Goal: Use online tool/utility: Use online tool/utility

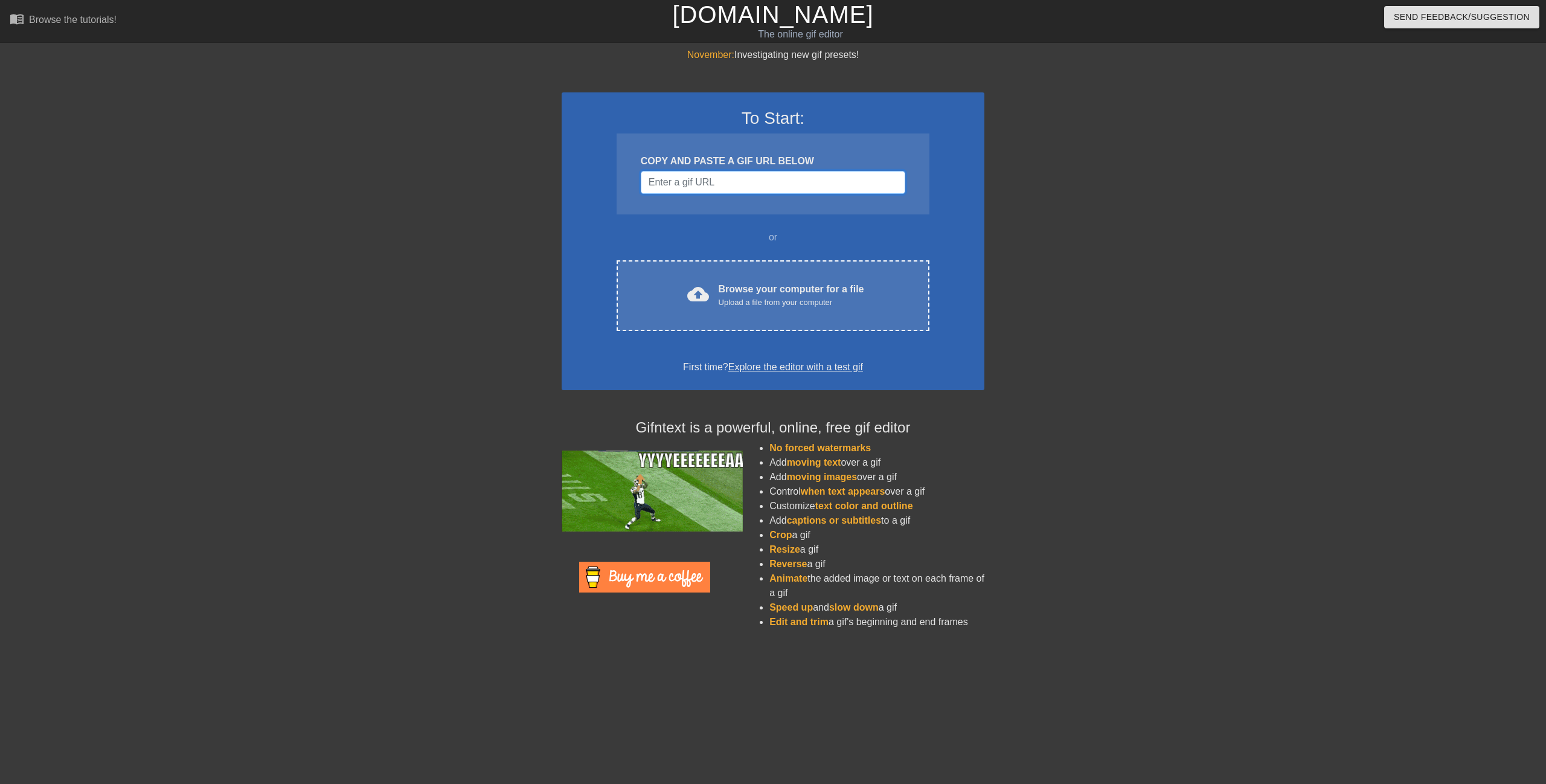
click at [659, 182] on input "Username" at bounding box center [772, 182] width 264 height 23
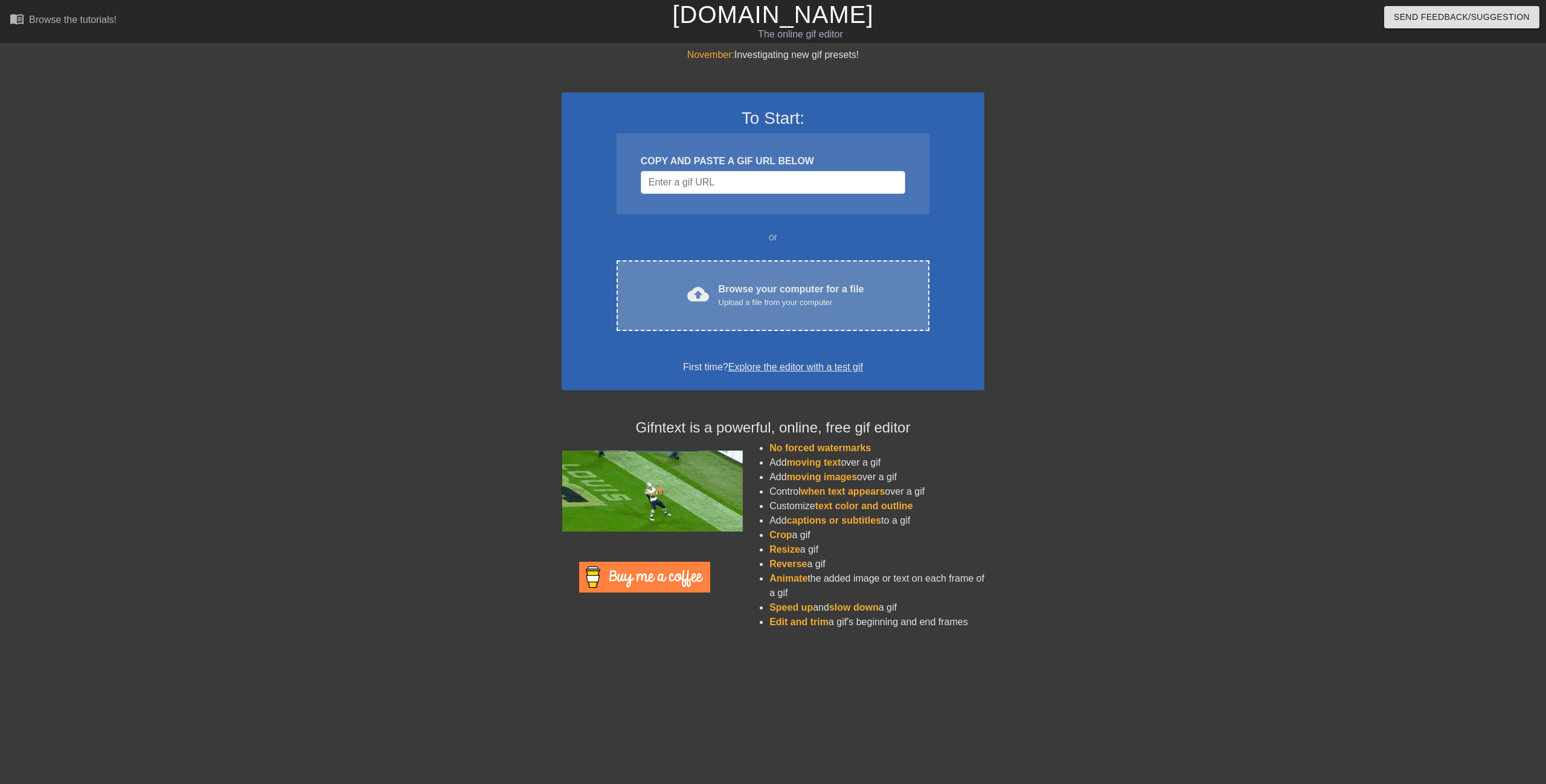
click at [701, 300] on span "cloud_upload" at bounding box center [698, 294] width 22 height 22
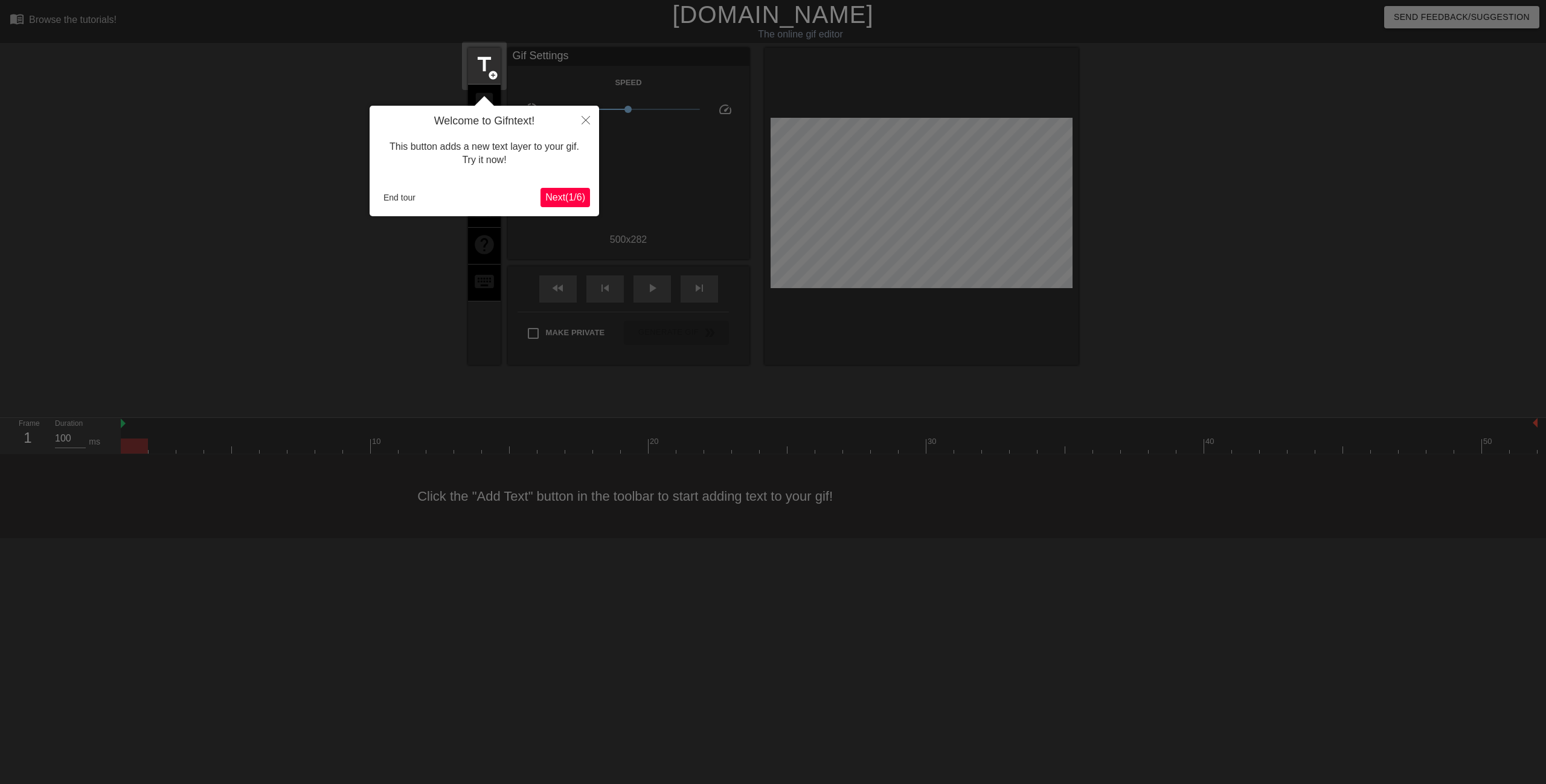
click at [558, 202] on span "Next ( 1 / 6 )" at bounding box center [565, 197] width 40 height 11
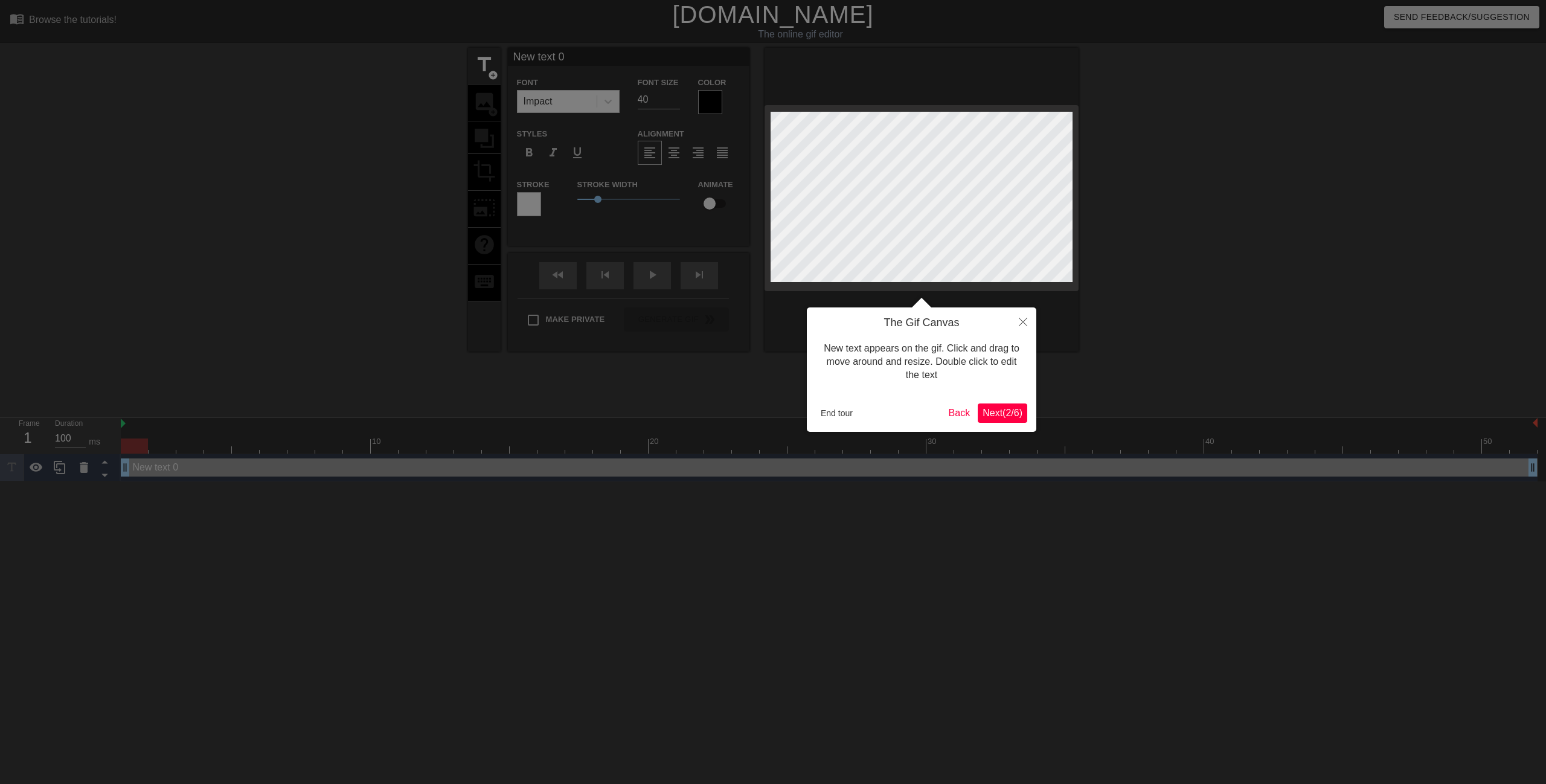
click at [1013, 418] on span "Next ( 2 / 6 )" at bounding box center [1002, 413] width 40 height 11
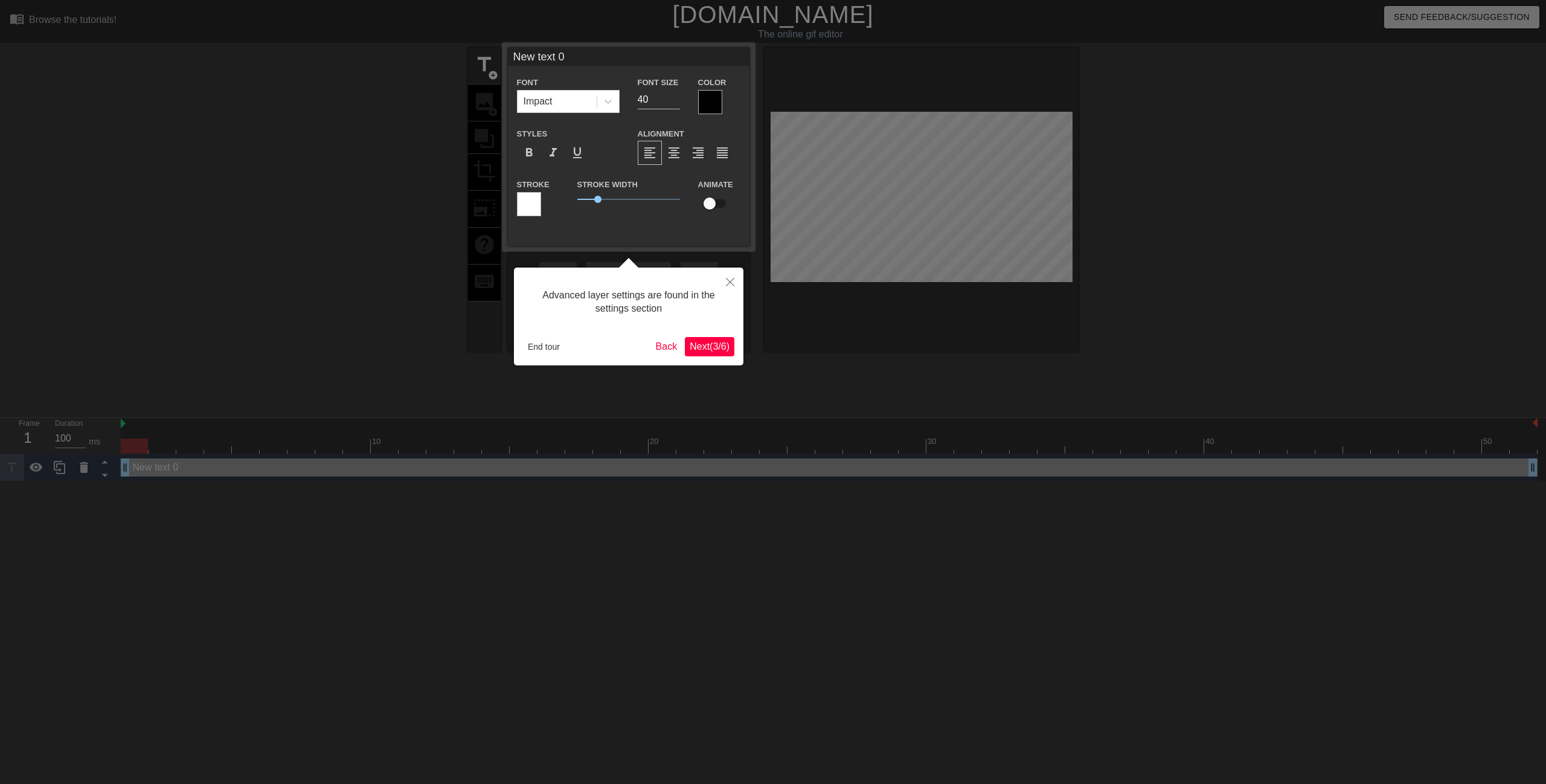
click at [712, 347] on span "Next ( 3 / 6 )" at bounding box center [709, 346] width 40 height 11
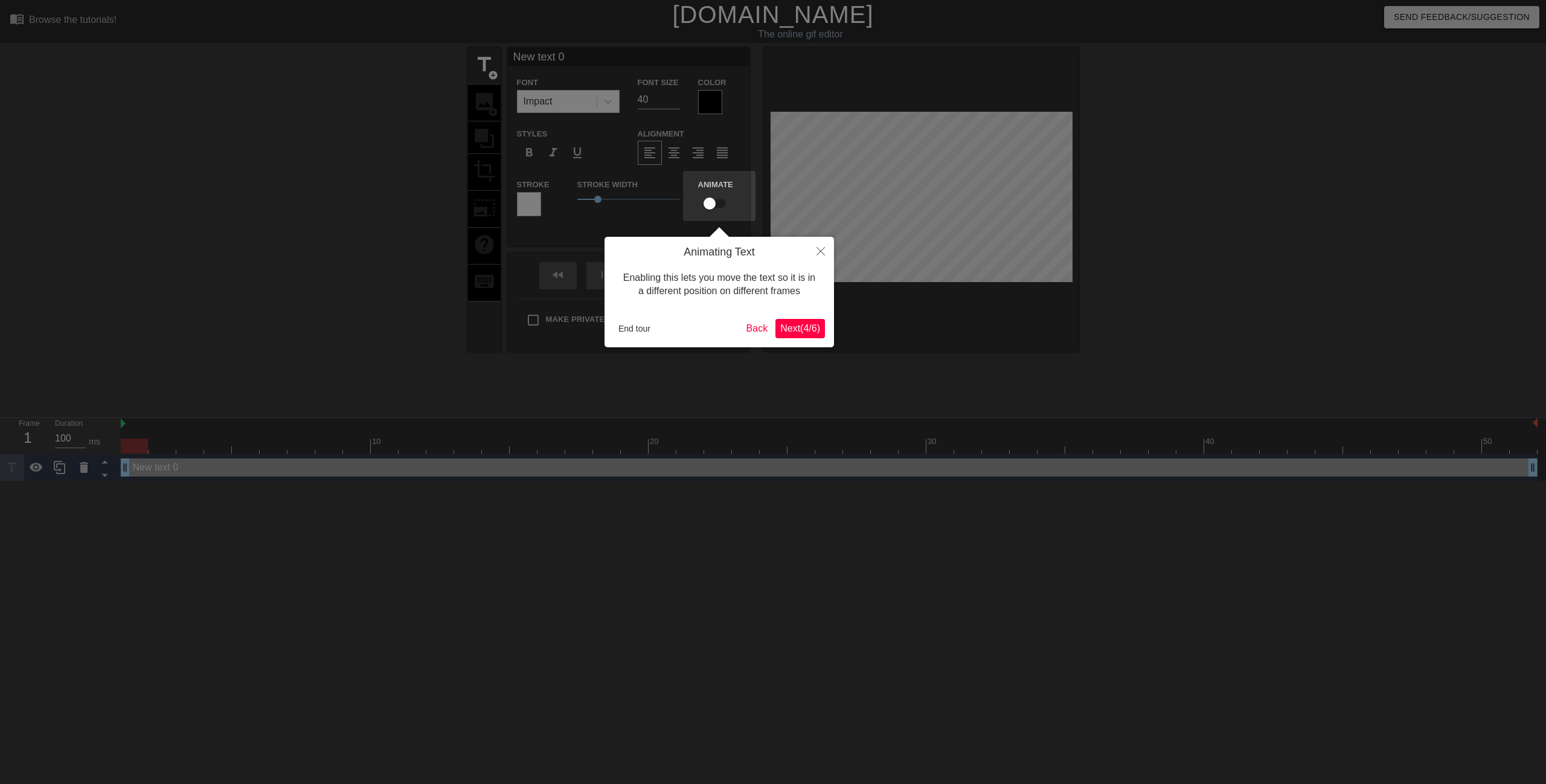
click at [795, 336] on button "Next ( 4 / 6 )" at bounding box center [800, 329] width 50 height 20
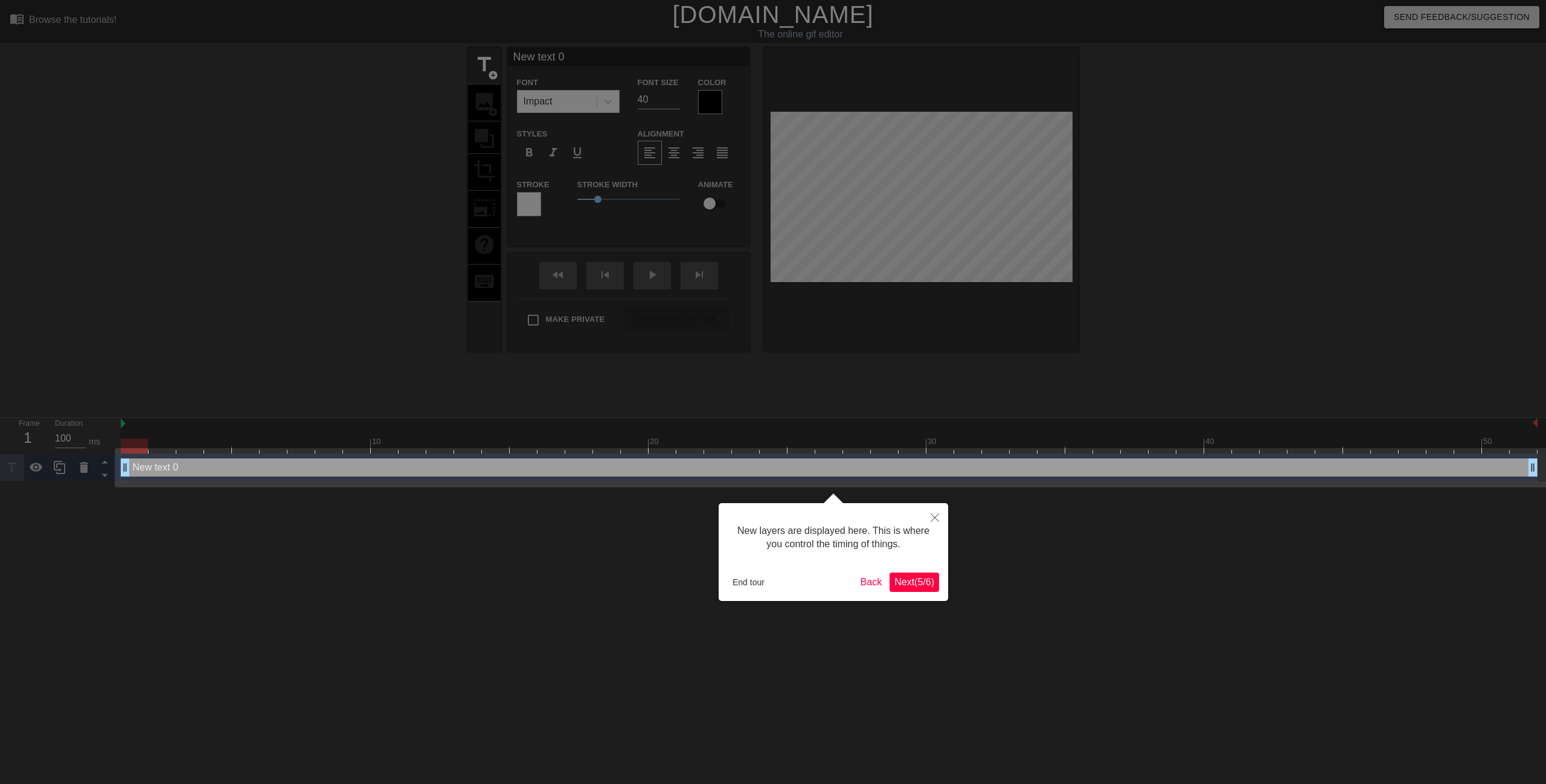
click at [934, 590] on button "Next ( 5 / 6 )" at bounding box center [914, 582] width 50 height 20
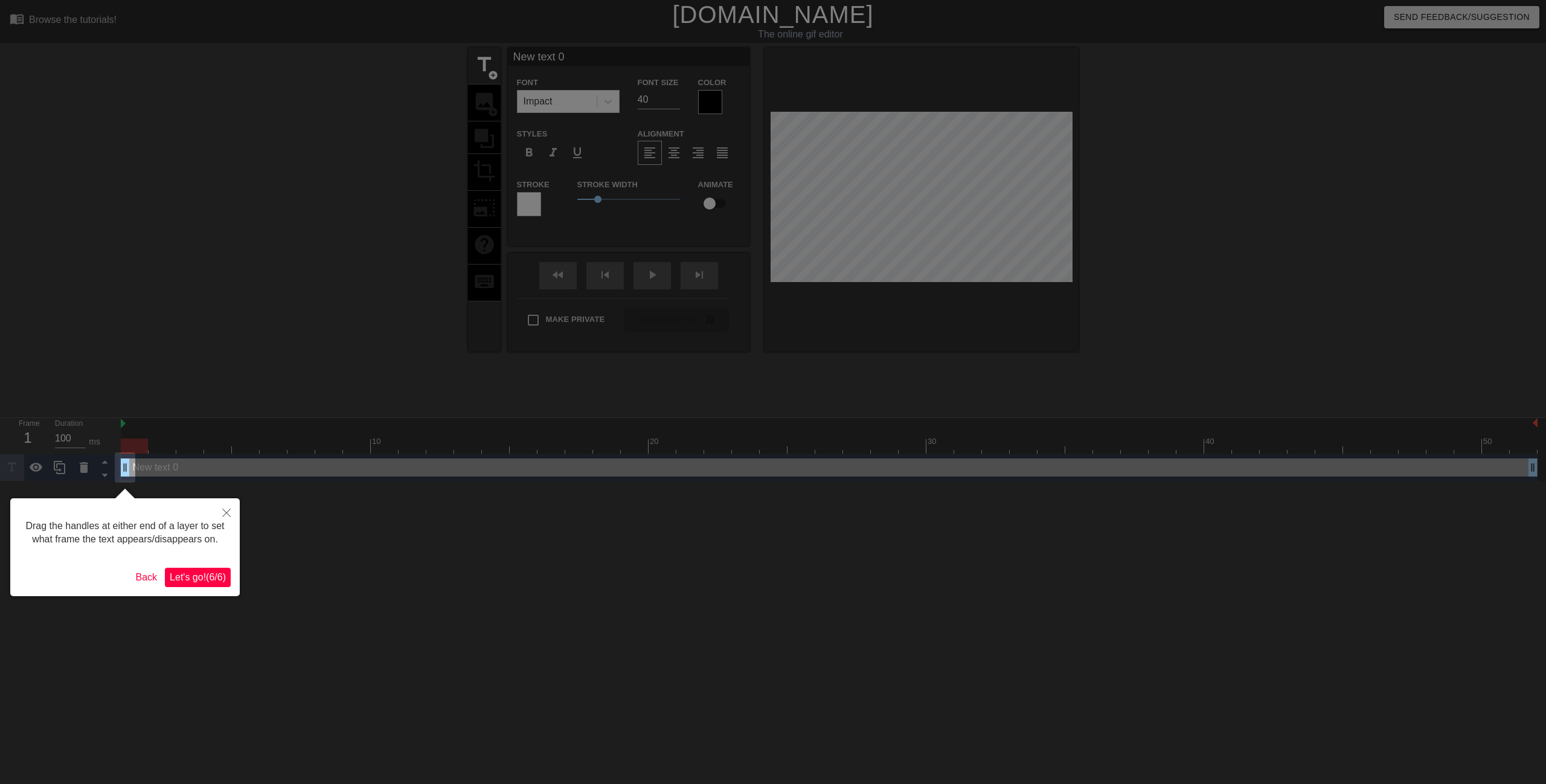
click at [217, 572] on span "Let's go! ( 6 / 6 )" at bounding box center [198, 577] width 56 height 11
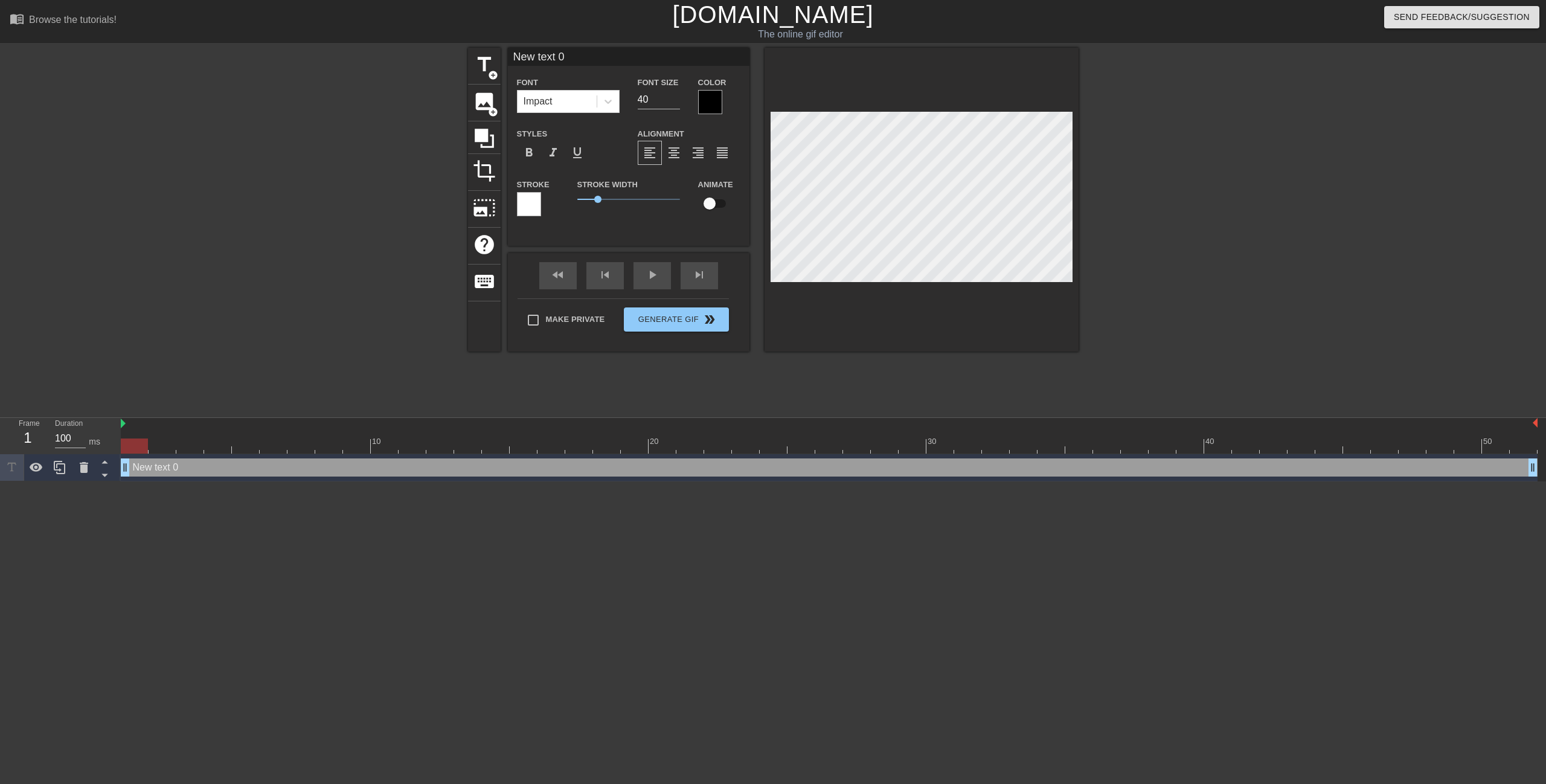
click at [149, 473] on div "New text 0 drag_handle drag_handle" at bounding box center [829, 467] width 1417 height 18
click at [156, 464] on div "New text 0 drag_handle drag_handle" at bounding box center [829, 467] width 1417 height 18
click at [0, 465] on div at bounding box center [12, 467] width 24 height 27
drag, startPoint x: 4, startPoint y: 465, endPoint x: 94, endPoint y: 474, distance: 90.4
click at [5, 465] on div at bounding box center [12, 467] width 24 height 27
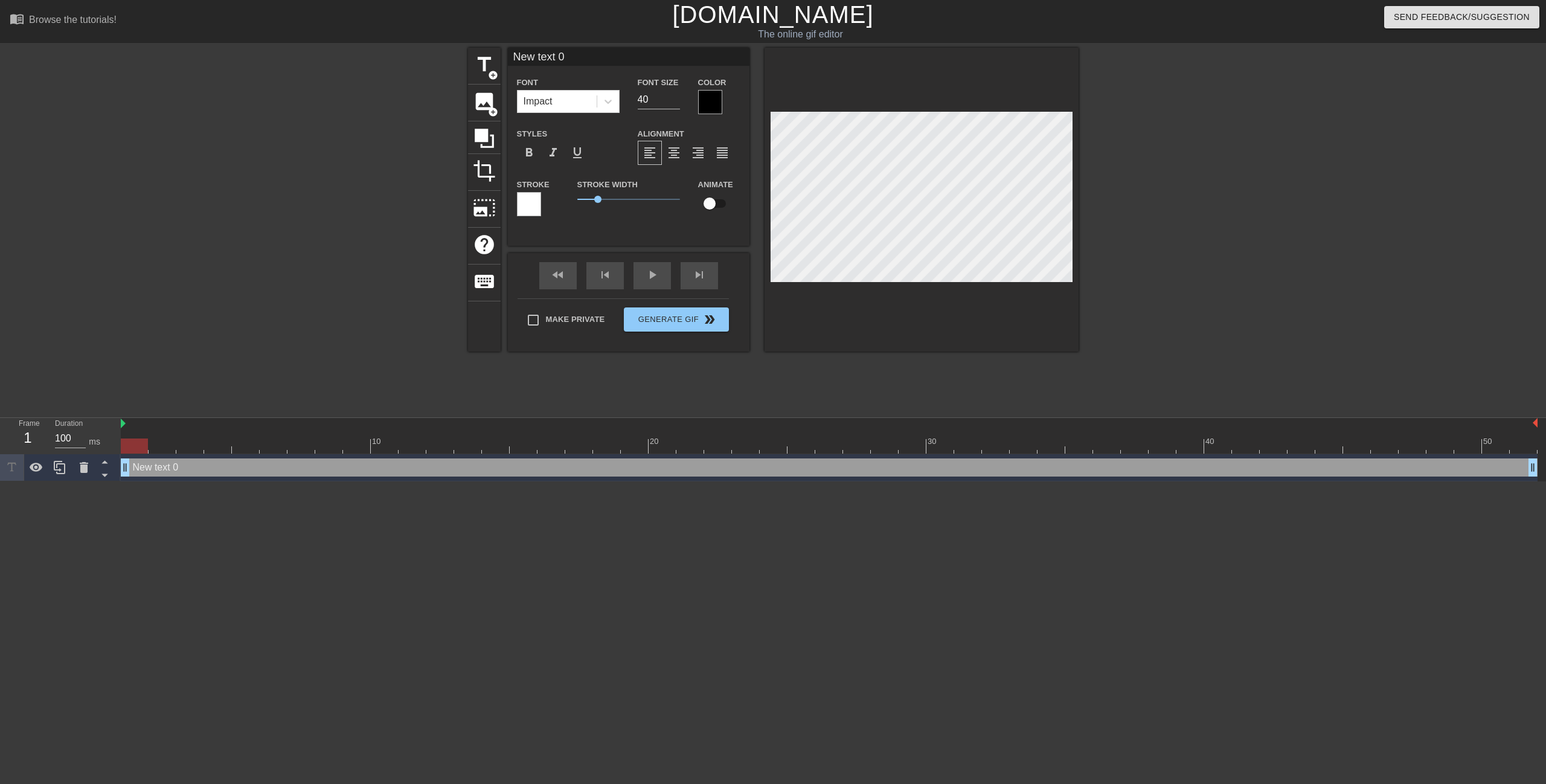
click at [207, 469] on div "New text 0 drag_handle drag_handle" at bounding box center [829, 467] width 1417 height 18
drag, startPoint x: 207, startPoint y: 468, endPoint x: 149, endPoint y: 543, distance: 94.8
click at [149, 481] on html "menu_book Browse the tutorials! [DOMAIN_NAME] The online gif editor Send Feedba…" at bounding box center [773, 240] width 1546 height 481
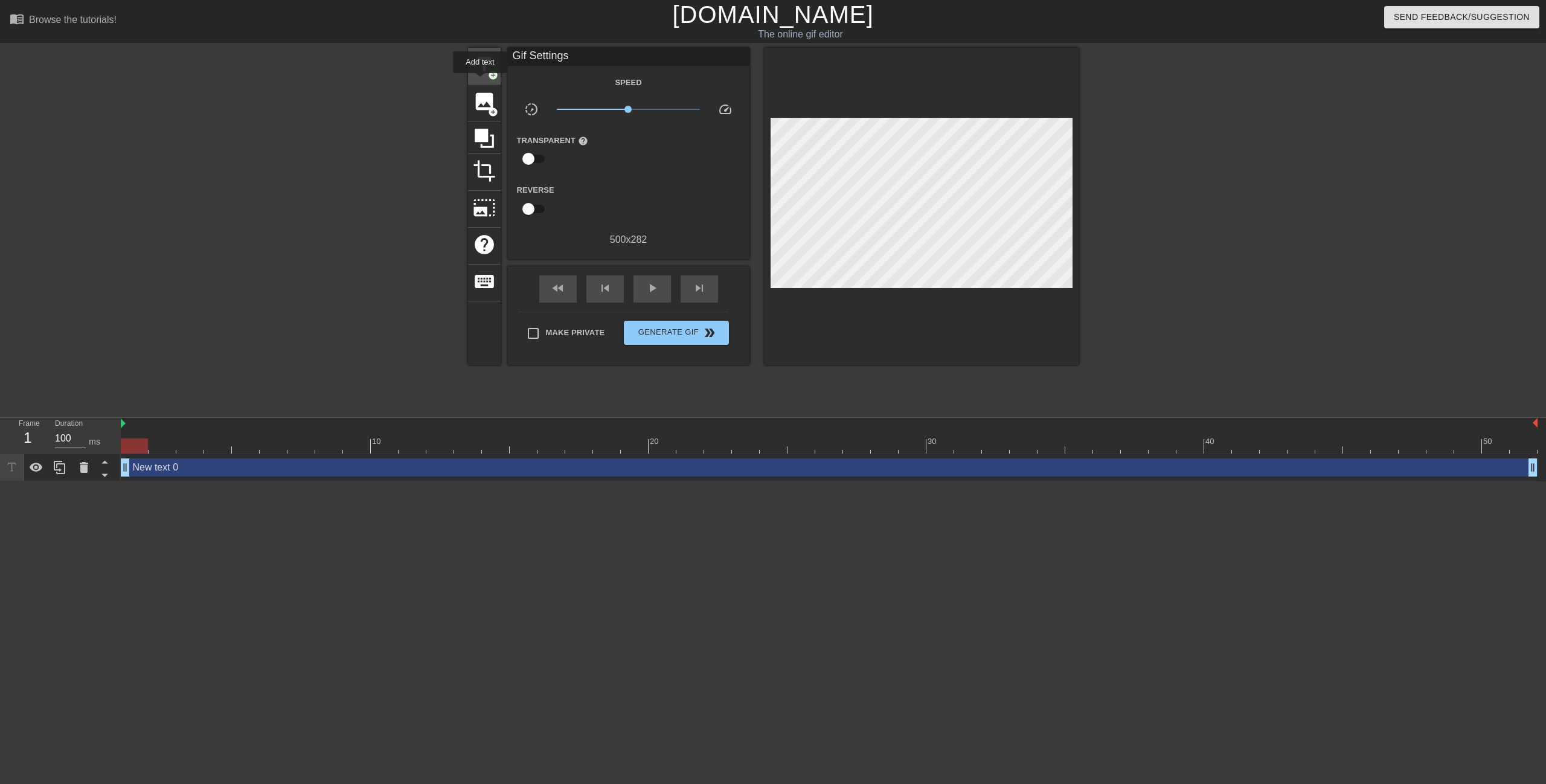
click at [475, 69] on span "title" at bounding box center [484, 64] width 23 height 23
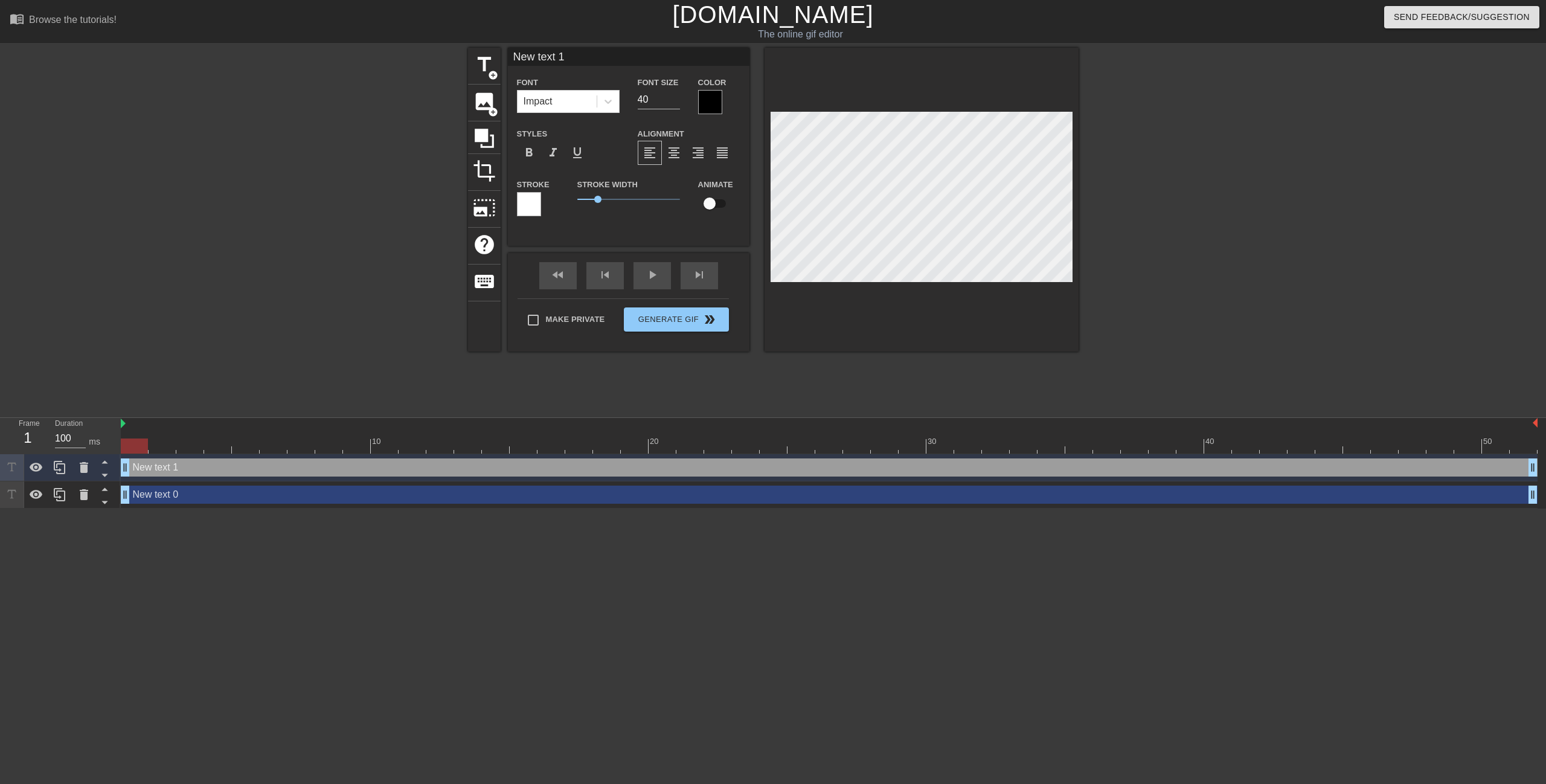
click at [197, 502] on div "New text 0 drag_handle drag_handle" at bounding box center [829, 495] width 1417 height 18
click at [252, 509] on html "menu_book Browse the tutorials! [DOMAIN_NAME] The online gif editor Send Feedba…" at bounding box center [773, 254] width 1546 height 509
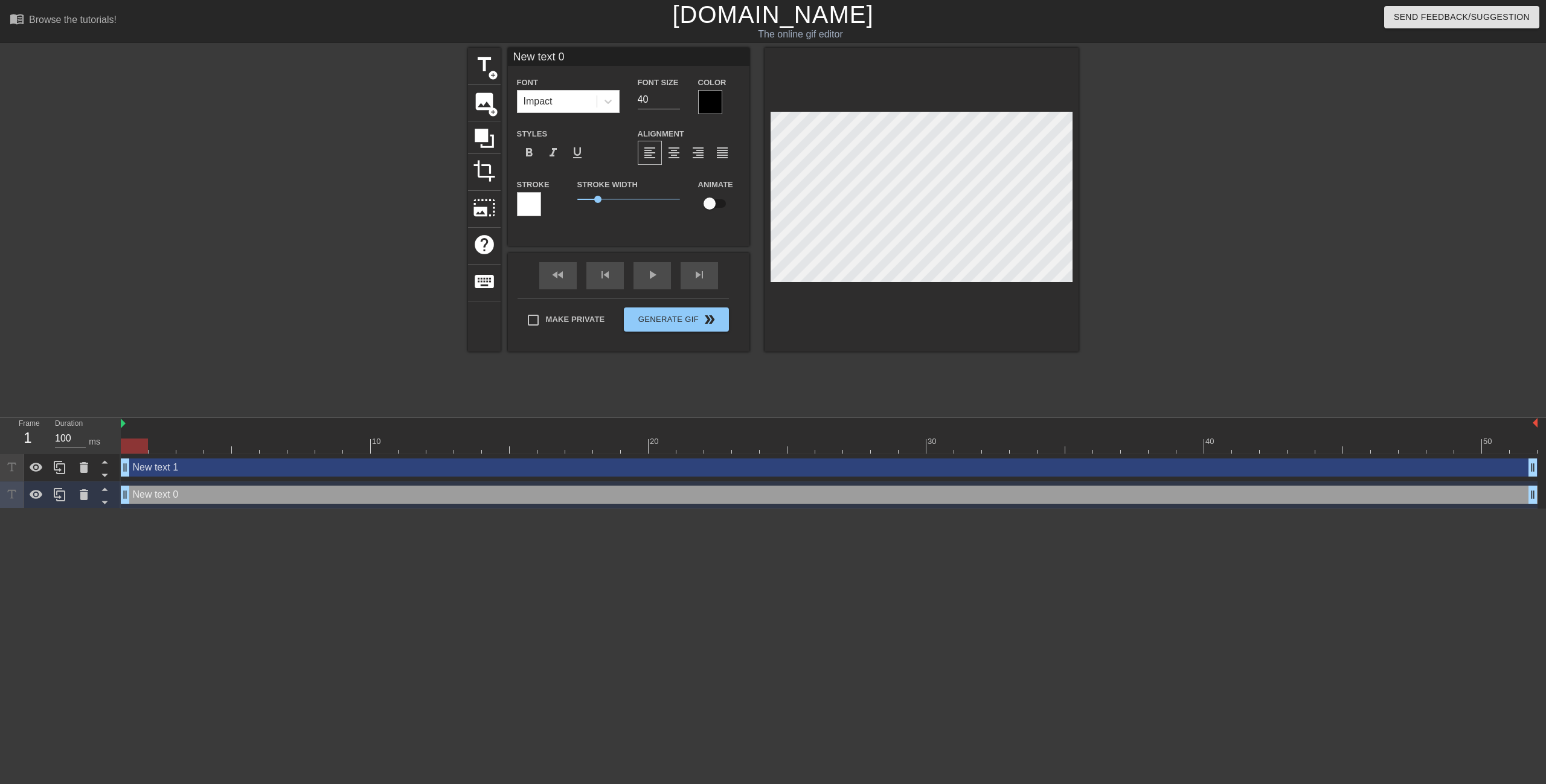
scroll to position [2, 4]
type input "New text"
type textarea "New text"
type input "New text"
type textarea "New text"
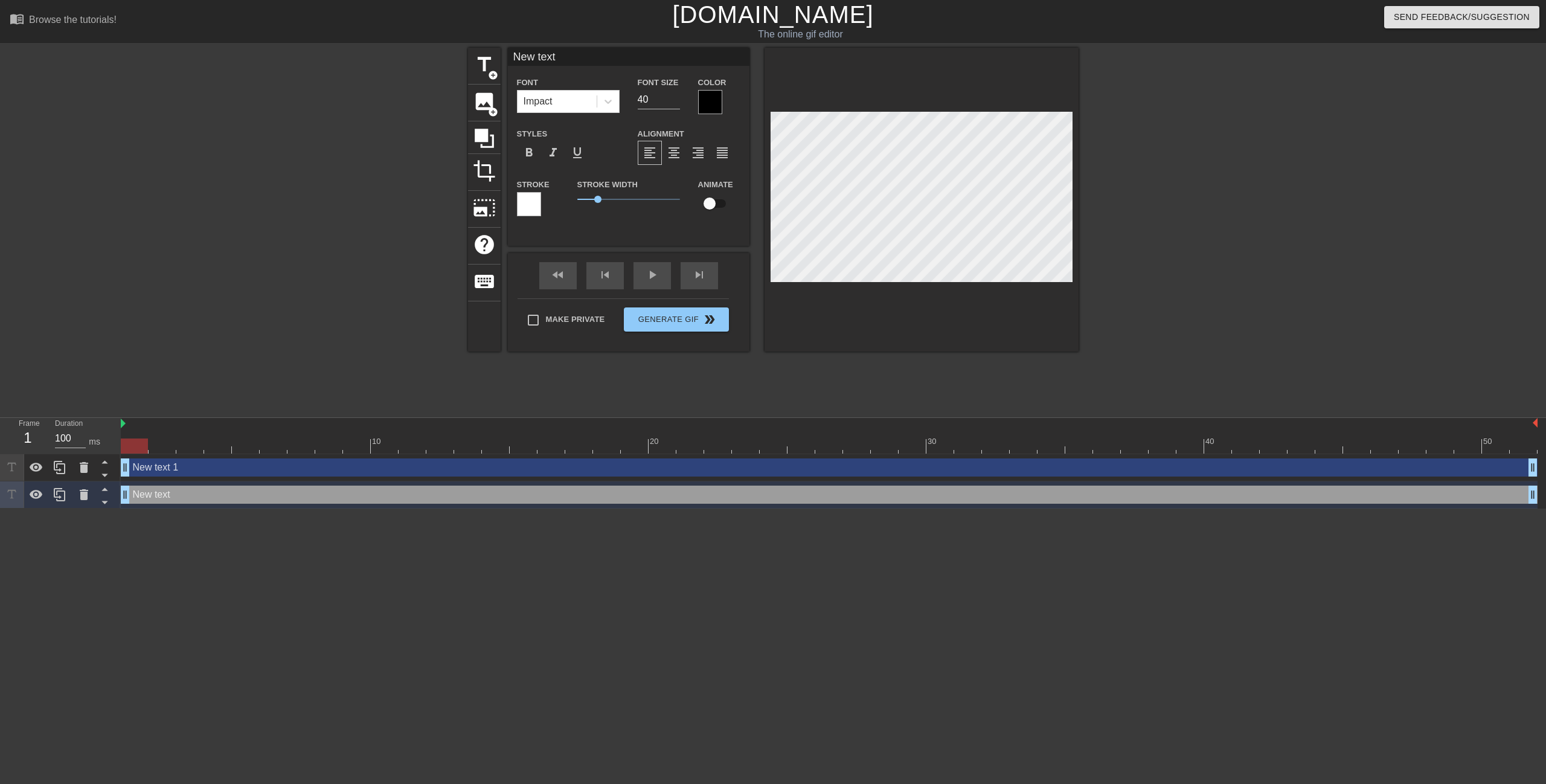
type input "New tex"
type textarea "New tex"
type input "New te"
type textarea "New te"
type input "New t"
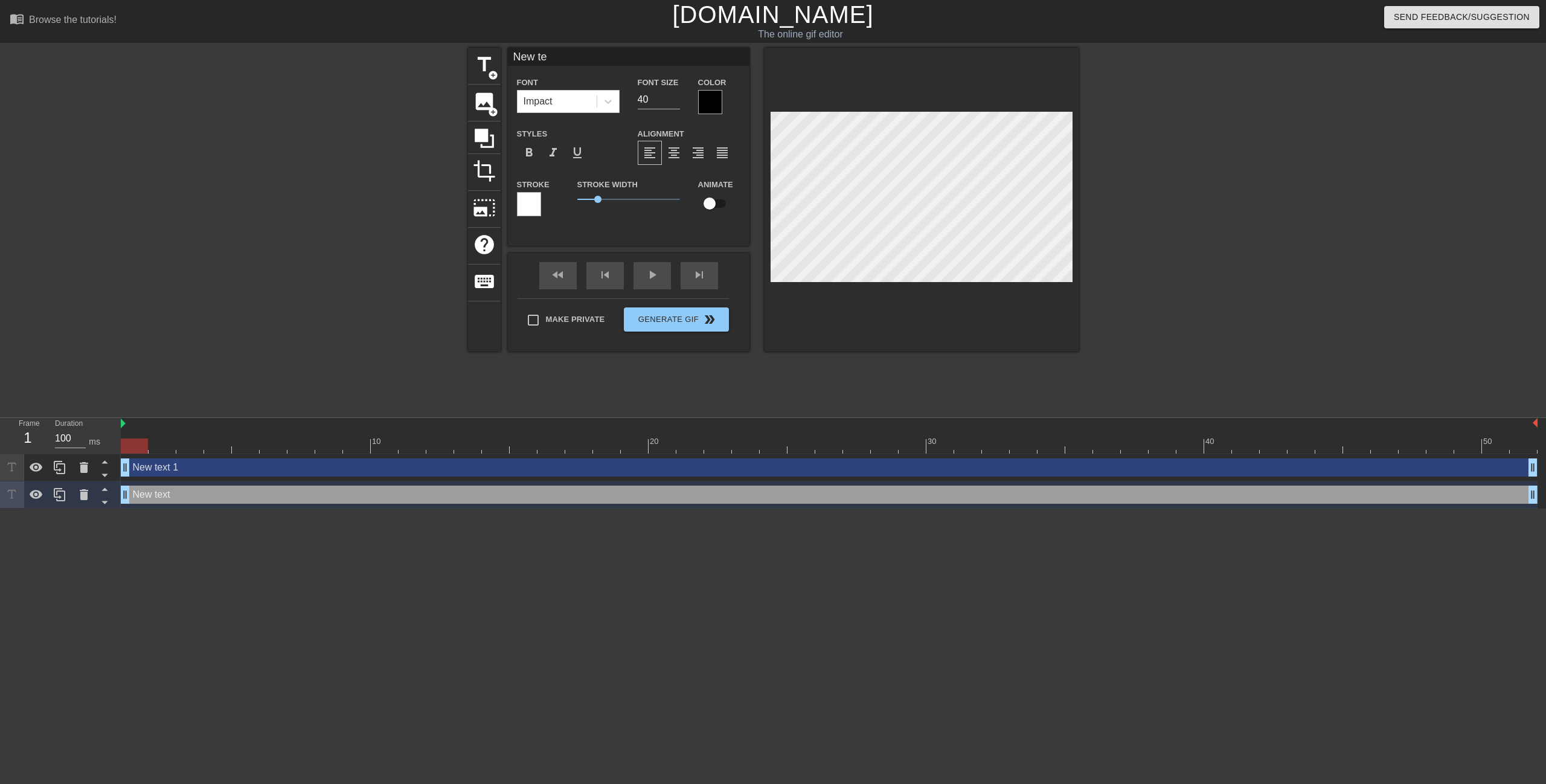
type textarea "New t"
type input "New"
type textarea "New"
type input "New"
type textarea "New"
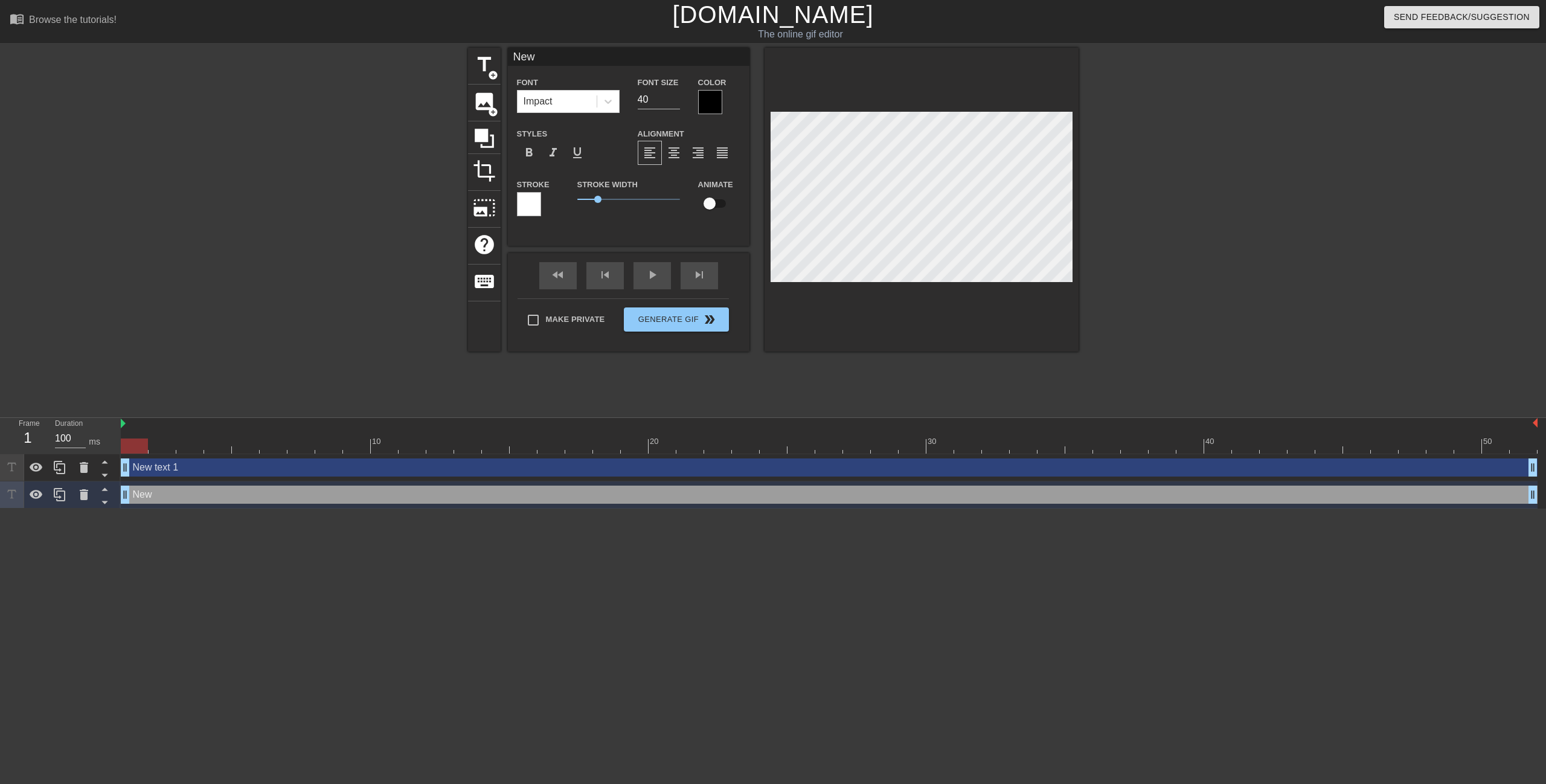
type input "Ne"
type textarea "Ne"
type input "N"
type textarea "N"
type input "w"
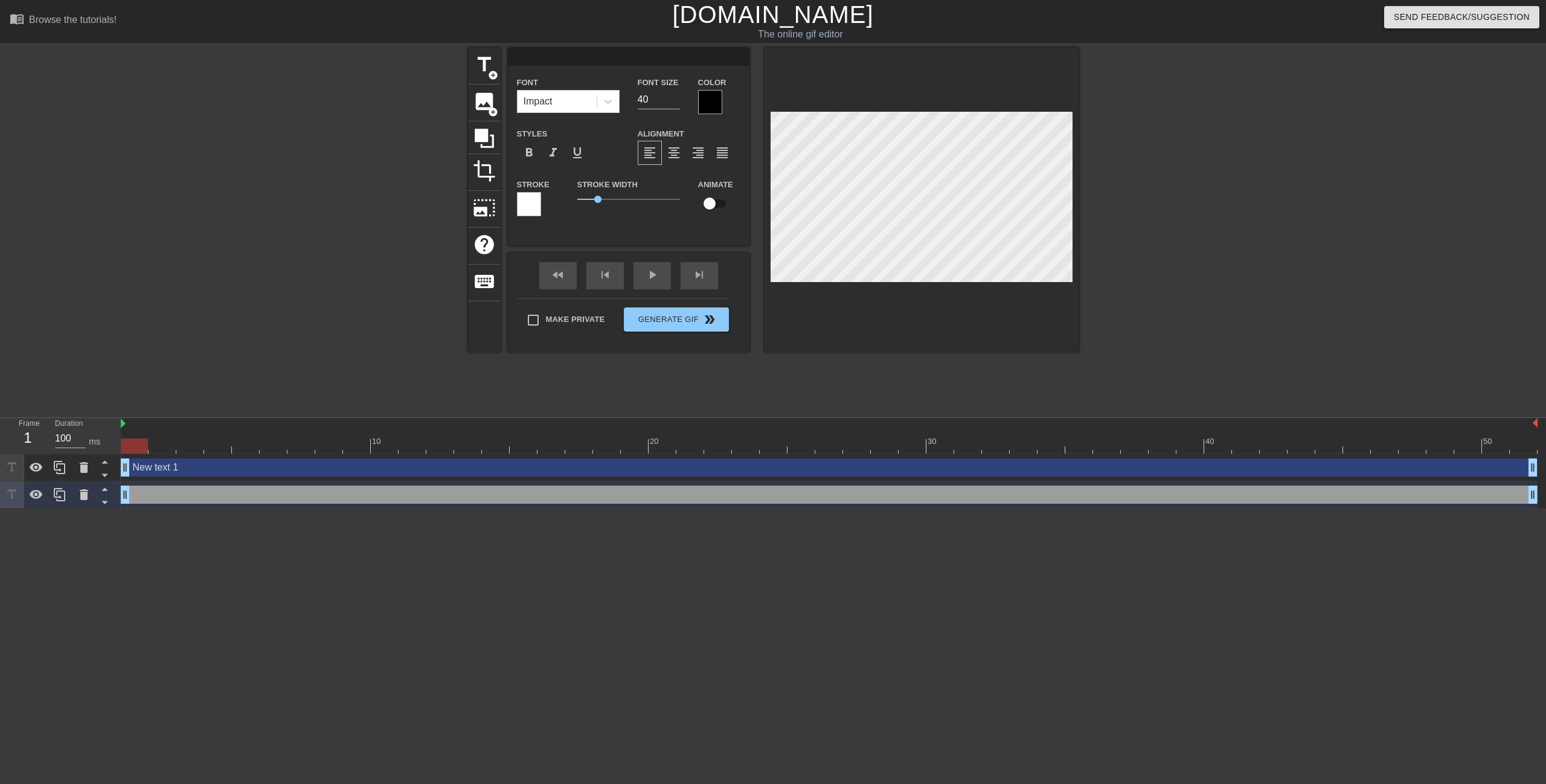
type textarea "w"
type input "wh"
type textarea "wh"
type input "whe"
type textarea "whe"
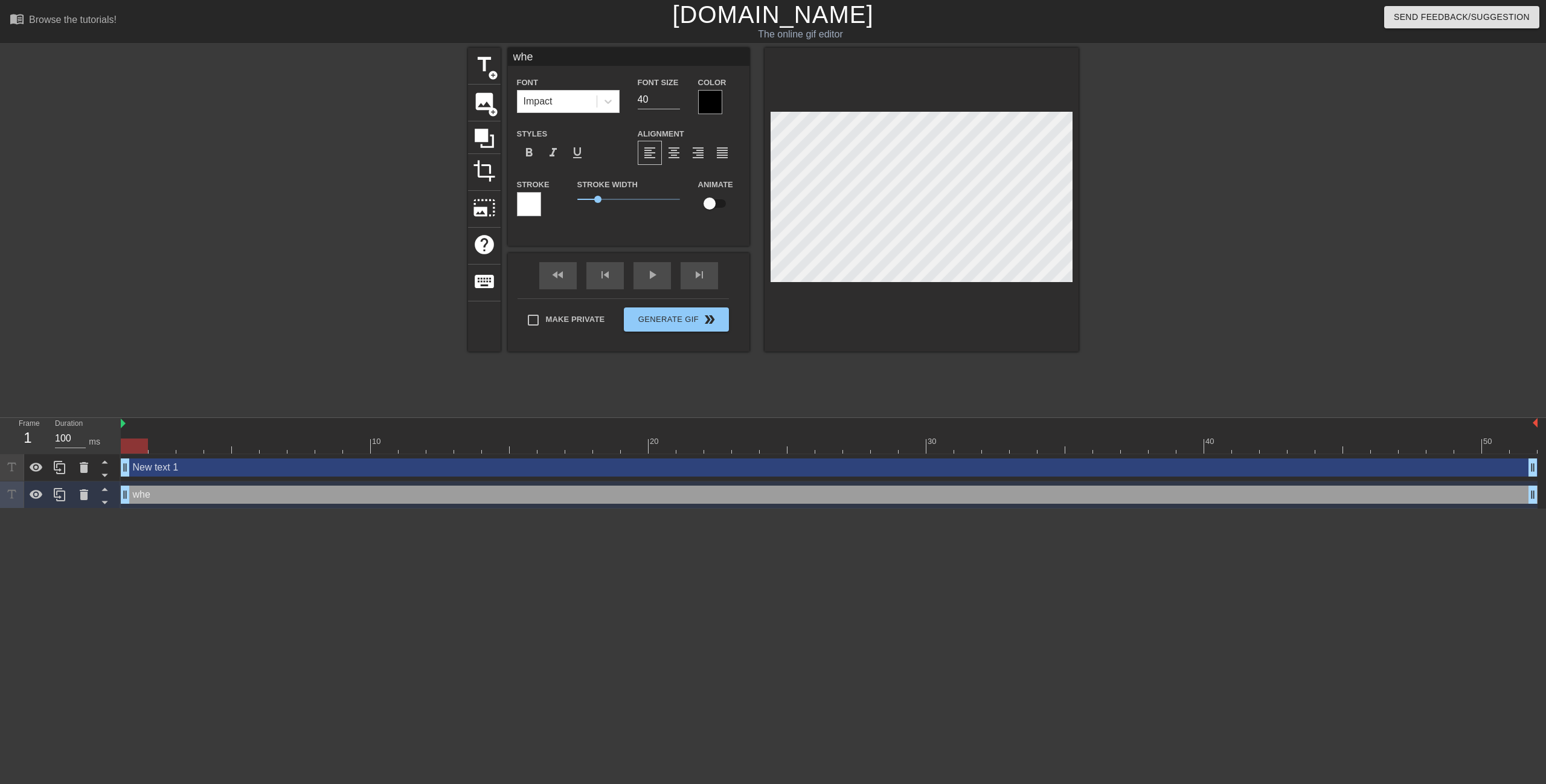
type input "when"
type textarea "when"
type input "when"
type textarea "when"
type input "when e"
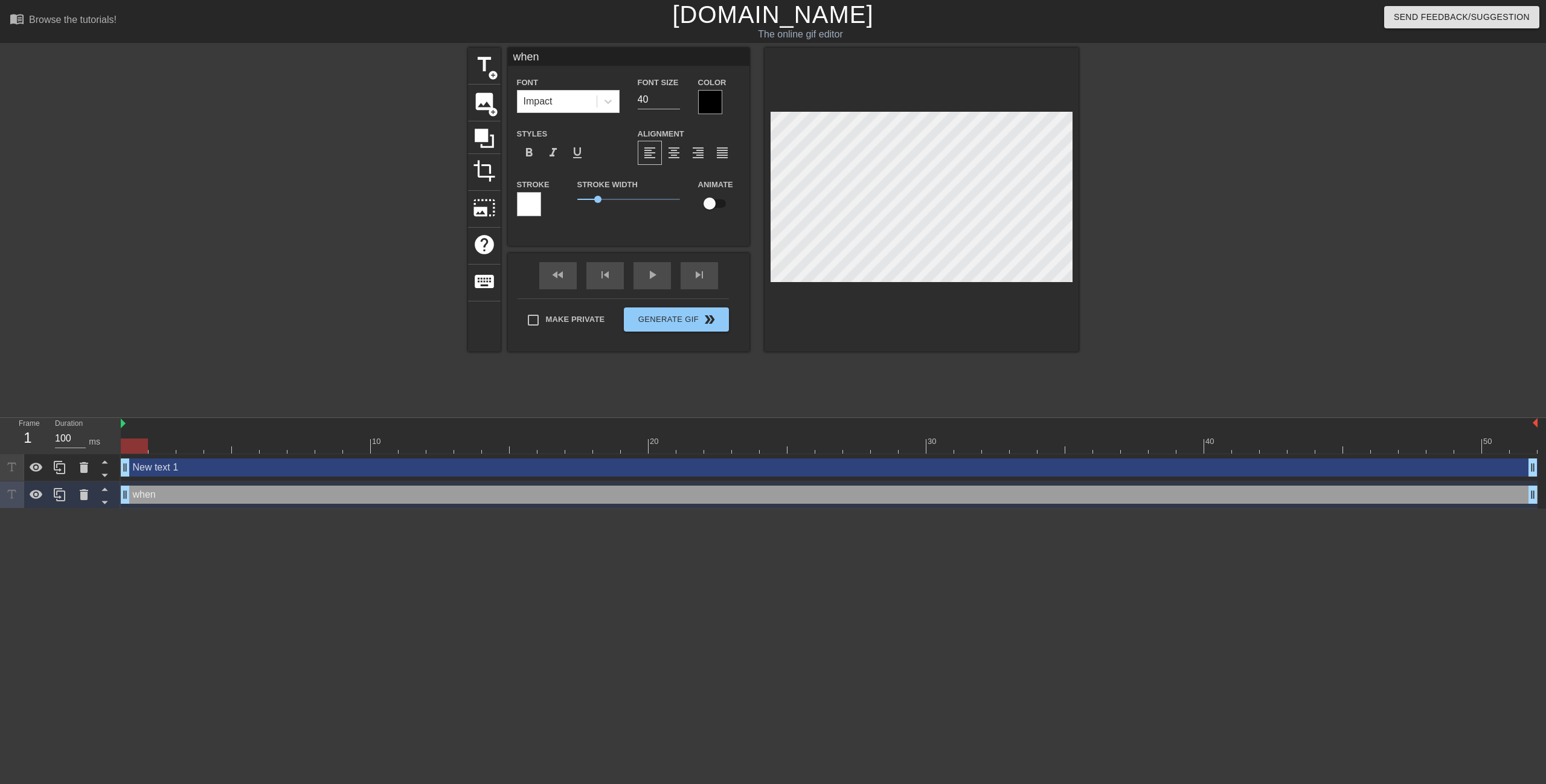
type textarea "when e"
type input "when ev"
type textarea "when ev"
type input "when eve"
type textarea "when eve"
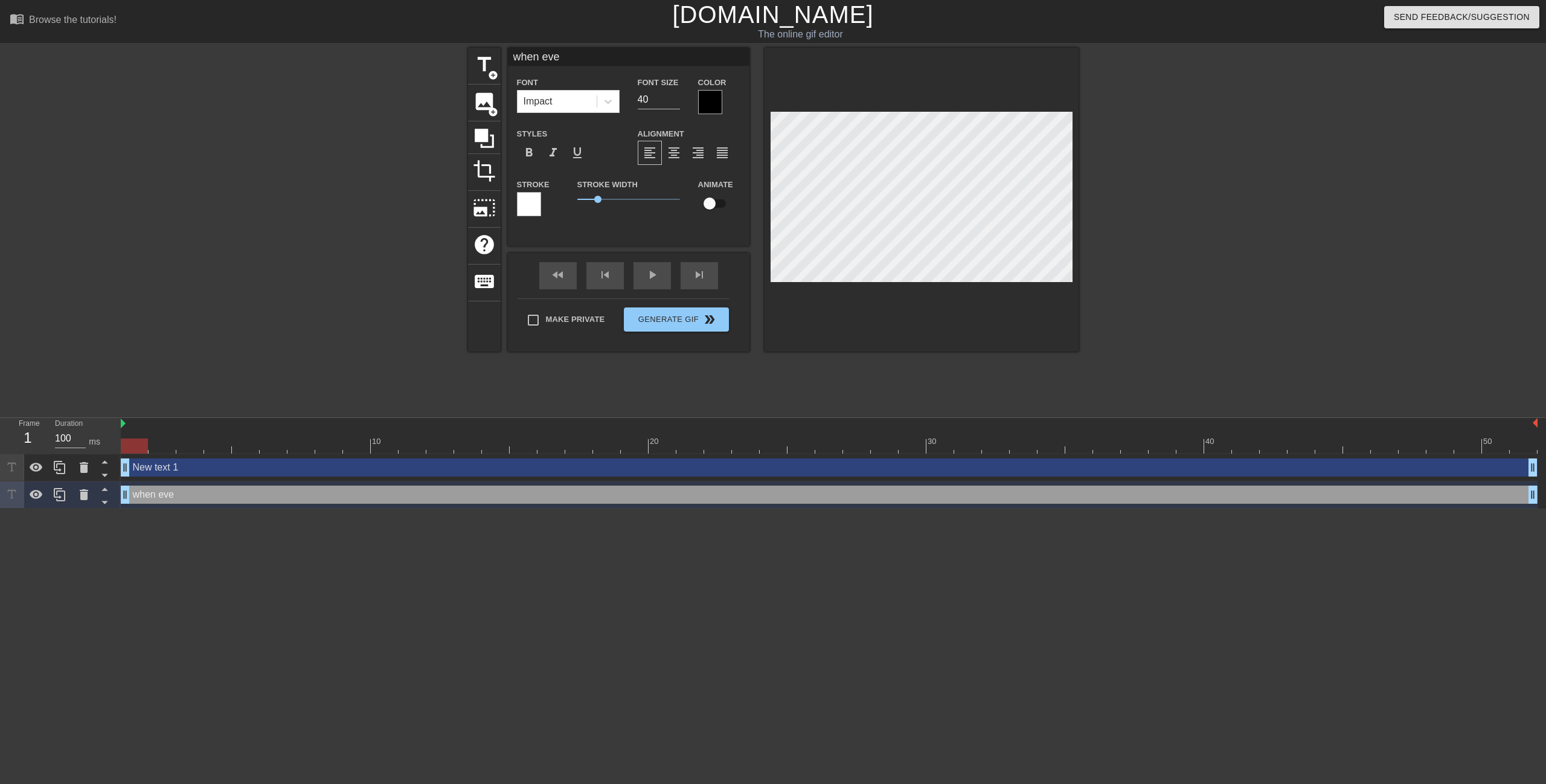
type input "when ever"
type textarea "when ever"
type input "when every"
type textarea "when every"
type input "when everyo"
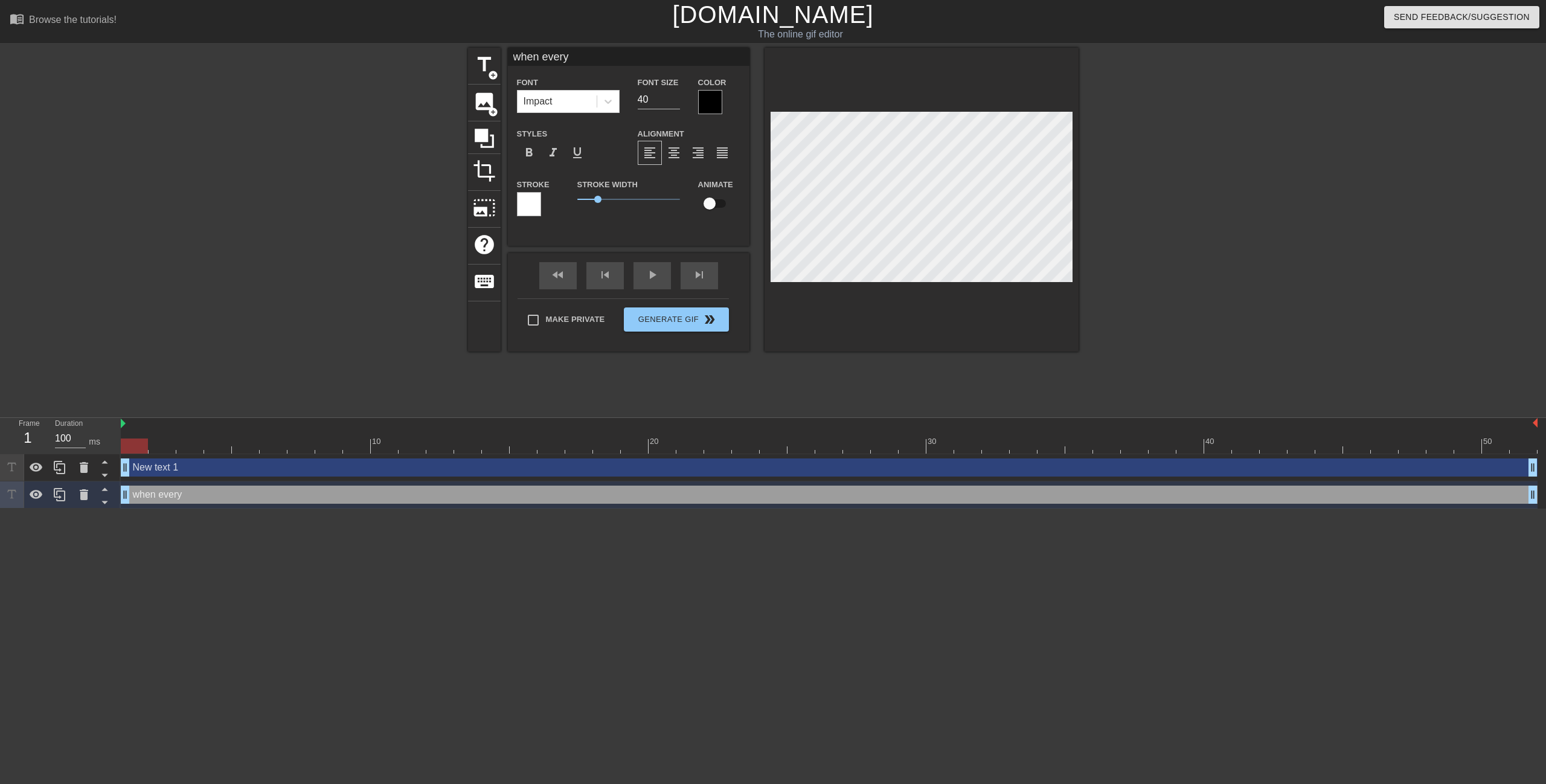
type textarea "when everyo"
type input "when everyon"
type textarea "when everyon"
type input "when everyone"
type textarea "when everyone"
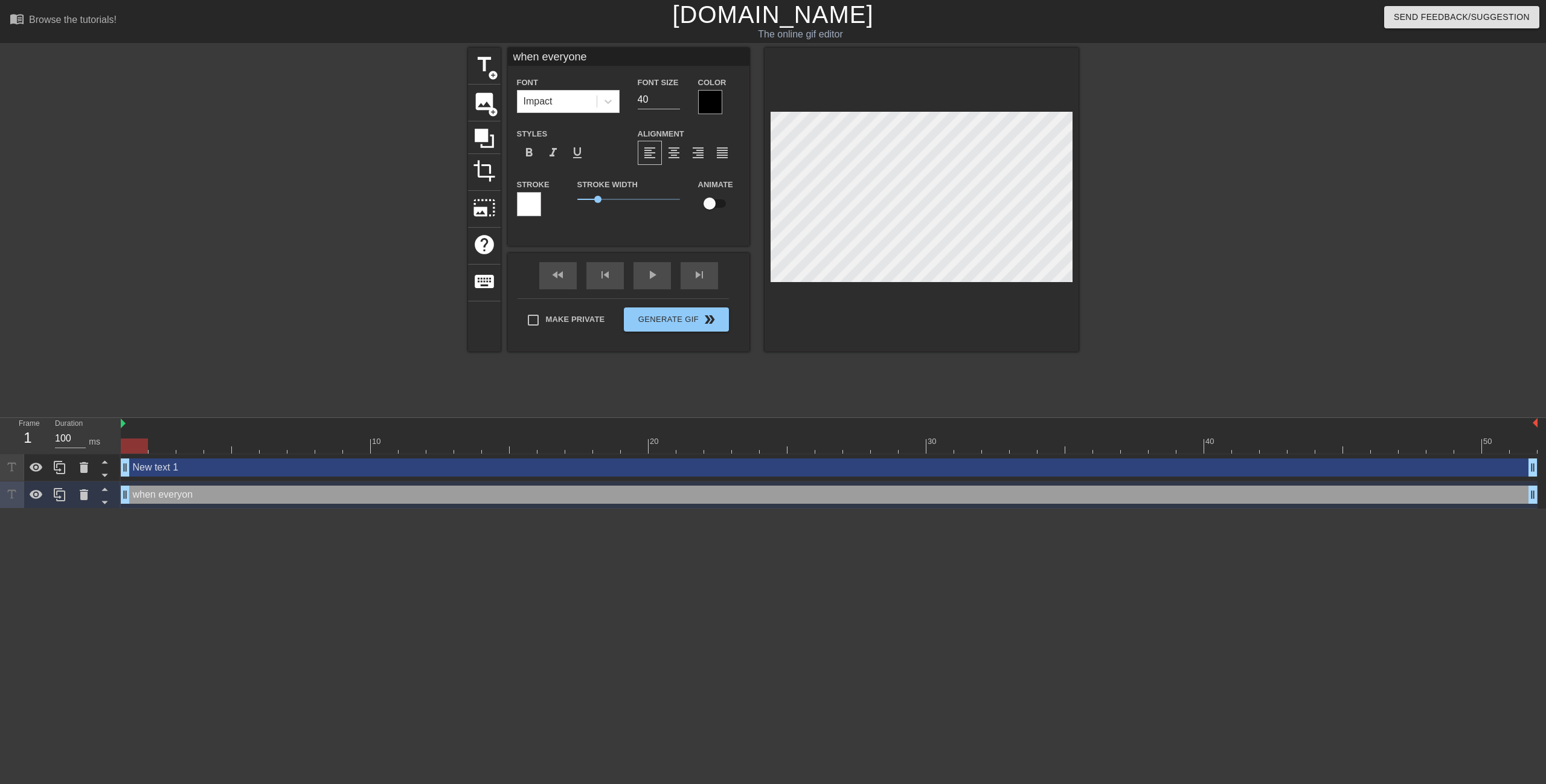
type input "when everyone"
type textarea "when everyone"
type input "when everyone h"
type textarea "when everyone h"
type input "when everyone ha"
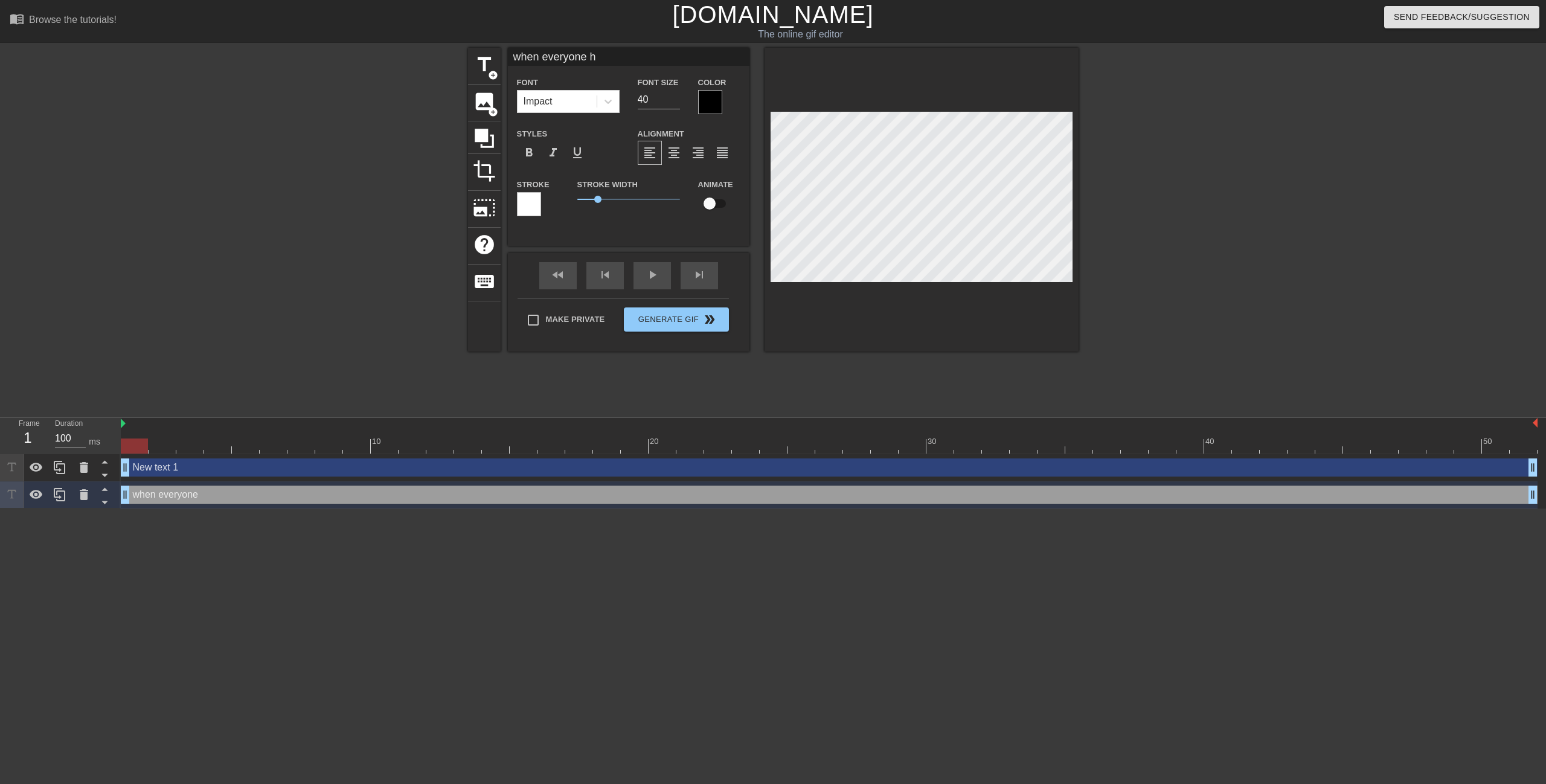
type textarea "when everyone ha"
type input "when everyone hac"
type textarea "when everyone hac"
type input "when everyone hack"
type textarea "when everyone hack"
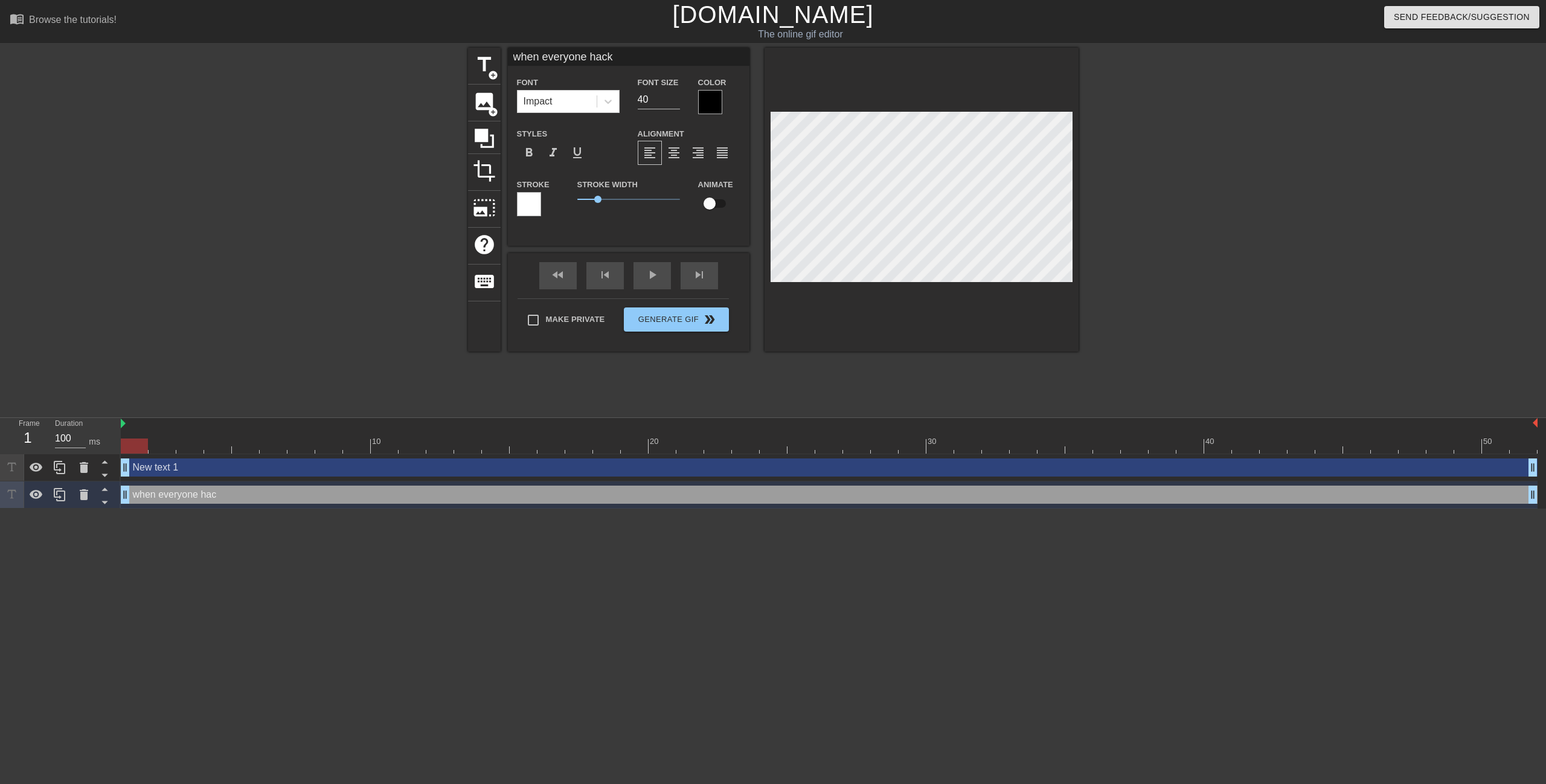
type input "when everyone hacki"
type textarea "when everyone hacki"
type input "when everyone hackin"
type textarea "when everyone hackin"
type input "when everyone hacking"
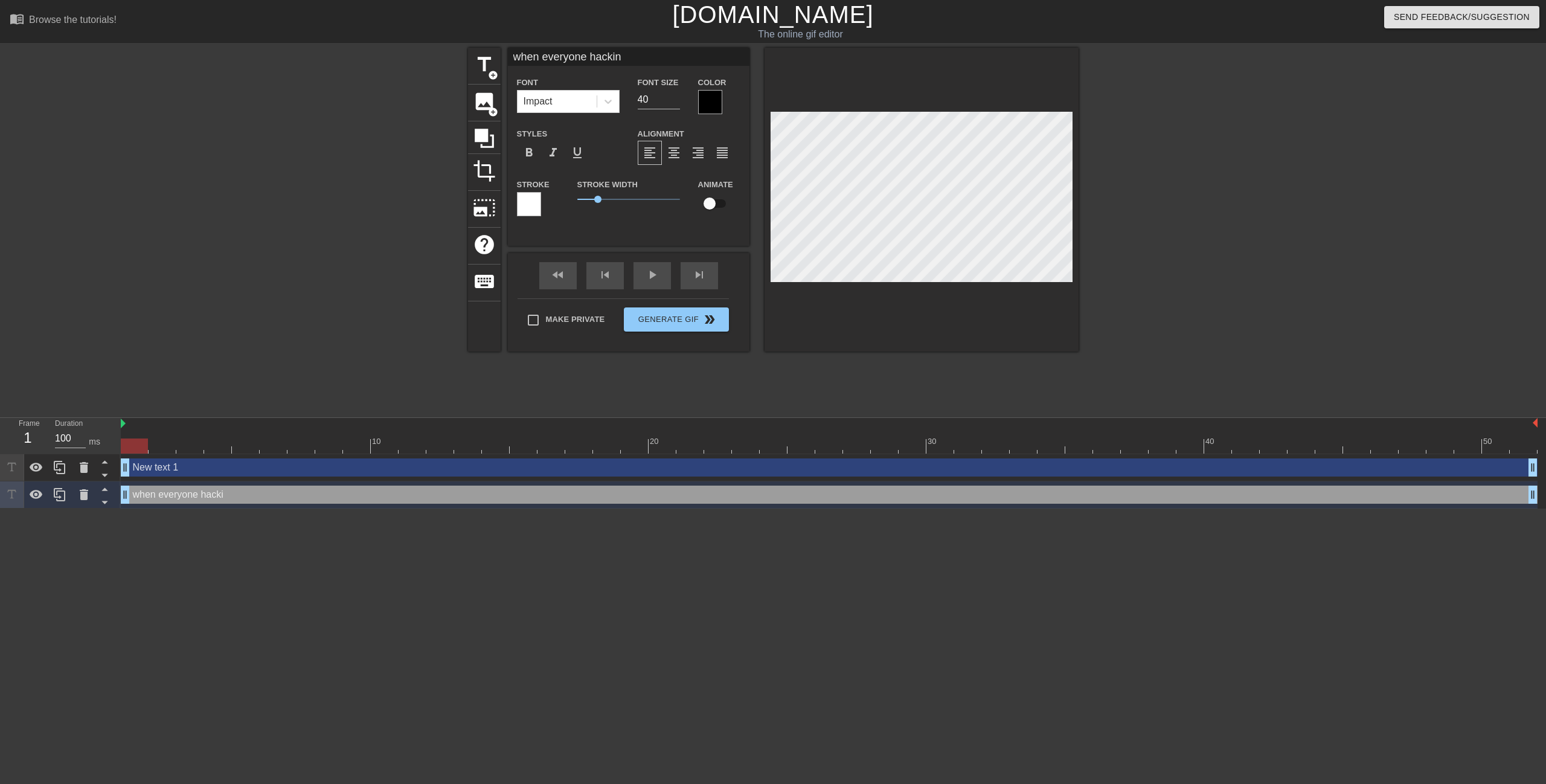
type textarea "when everyone hacking"
type input "when everyone hacking"
type textarea "when everyone hacking"
type input "when everyone hacking s"
type textarea "when everyone hacking s"
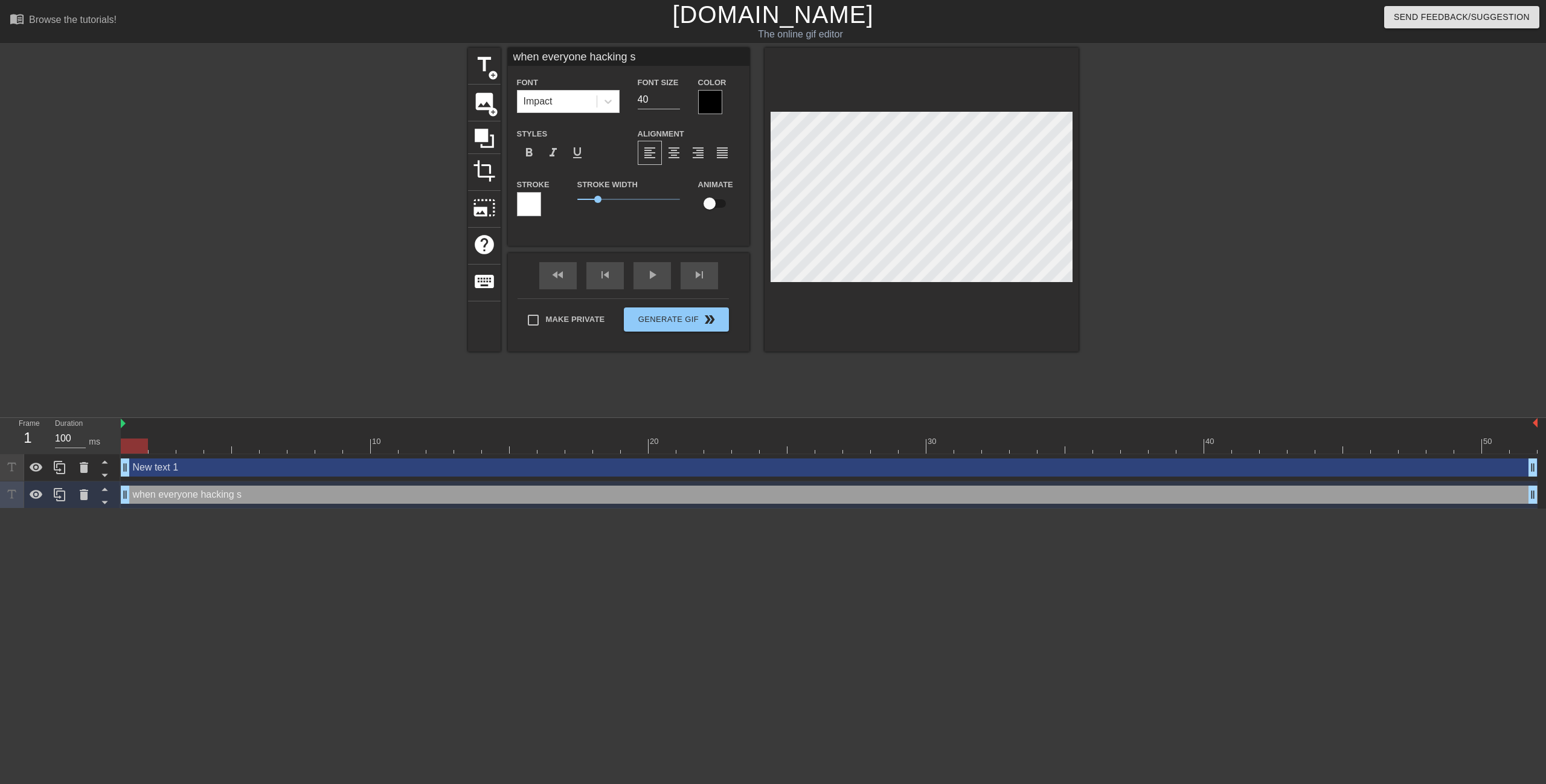
type input "when everyone hacking so"
type textarea "when everyone hacking so"
type input "when everyone hacking so"
type textarea "when everyone hacking so"
type input "when everyone hacking so y"
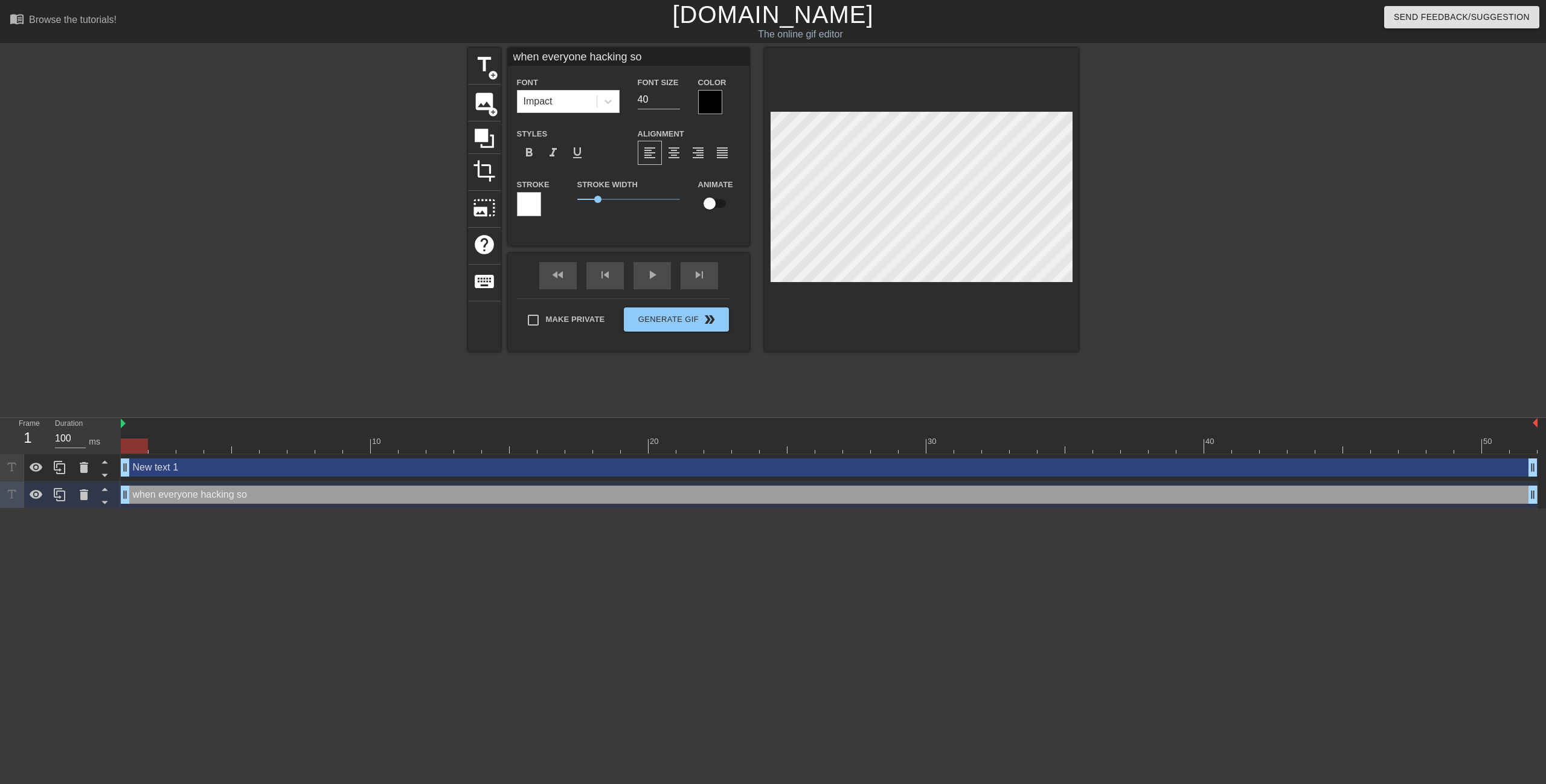
type textarea "when everyone hacking so y"
type input "when everyone hacking so yo"
type textarea "when everyone hacking so yo"
type input "when everyone hacking so you"
type textarea "when everyone hacking so you"
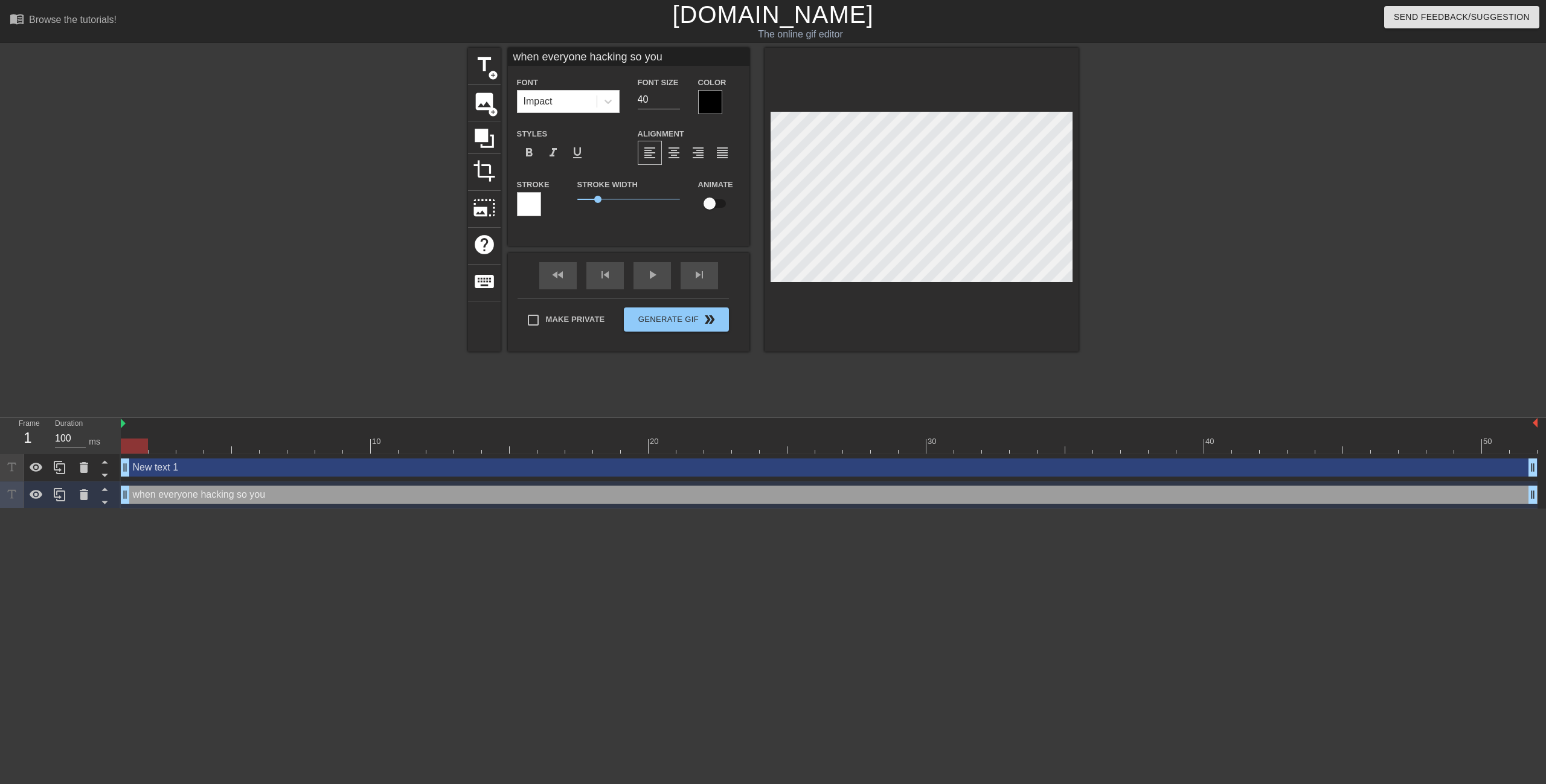
type input "when everyone hacking so you"
type textarea "when everyone hacking so you"
type input "when everyone hacking so you l"
type textarea "when everyone hacking so you l"
type input "when everyone hacking so you lo"
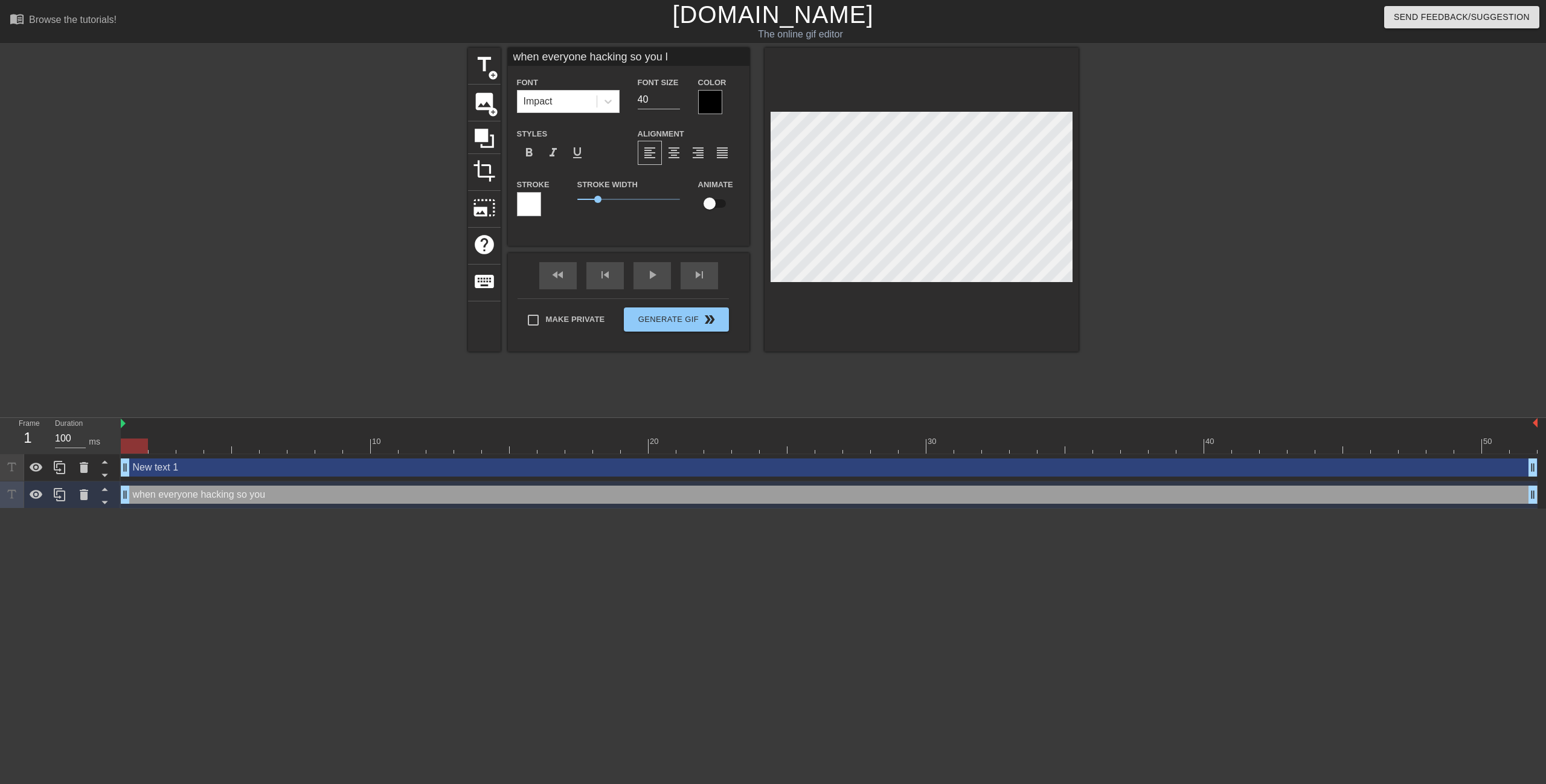
type textarea "when everyone hacking so you lo"
type input "when everyone hacking so you low"
type textarea "when everyone hacking so you low"
type input "when everyone hacking so you lowk"
type textarea "when everyone hacking so you lowk"
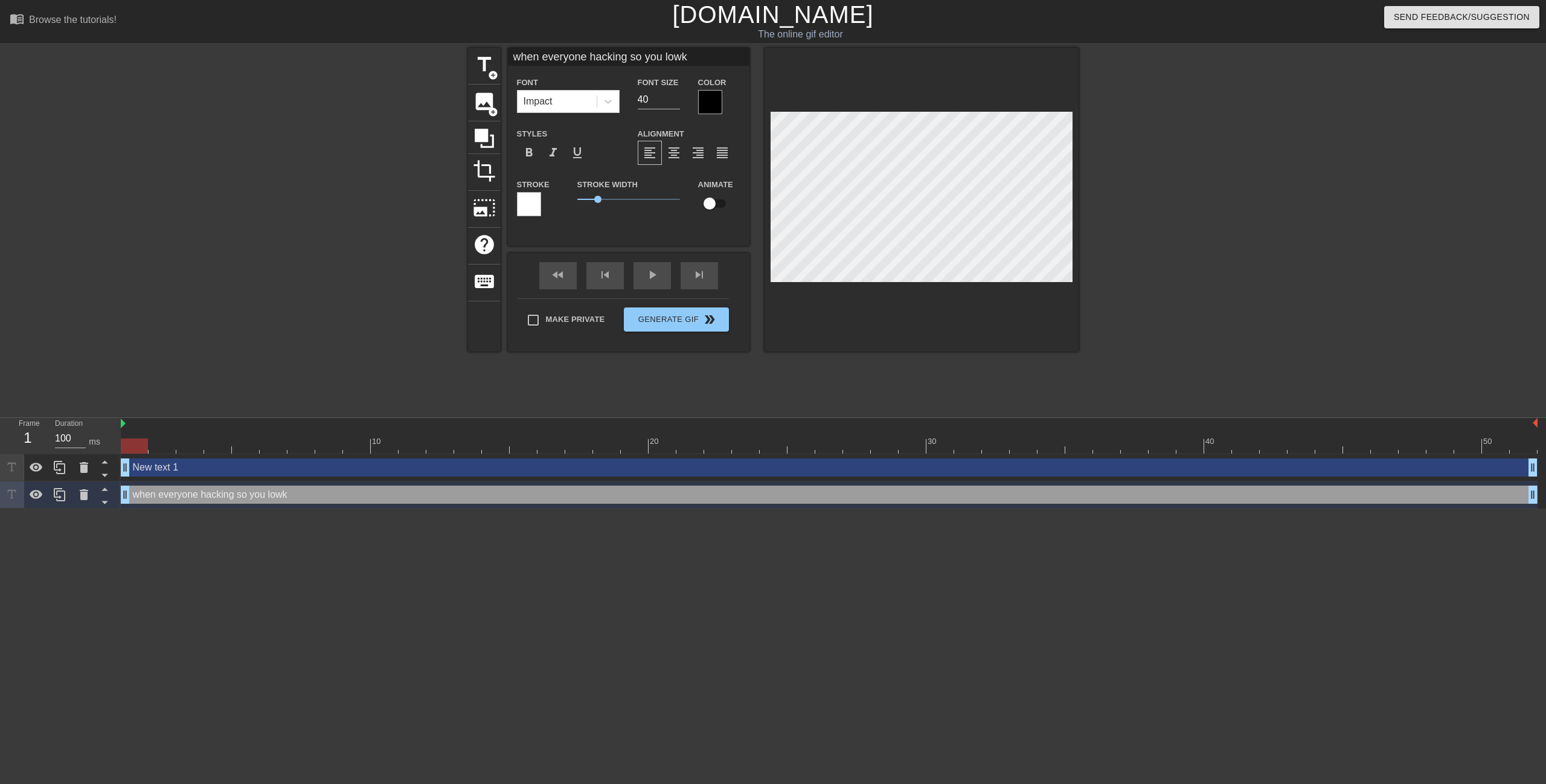
type input "when everyone hacking so you lowk"
type textarea "when everyone hacking so you lowk"
type input "when everyone hacking so you lowk"
type textarea "when everyone hacking so you lowk"
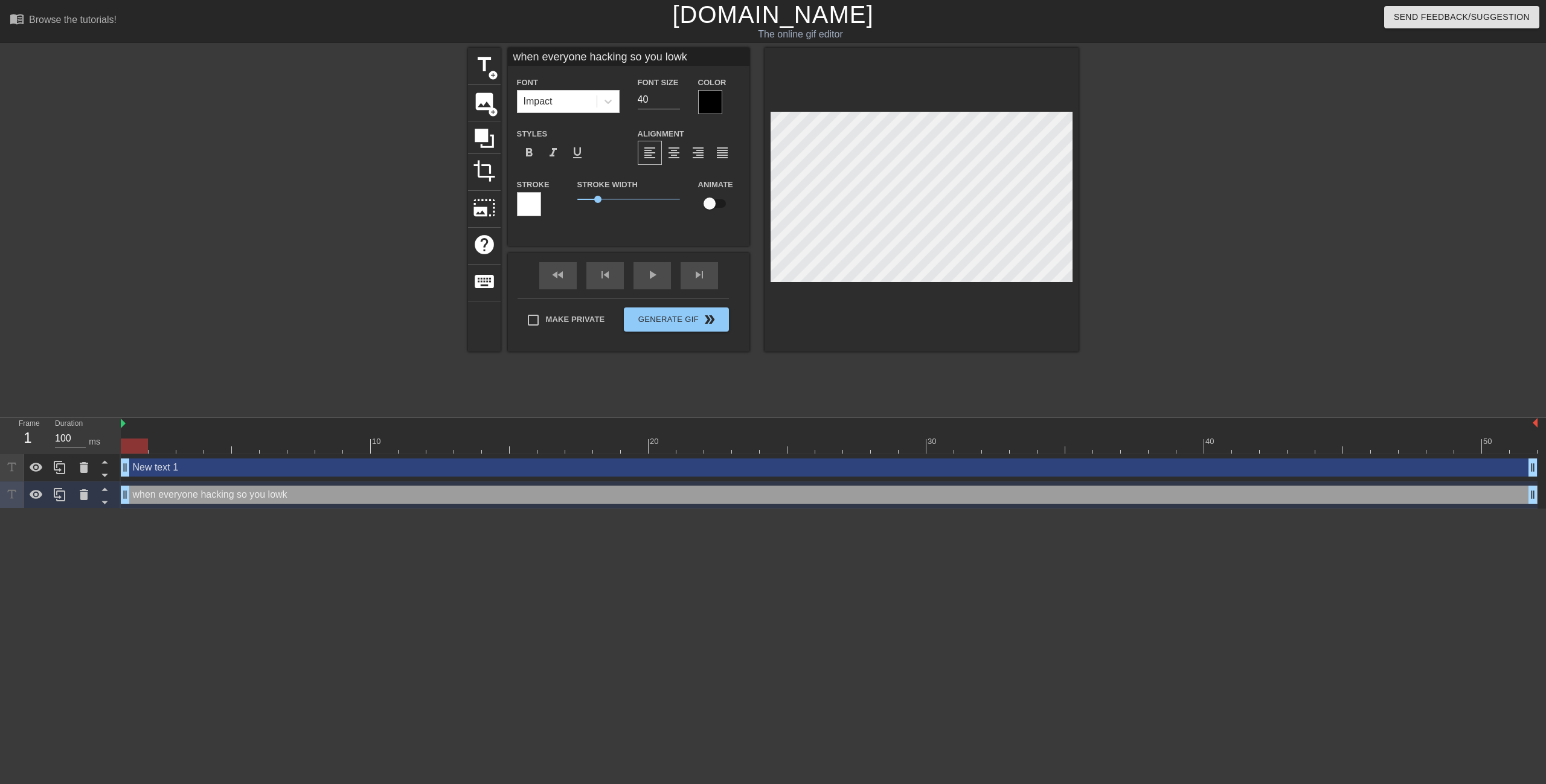
type input "when everyone hacking so you lowke"
type textarea "when everyone hacking so you lowke"
type input "when everyone hacking so you lowkey"
type textarea "when everyone hacking so you lowkey"
type input "when everyone hacking so you lowke"
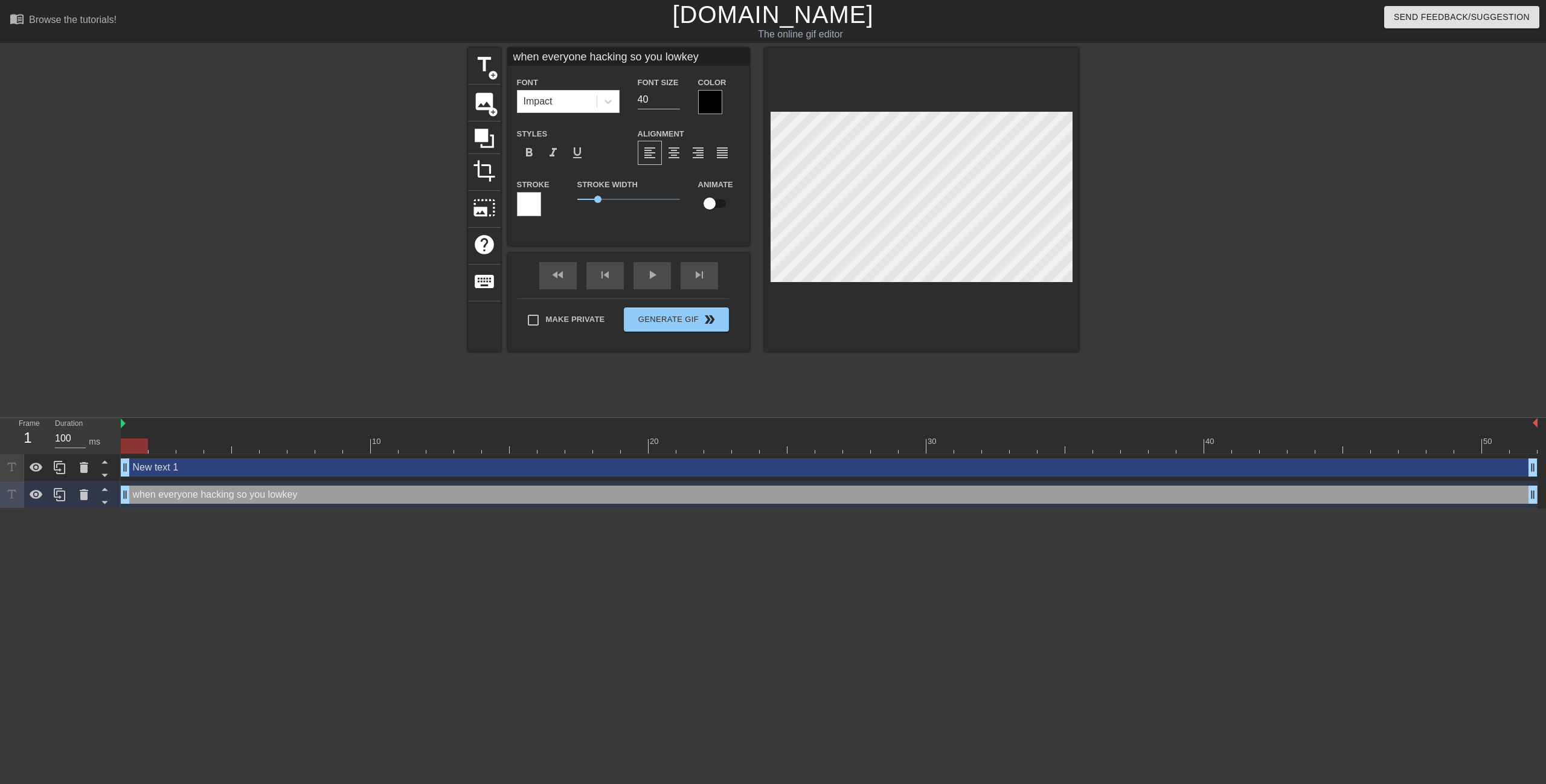
type textarea "when everyone hacking so you lowke"
type input "when everyone hacking so you lowk"
type textarea "when everyone hacking so you lowk"
type input "when everyone hacking so you low"
type textarea "when everyone hacking so you low"
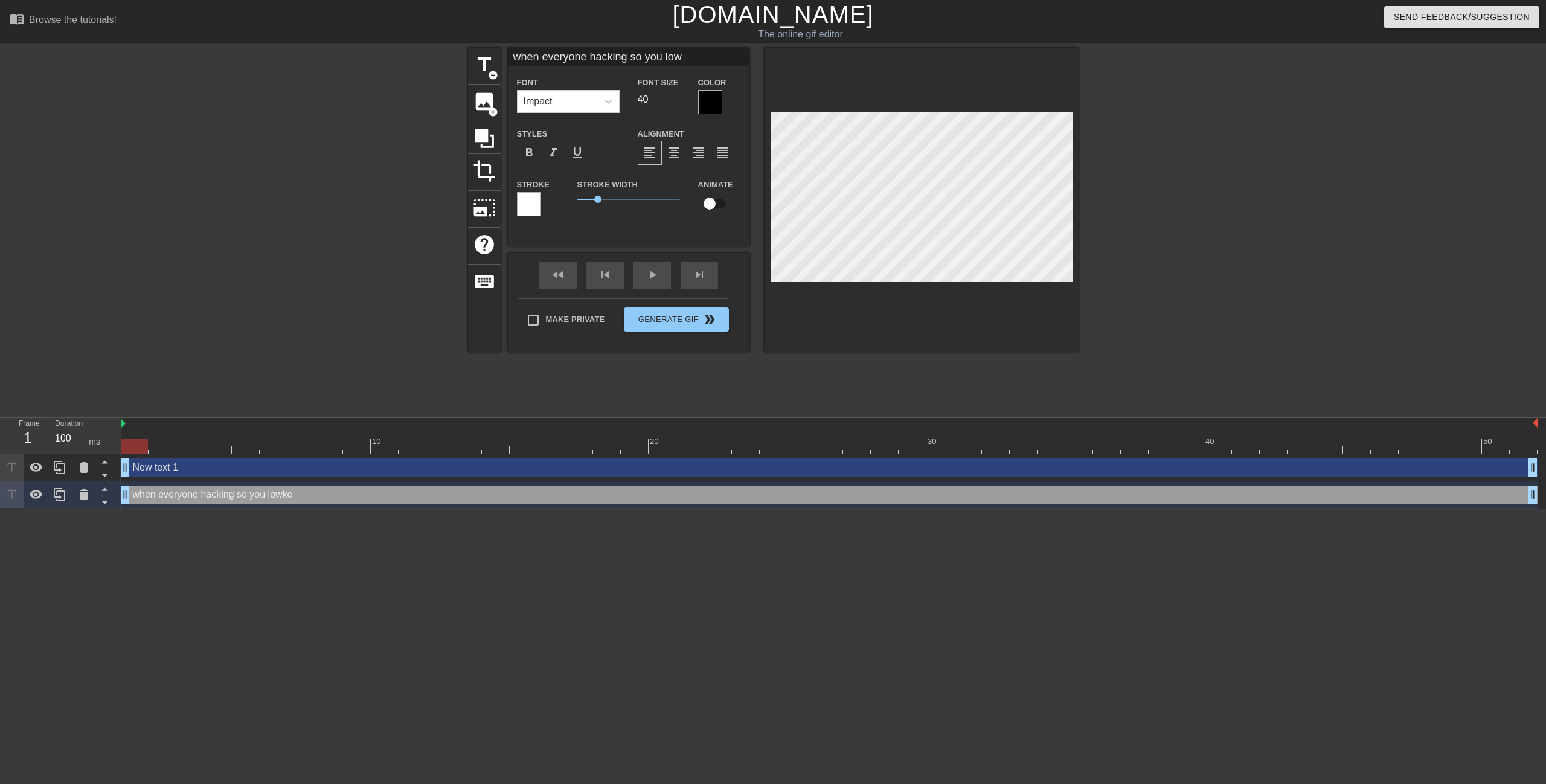
type input "when everyone hacking so you lo"
type textarea "when everyone hacking so you lo"
type input "when everyone hacking so you l"
type textarea "when everyone hacking so you l"
type input "when everyone hacking so you"
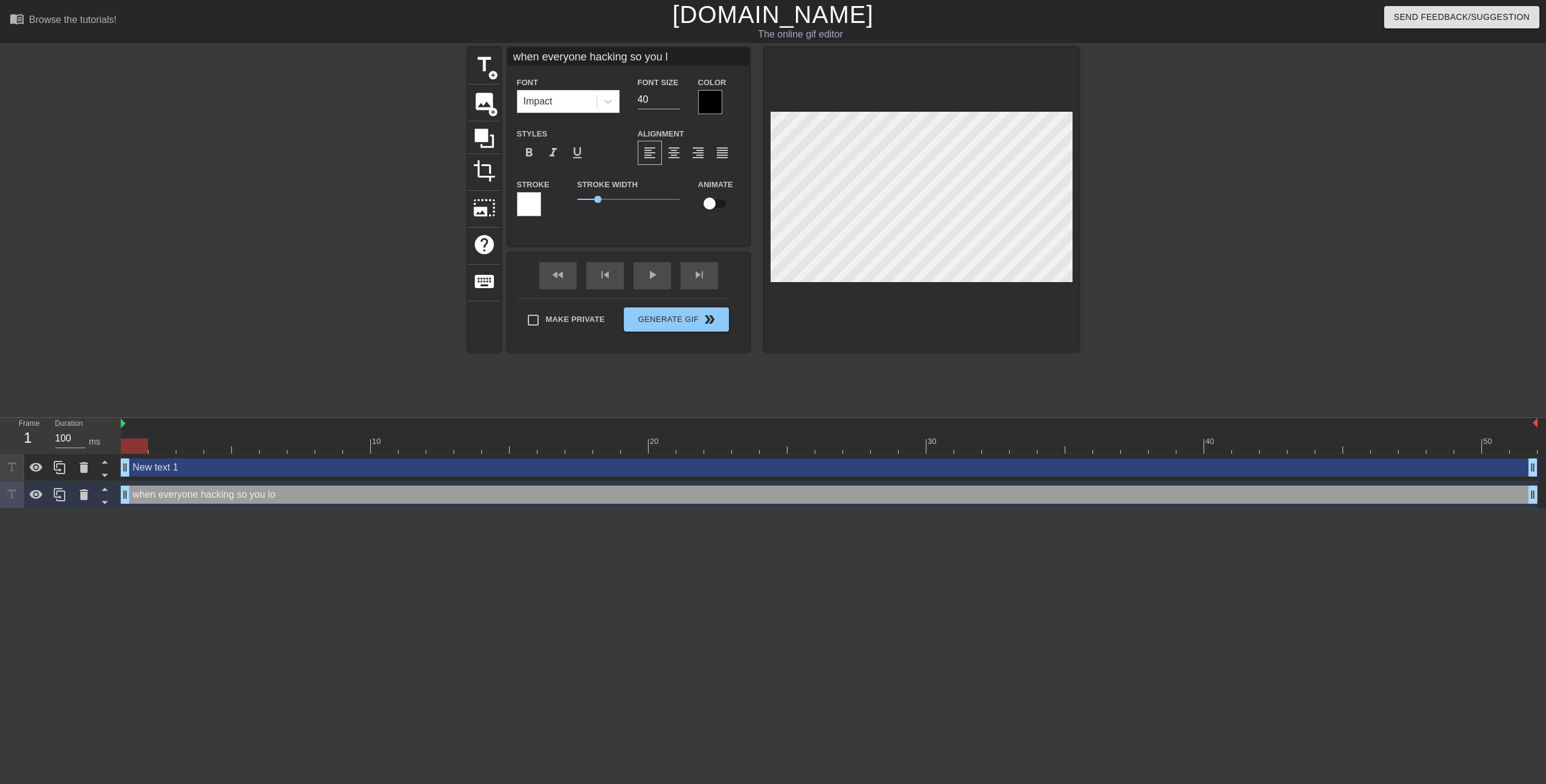
type textarea "when everyone hacking so you"
type input "when everyone hacking so you"
type textarea "when everyone hacking so you"
type input "when everyone hacking so yo"
type textarea "when everyone hacking so yo"
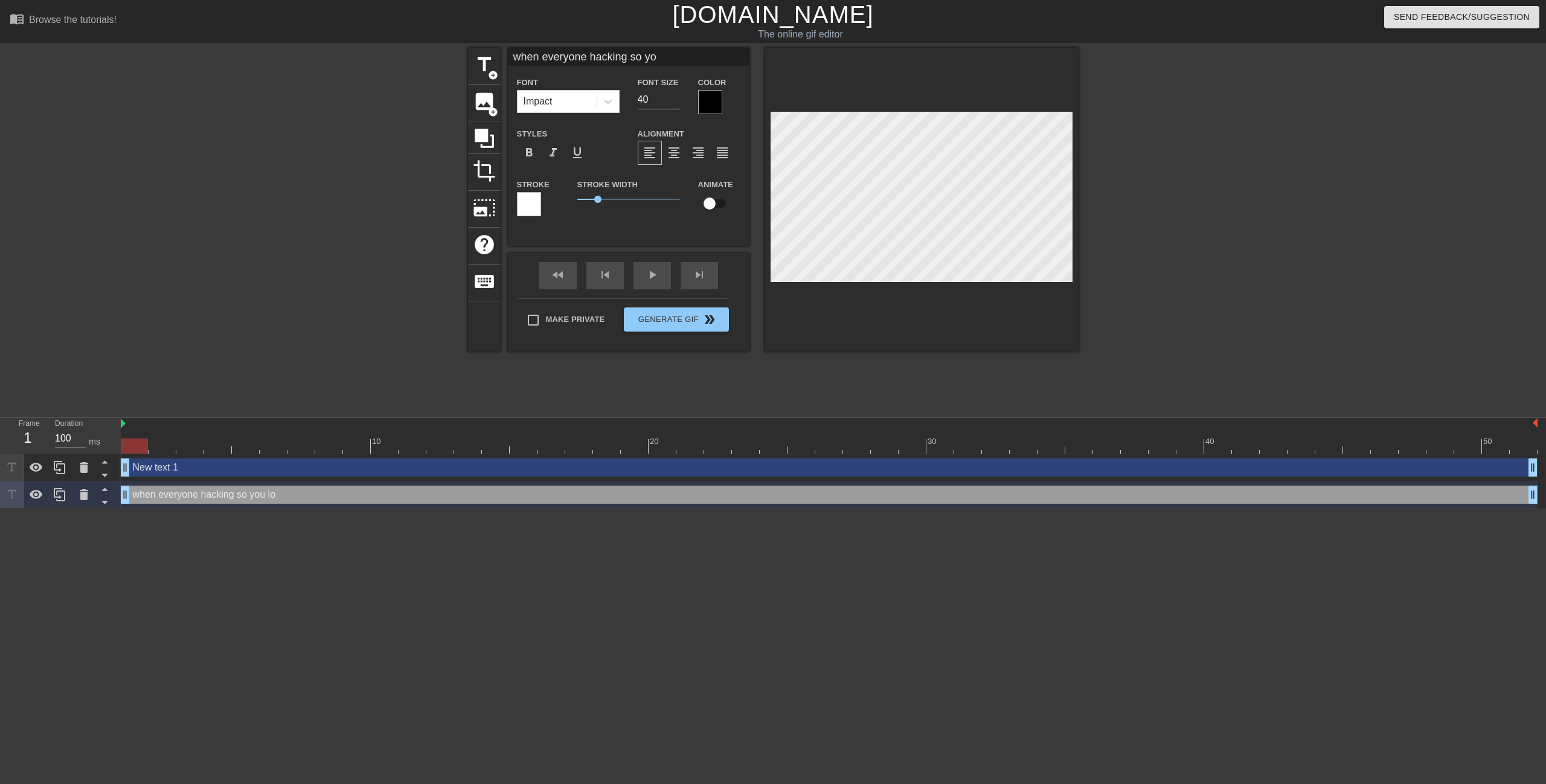
type input "when everyone hacking so y"
type textarea "when everyone hacking so y"
type input "when everyone hacking so"
type textarea "when everyone hacking so"
type input "when everyone hacking so"
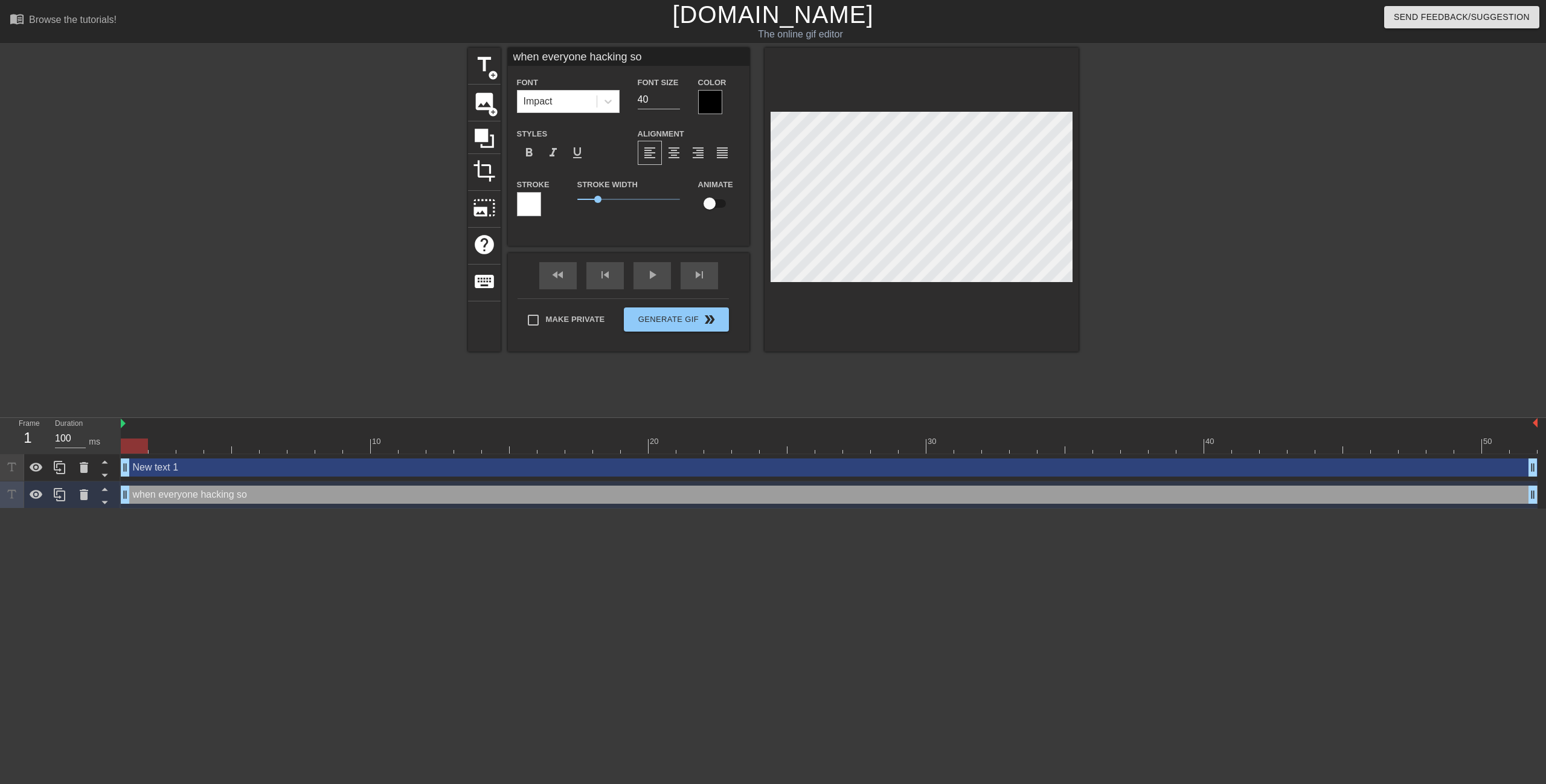
type textarea "when everyone hacking so"
type input "when everyone hacking s"
type textarea "when everyone hacking s"
type input "when everyone hacking"
type textarea "when everyone hacking"
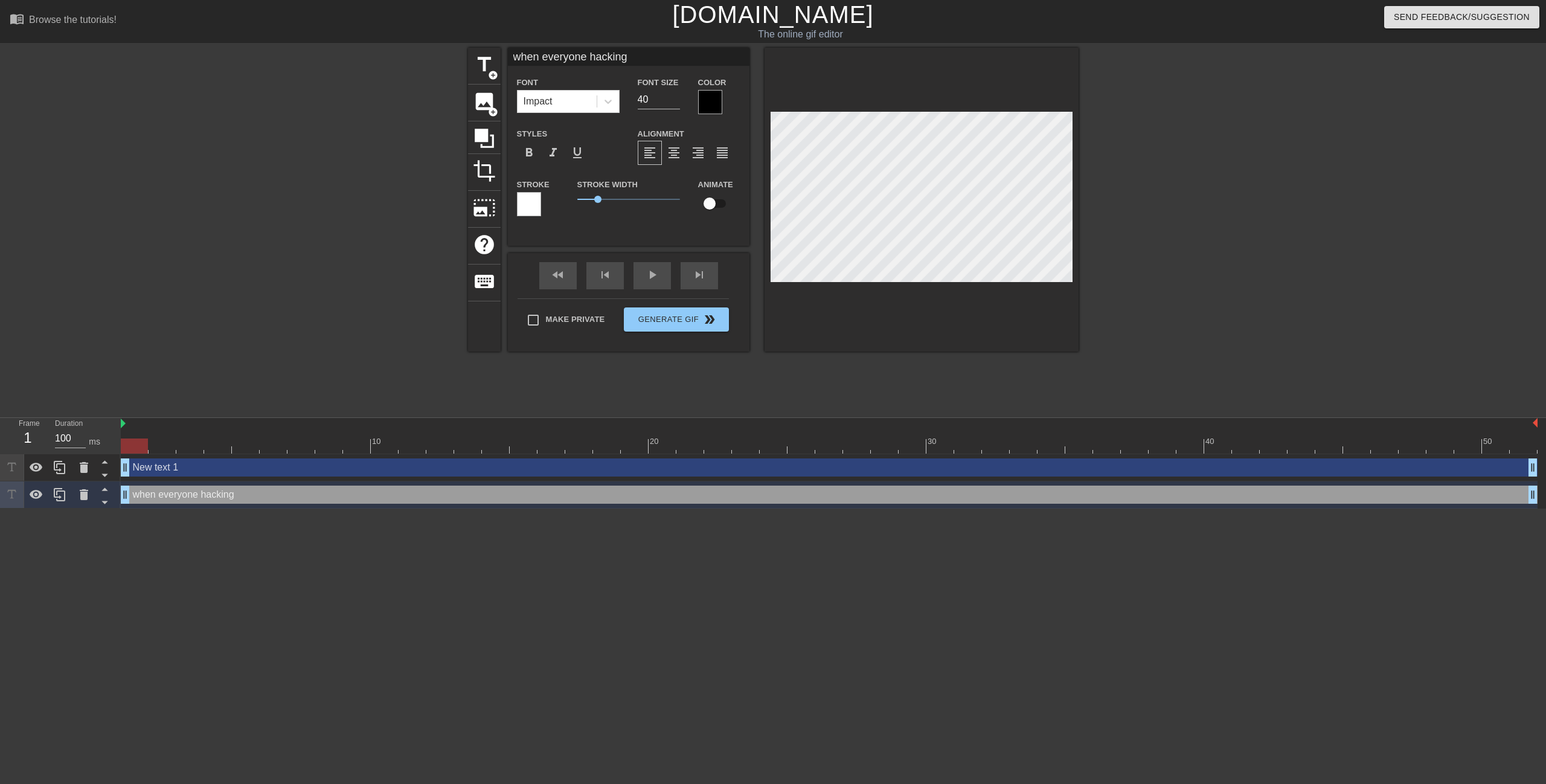
type input "when everyone hacking"
type textarea "when everyone hacking"
type input "when everyone hacking s"
type textarea "when everyone hacking s"
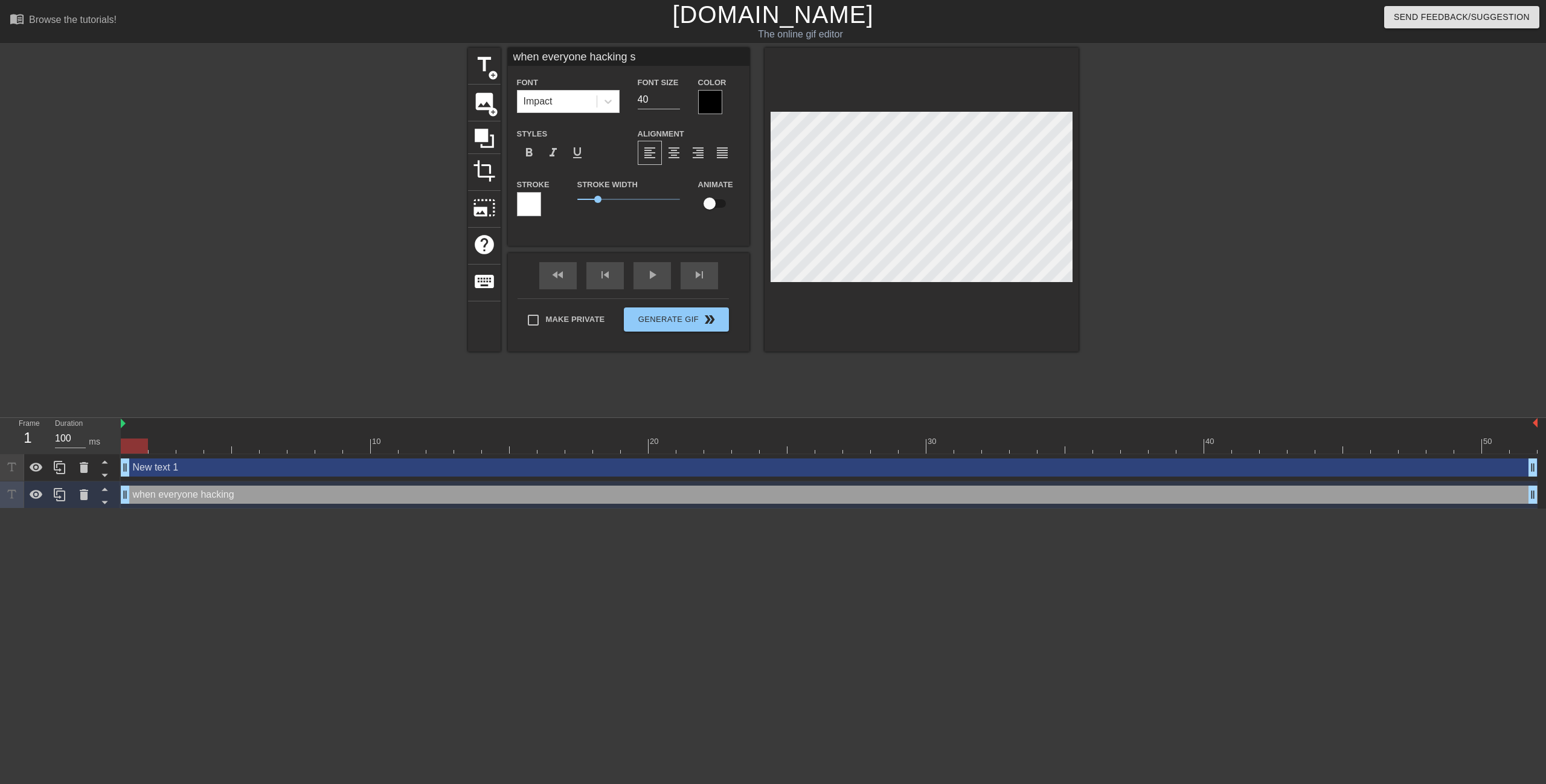
type input "when everyone hacking so"
type textarea "when everyone hacking so"
type input "when everyone hacking so"
type textarea "when everyone hacking so"
type input "when everyone hacking so w"
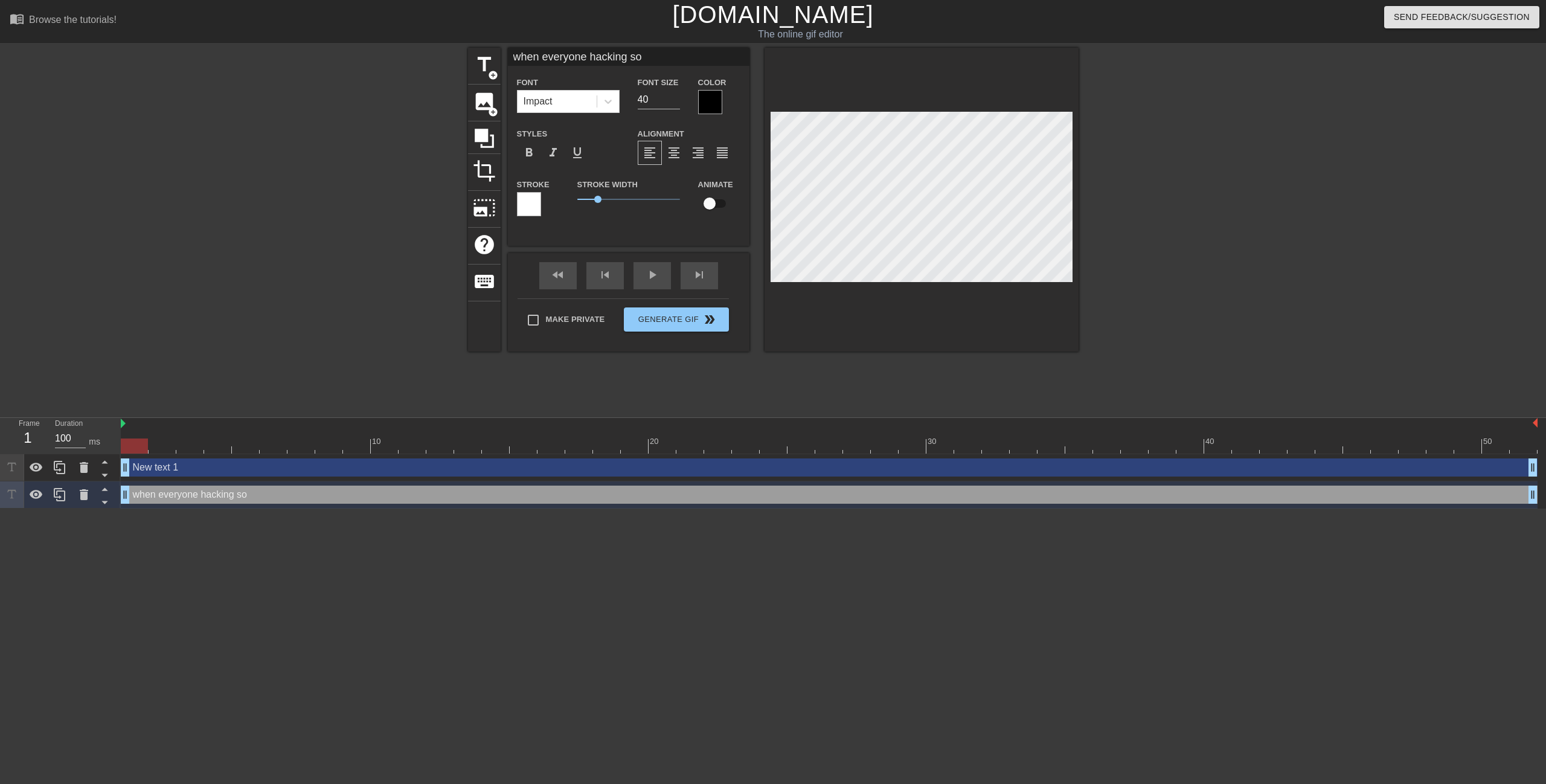
type textarea "when everyone hacking so w"
type input "when everyone hacking so"
type textarea "when everyone hacking so"
type input "when everyone hacking so y"
type textarea "when everyone hacking so y"
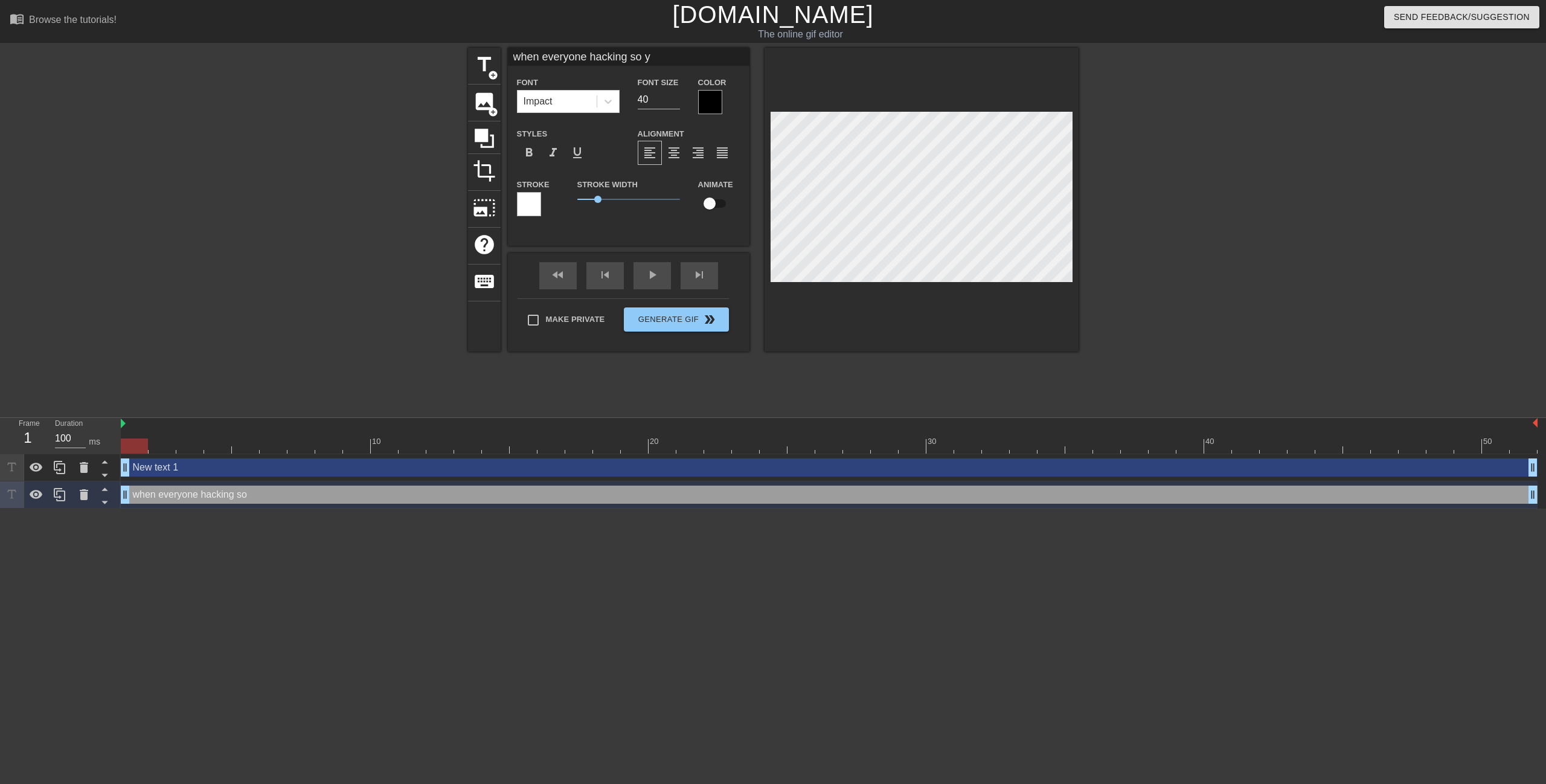
type input "when everyone hacking so yo"
type textarea "when everyone hacking so yo"
type input "when everyone hacking so you"
type textarea "when everyone hacking so you"
type input "when everyone hacking so you"
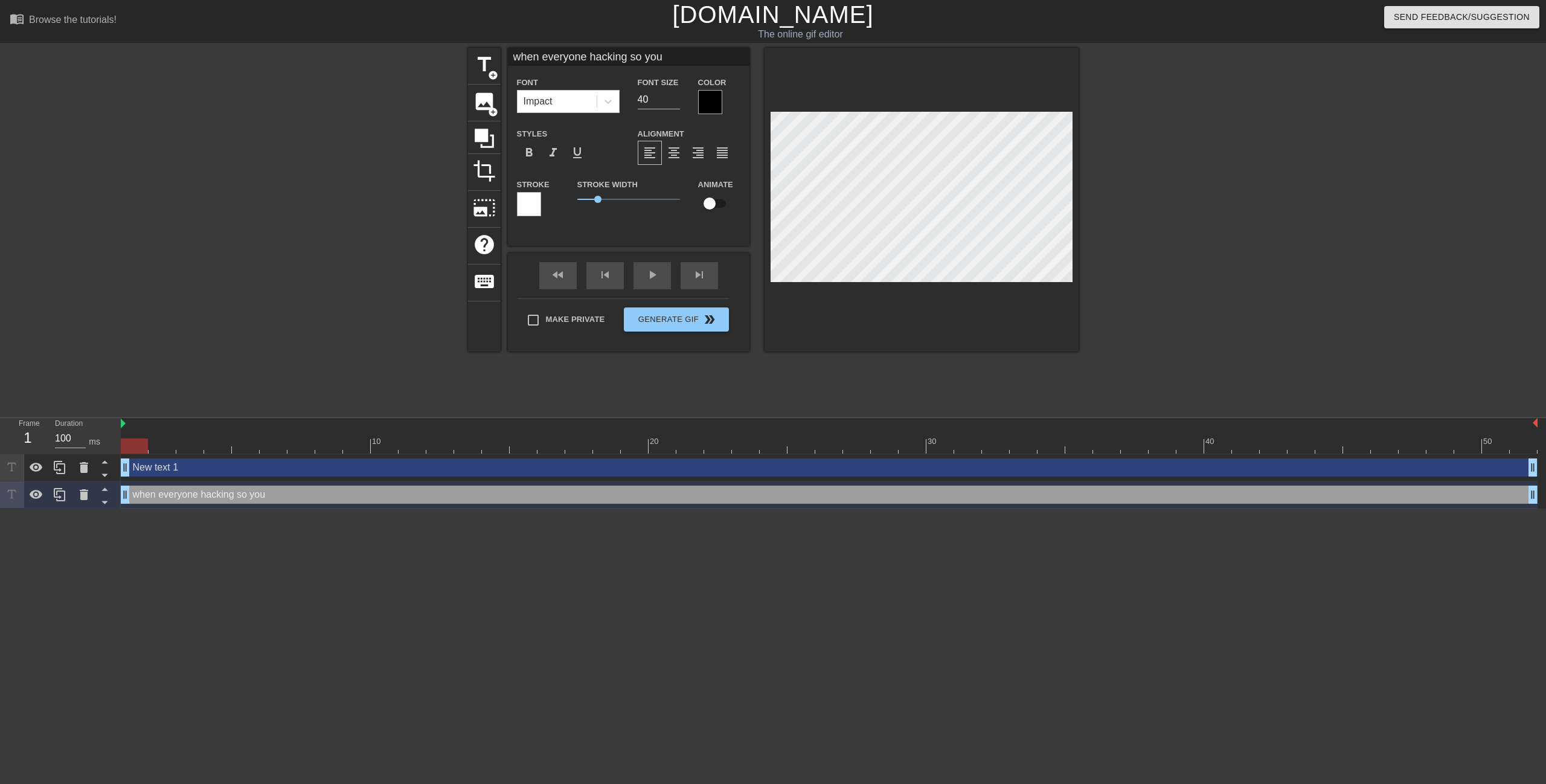
type textarea "when everyone hacking so you"
type input "when everyone hacking so you l"
type textarea "when everyone hacking so you l"
type input "when everyone hacking so you lo"
type textarea "when everyone hacking so you lo"
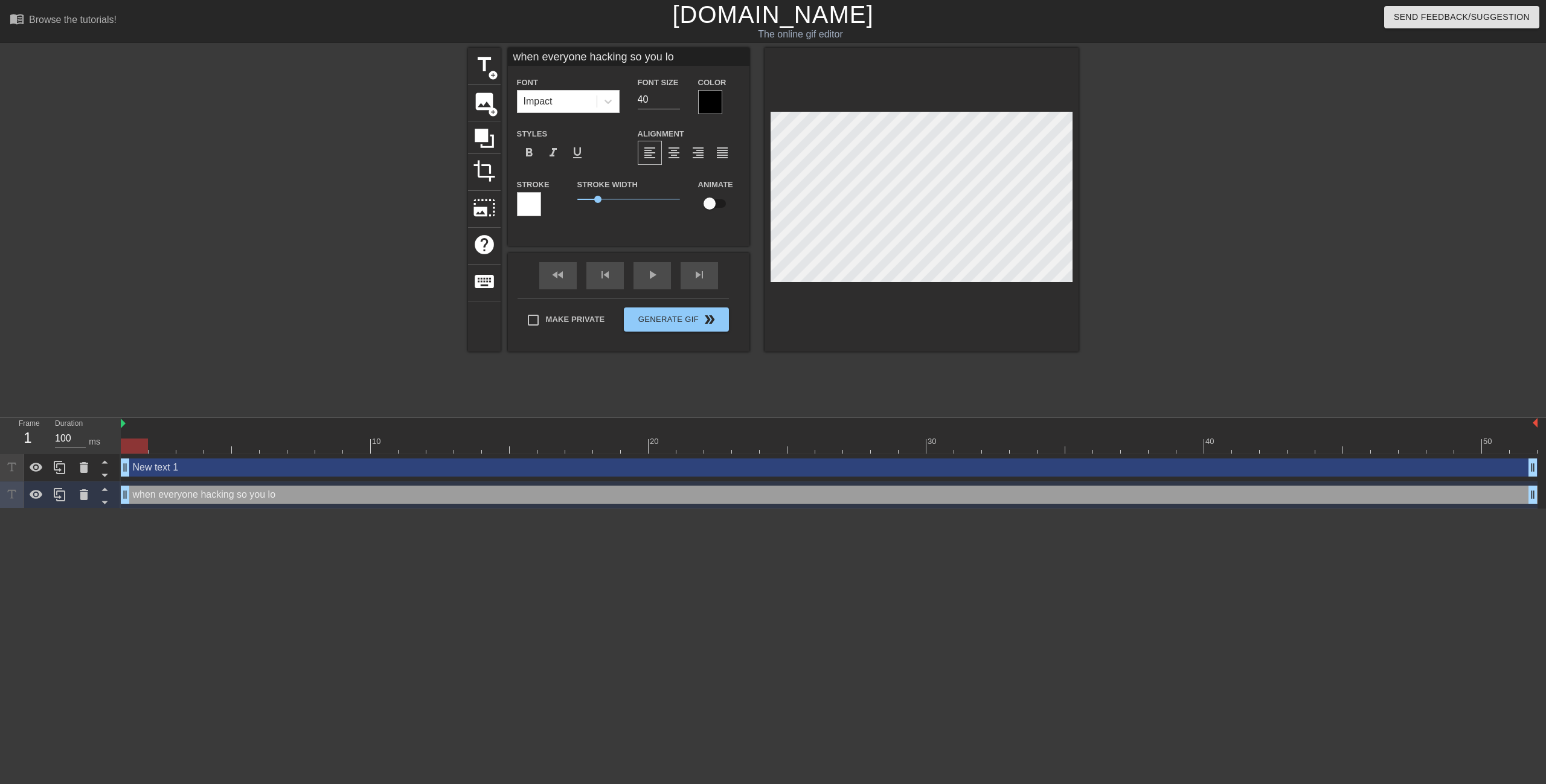
type input "when everyone hacking so you low"
type textarea "when everyone hacking so you low"
type input "when everyone hacking so you lowk"
type textarea "when everyone hacking so you lowk"
type input "when everyone hacking so you lowke"
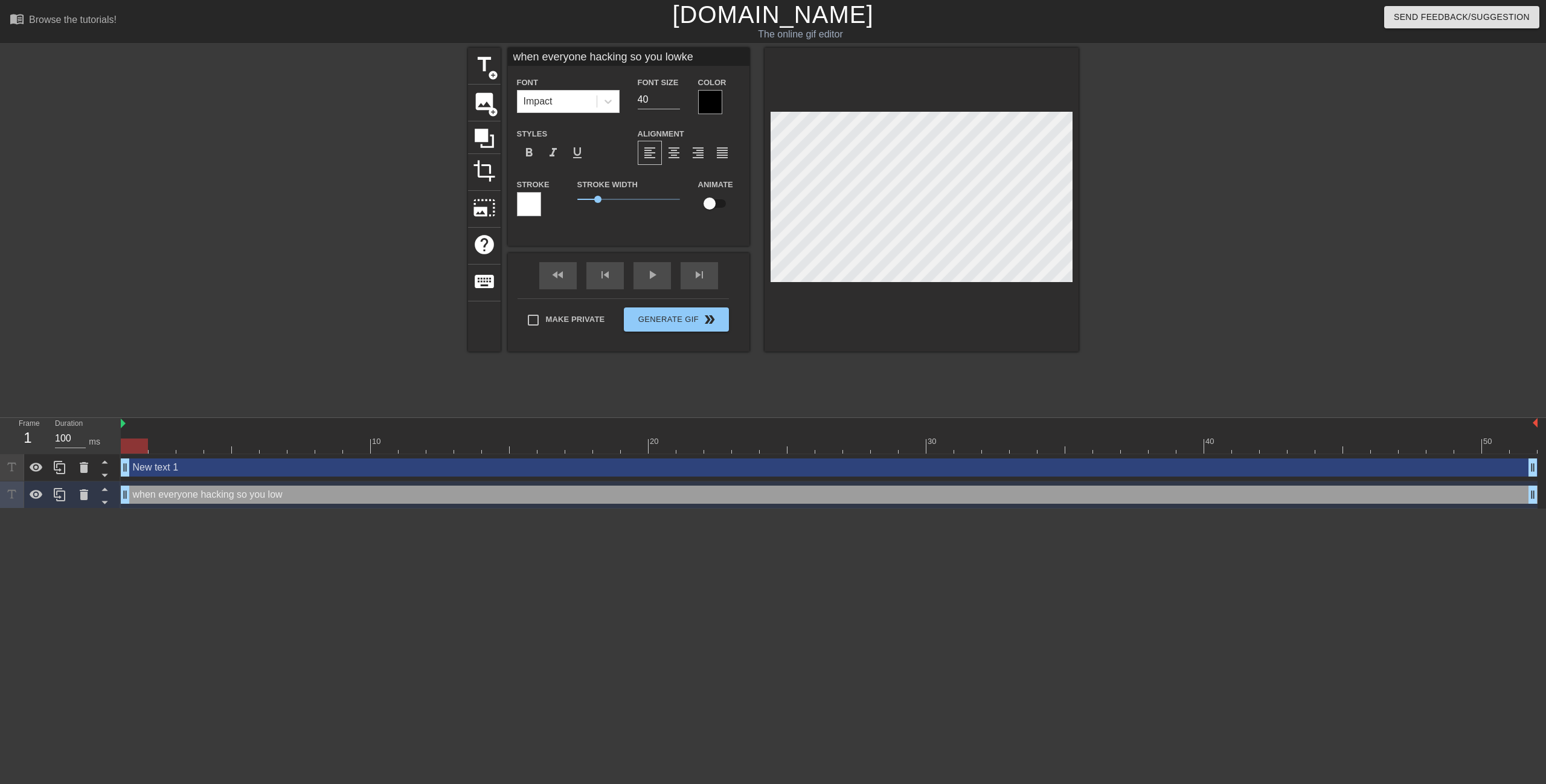
type textarea "when everyone hacking so you lowke"
type input "when everyone hacking so you lowkey"
type textarea "when everyone hacking so you lowkey"
type input "when everyone hacking so you lowkey"
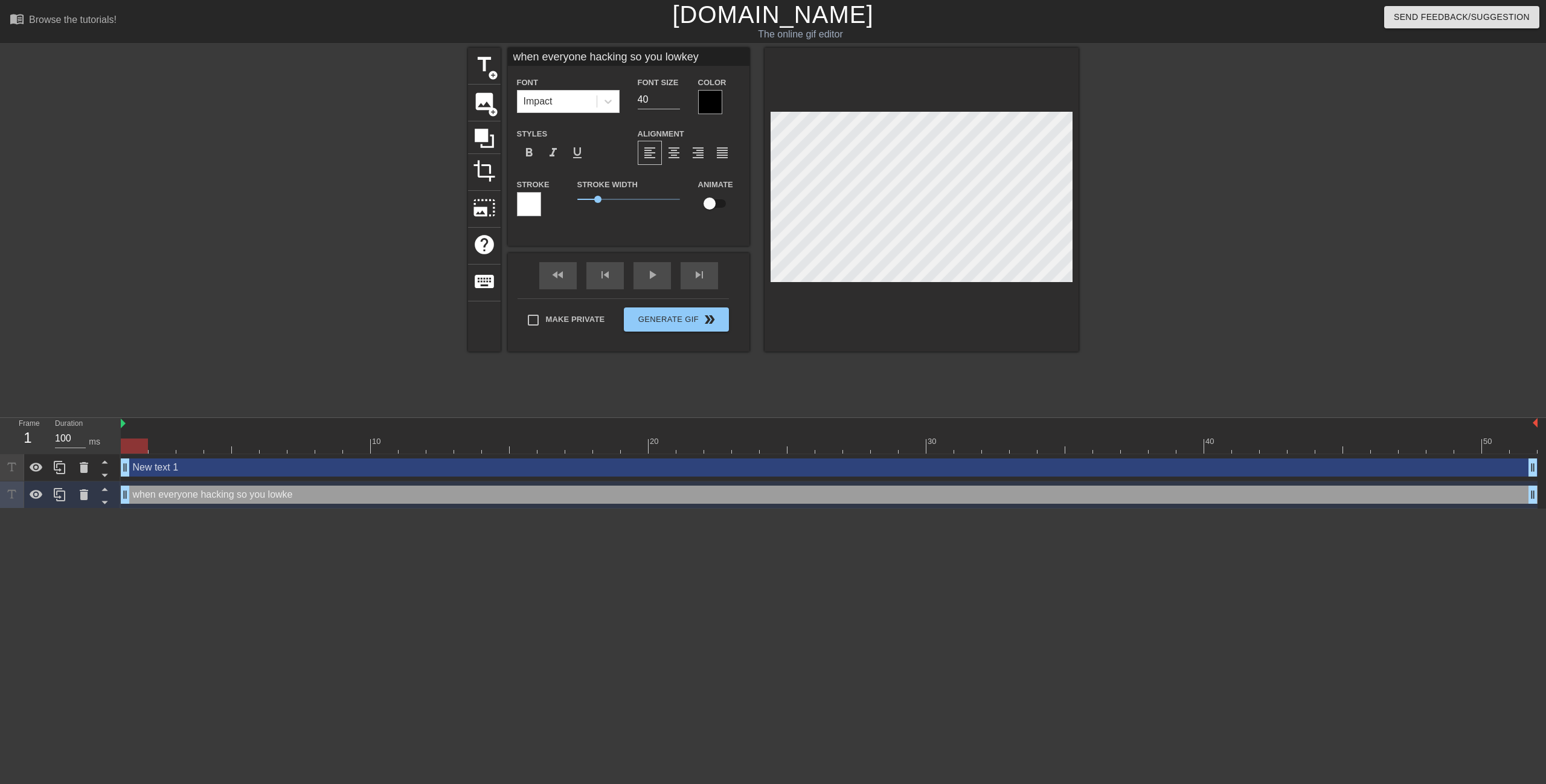
type textarea "when everyone hacking so you lowkey"
type input "when everyone hacking so you lowkey t"
type textarea "when everyone hacking so you lowkey t"
type input "when everyone hacking so you lowkey tu"
type textarea "when everyone hacking so you lowkey tu"
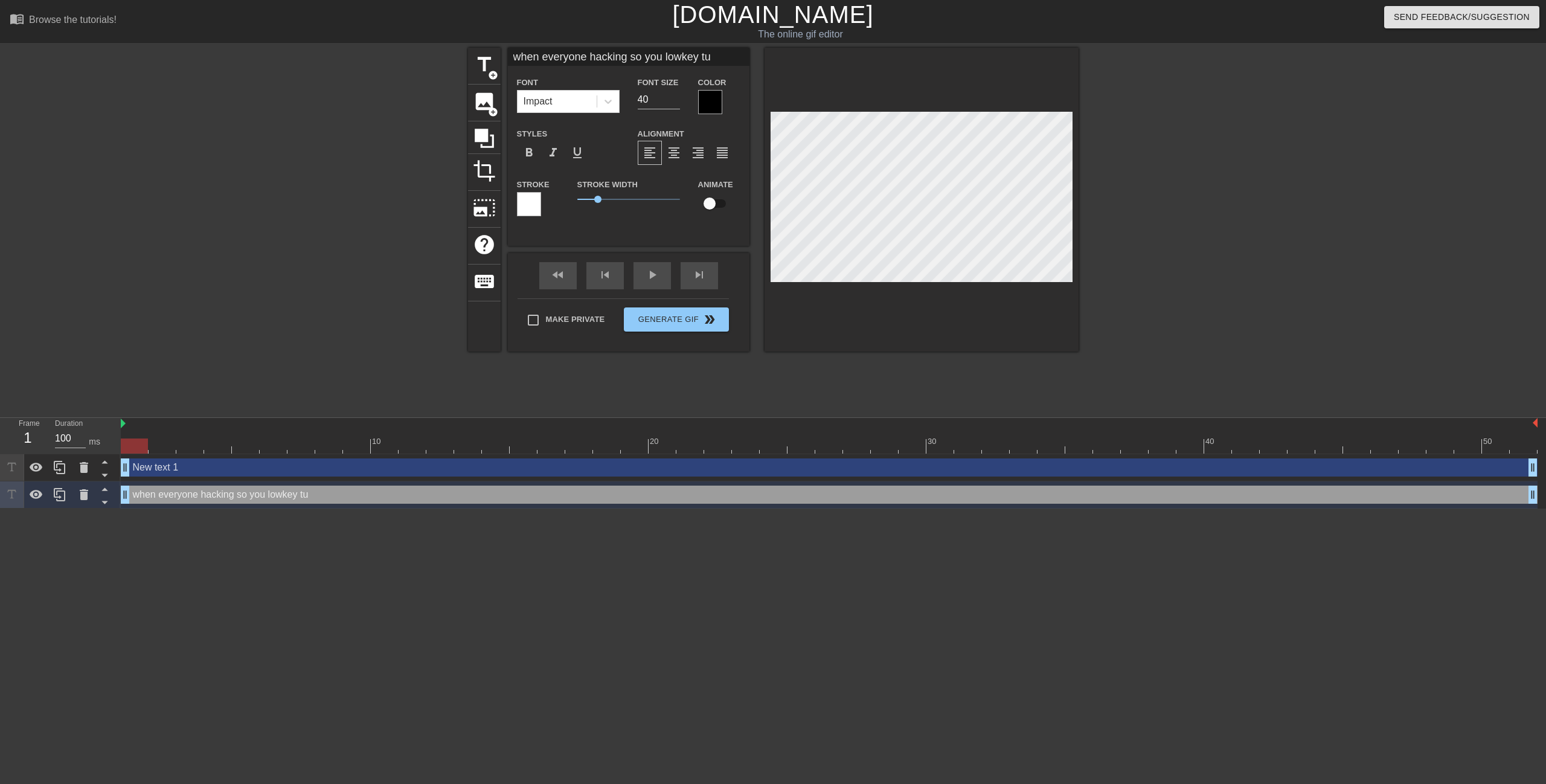
type input "when everyone hacking so you lowkey tur"
type textarea "when everyone hacking so you lowkey tur"
type input "when everyone hacking so you lowkey turn"
type textarea "when everyone hacking so you lowkey turn"
type input "when everyone hacking so you lowkey turn"
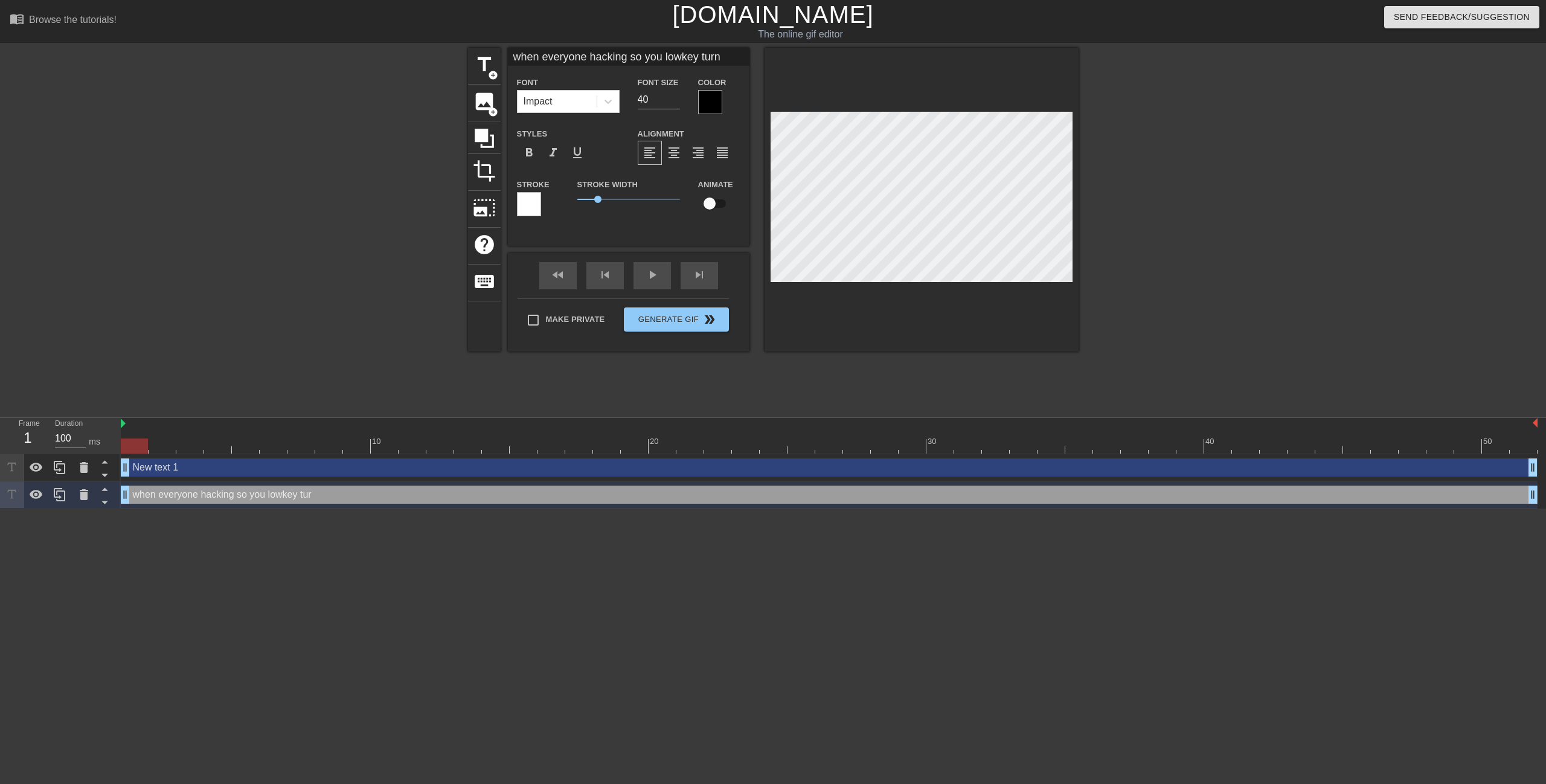
type textarea "when everyone hacking so you lowkey turn"
type input "when everyone hacking so you lowkey turn i"
type textarea "when everyone hacking so you lowkey turn i"
type input "when everyone hacking so you lowkey turn in"
type textarea "when everyone hacking so you lowkey turn in"
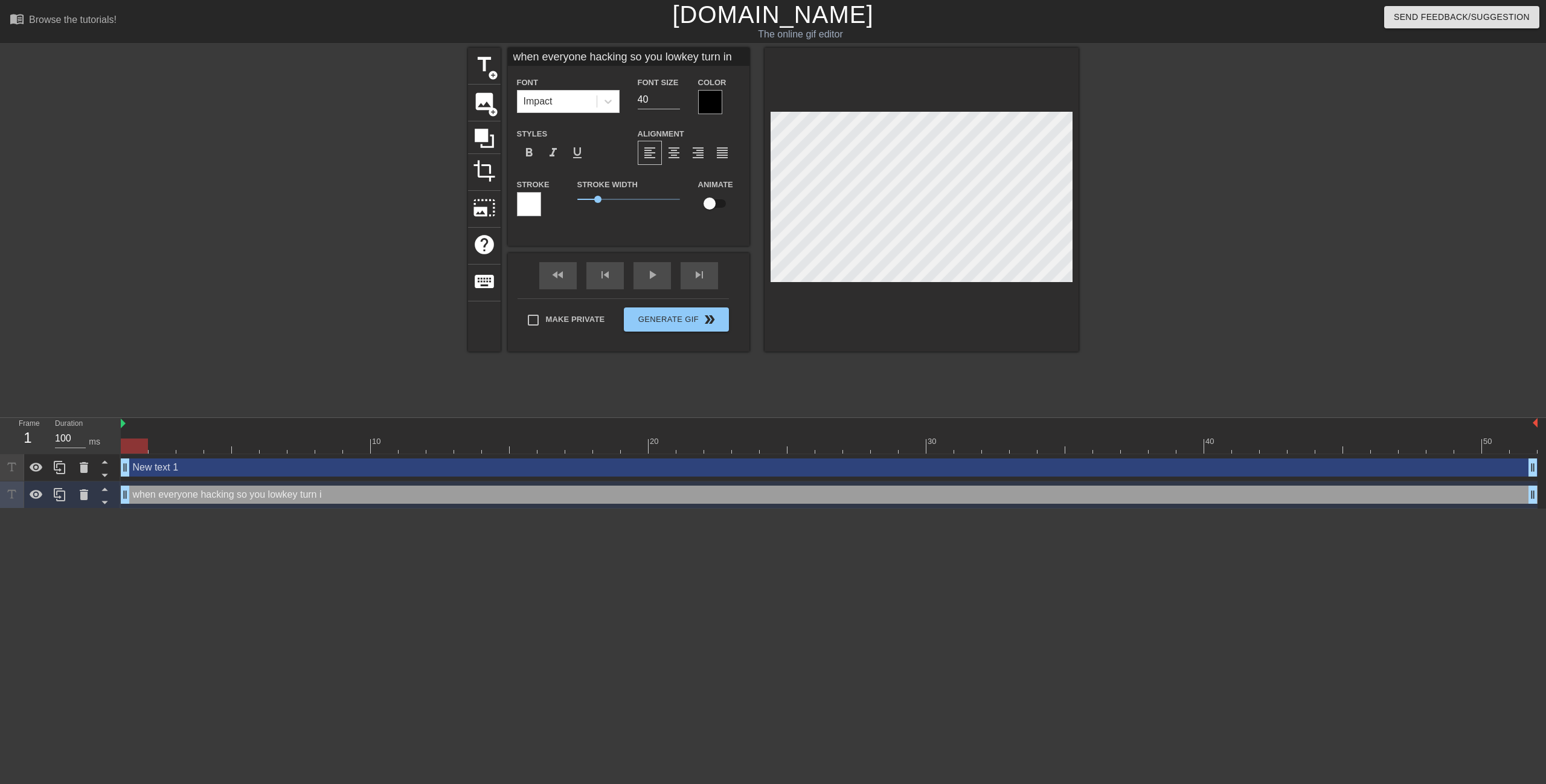
type input "when everyone hacking so you lowkey turn ins"
type textarea "when everyone hacking so you lowkey turn ins"
type input "when everyone hacking so you lowkey turn insa"
type textarea "when everyone hacking so you lowkey turn insa"
type input "when everyone hacking so you lowkey turn insan"
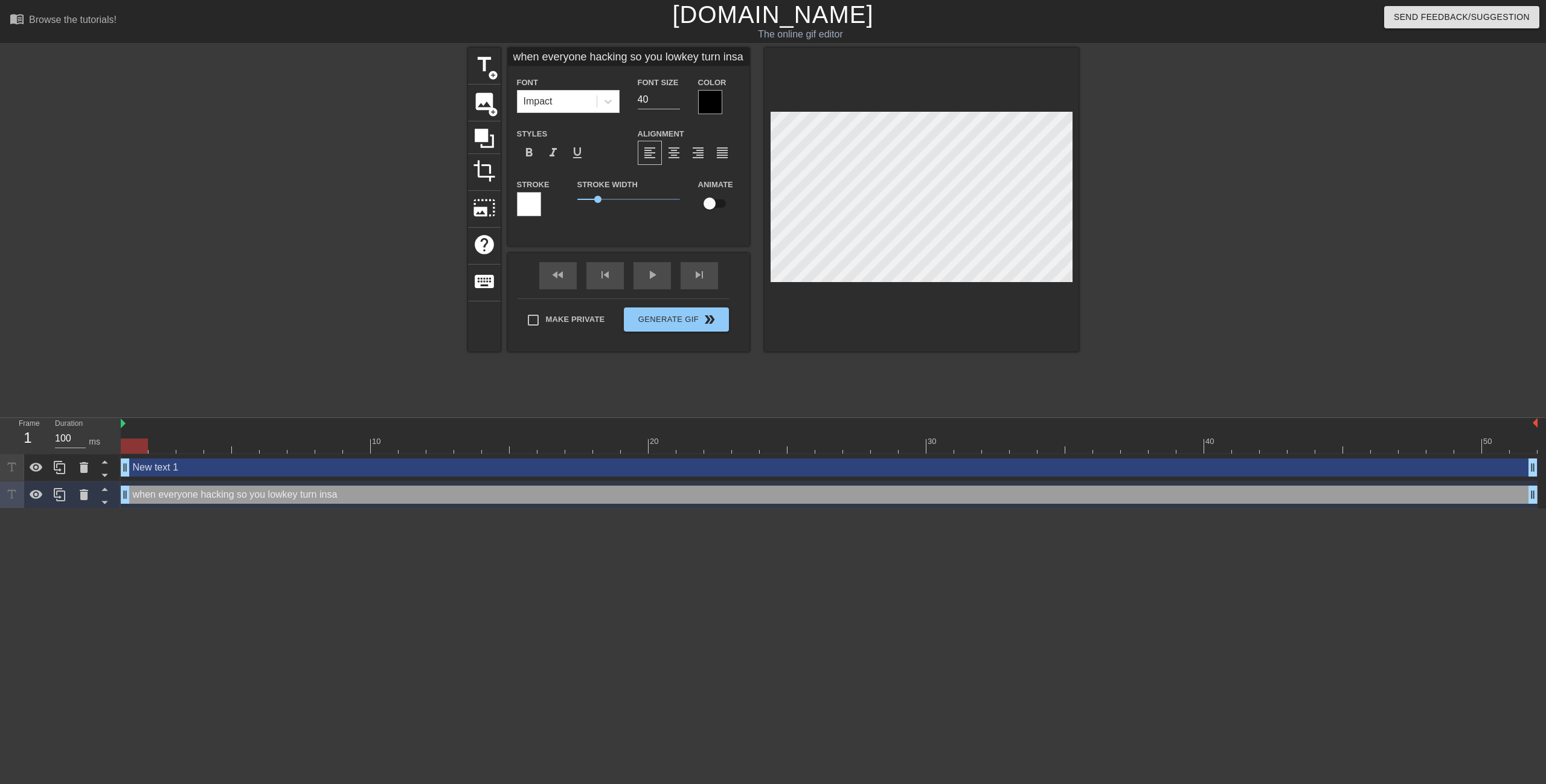
type textarea "when everyone hacking so you lowkey turn insan"
type input "when everyone hacking so you lowkey turn insane"
type textarea "when everyone hacking so you lowkey turn insane"
type input "when everyone hacking so you lowkey turn insane"
type textarea "when everyone hacking so you lowkey turn insane"
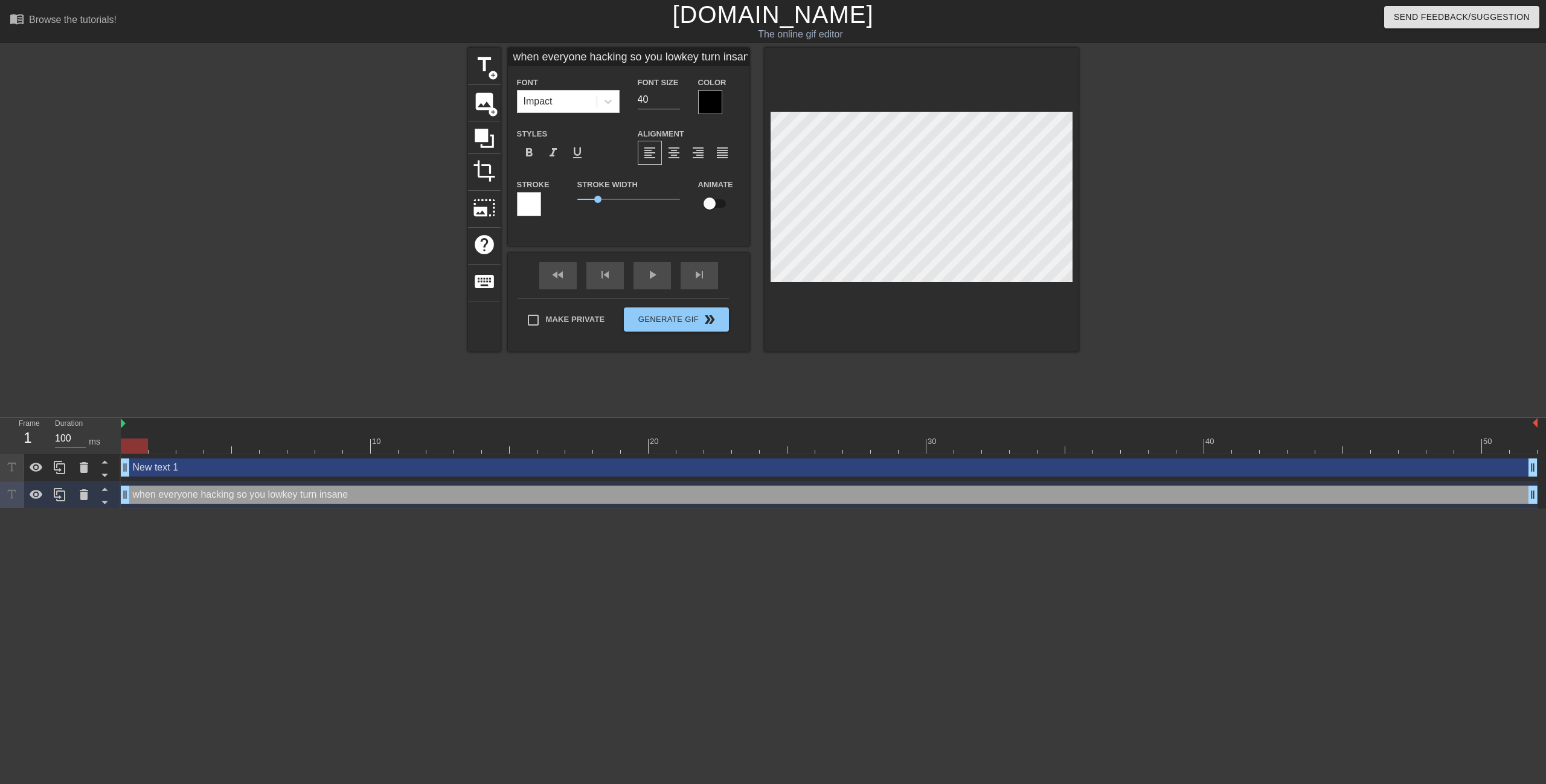
scroll to position [2, 1]
type input "when everyone hacking so you lowkey turn insane"
type textarea "when everyone hacking so you lowkey turn insane"
type input "when everyone hacking so you lowkey turn insan"
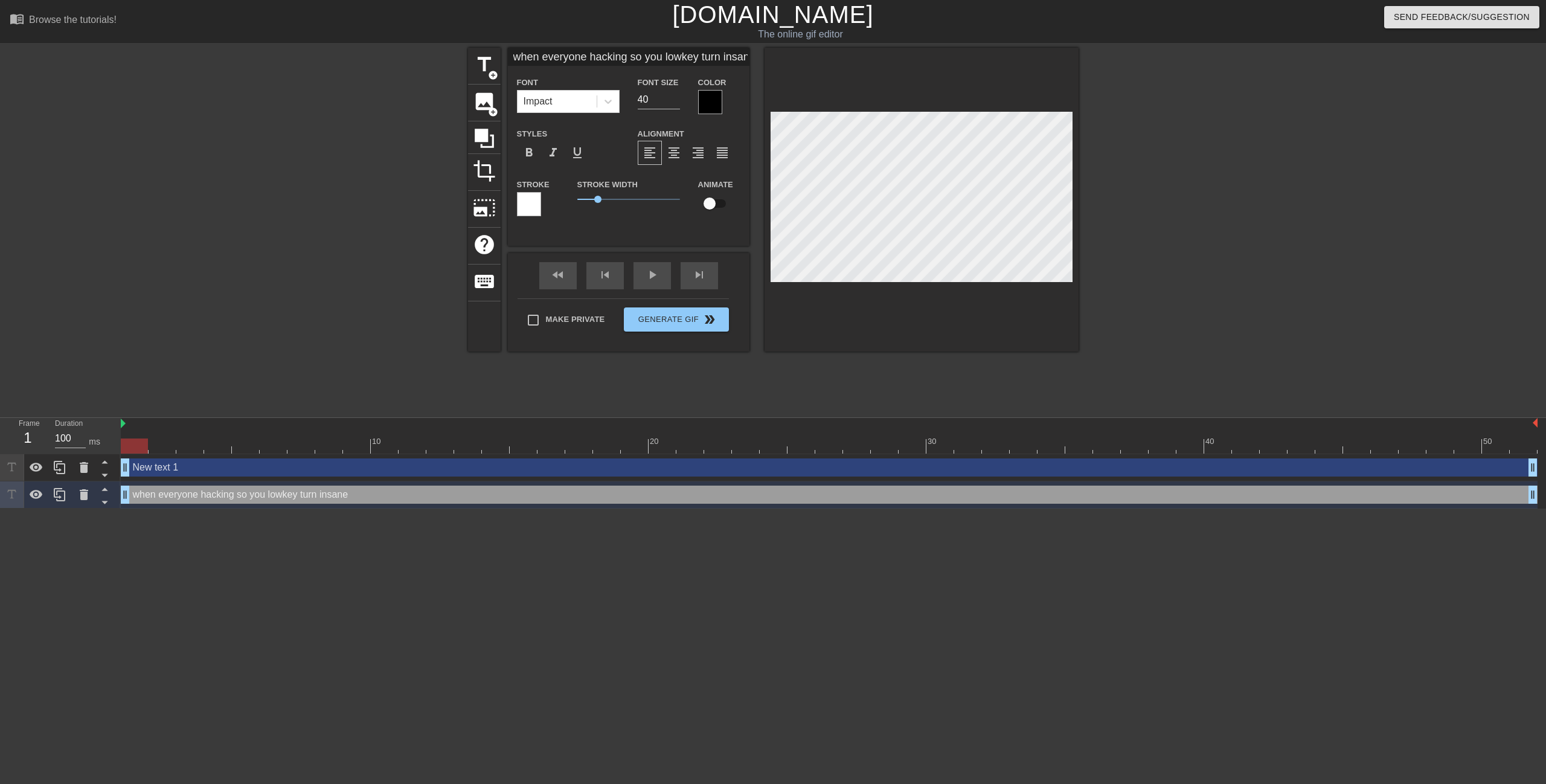
type textarea "when everyone hacking so you lowkey turn insan"
type input "when everyone hacking so you lowkey turn insa"
type textarea "when everyone hacking so you lowkey turn insa"
type input "when everyone hacking so you lowkey turn ins"
type textarea "when everyone hacking so you lowkey turn ins"
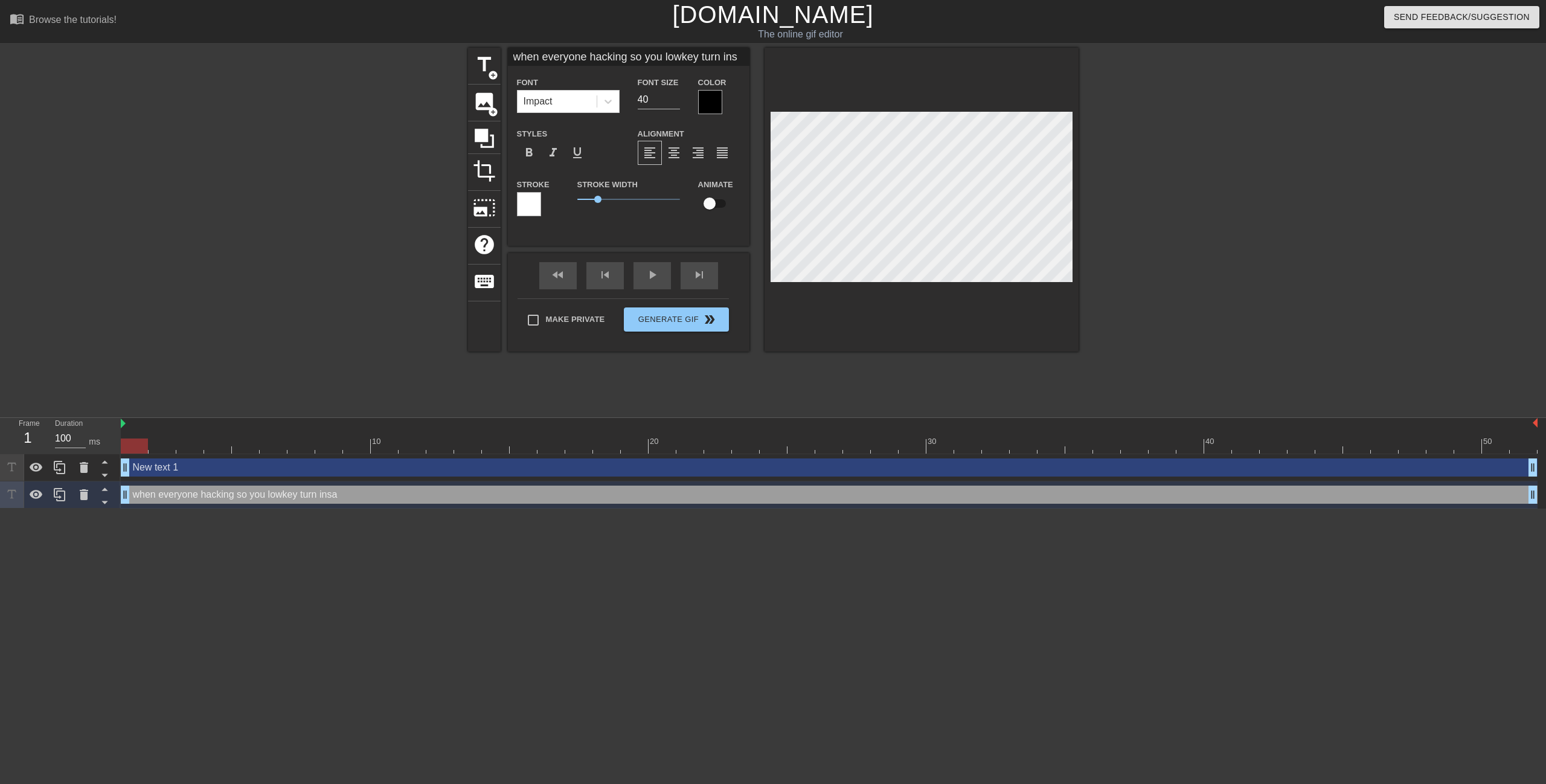
type input "when everyone hacking so you lowkey turn in"
type textarea "when everyone hacking so you lowkey turn in"
type input "when everyone hacking so you lowkey turn i"
type textarea "when everyone hacking so you lowkey turn i"
type input "when everyone hacking so you lowkey turn"
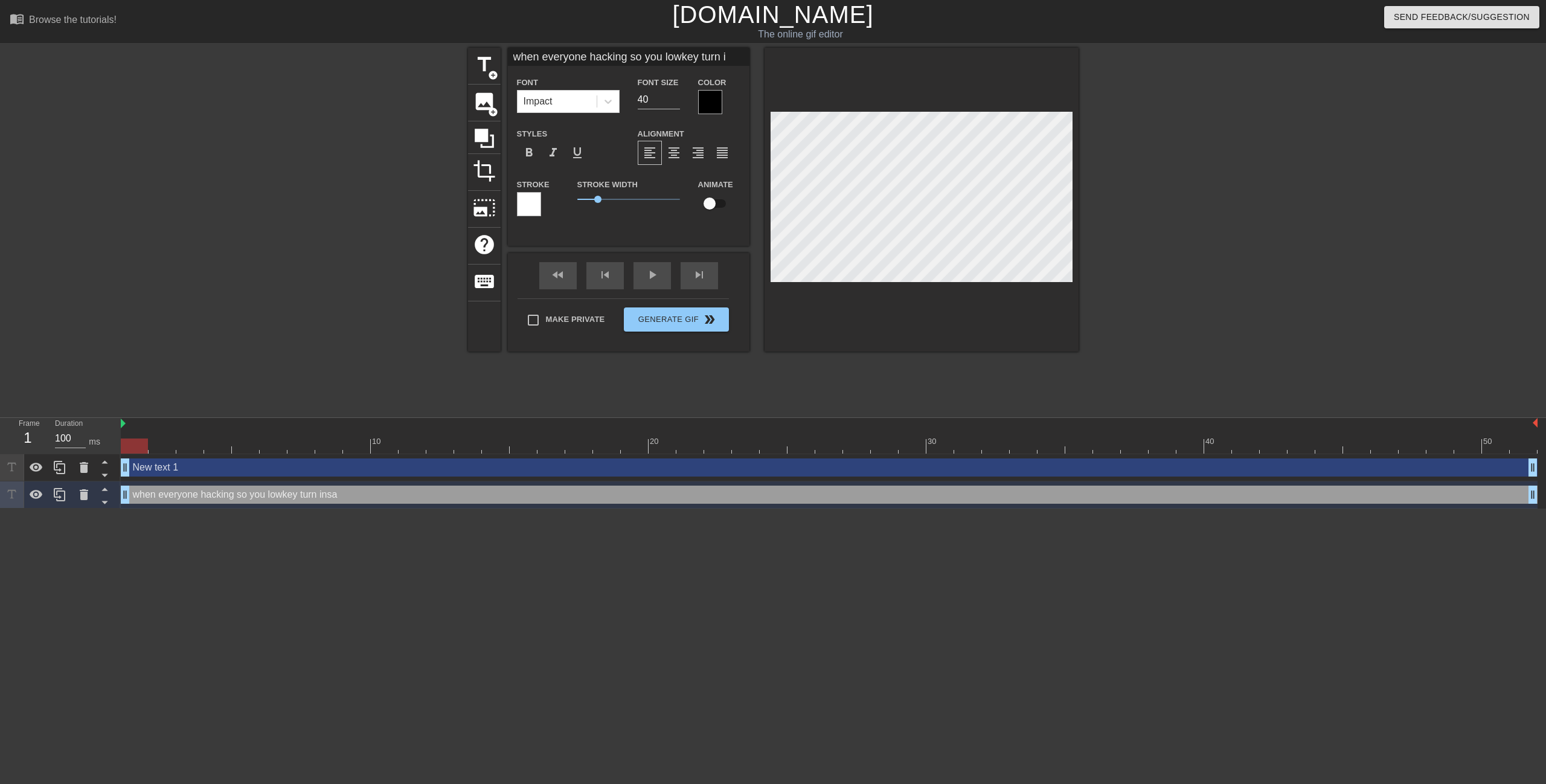
type textarea "when everyone hacking so you lowkey turn"
type input "when everyone hacking so you lowkey turn"
type textarea "when everyone hacking so you lowkey turn"
type input "when everyone hacking so you lowkey tur"
type textarea "when everyone hacking so you lowkey tur"
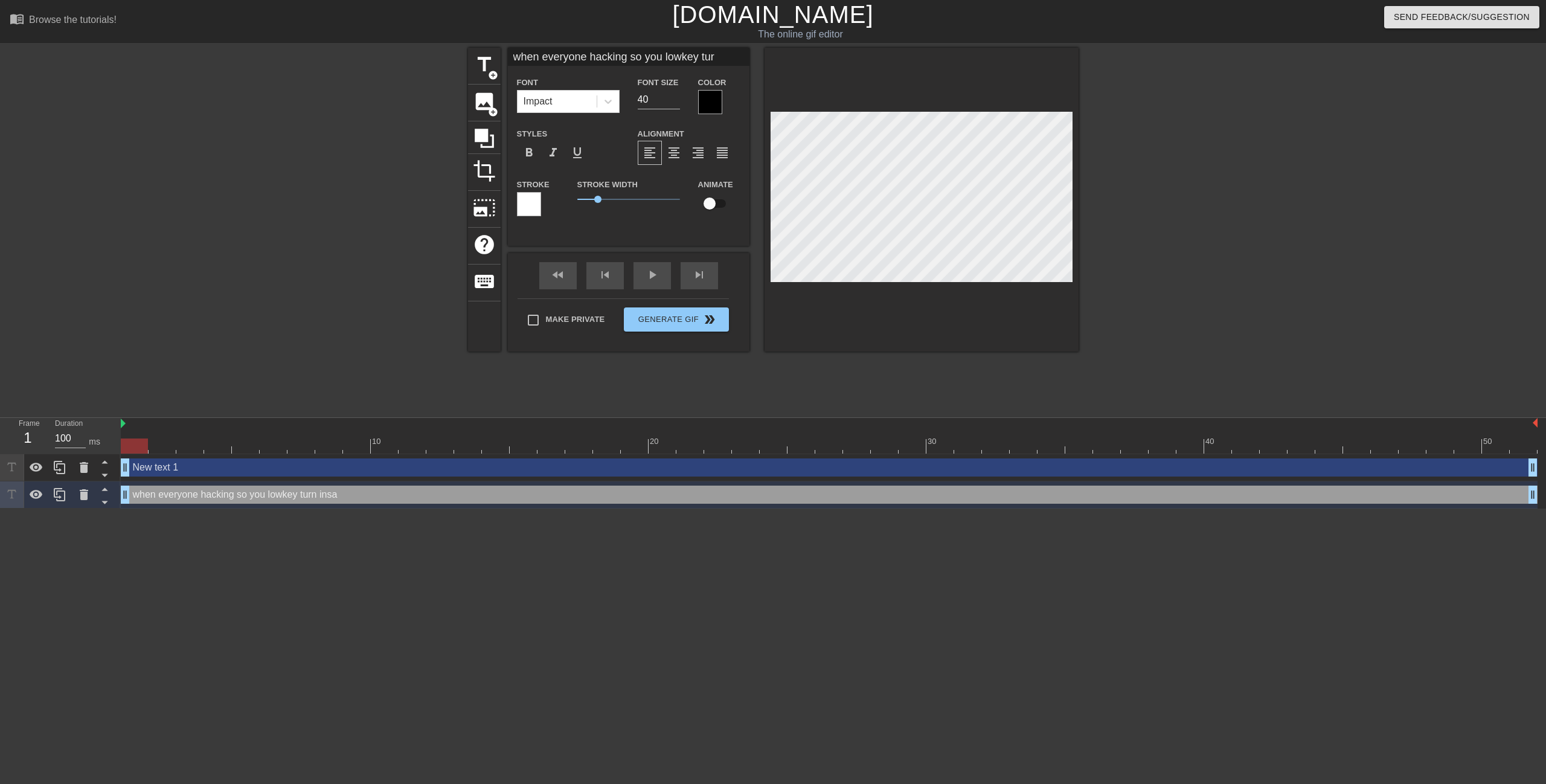
type input "when everyone hacking so you lowkey tu"
type textarea "when everyone hacking so you lowkey tu"
type input "when everyone hacking so you lowkey t"
type textarea "when everyone hacking so you lowkey t"
click at [1004, 106] on div at bounding box center [922, 200] width 314 height 304
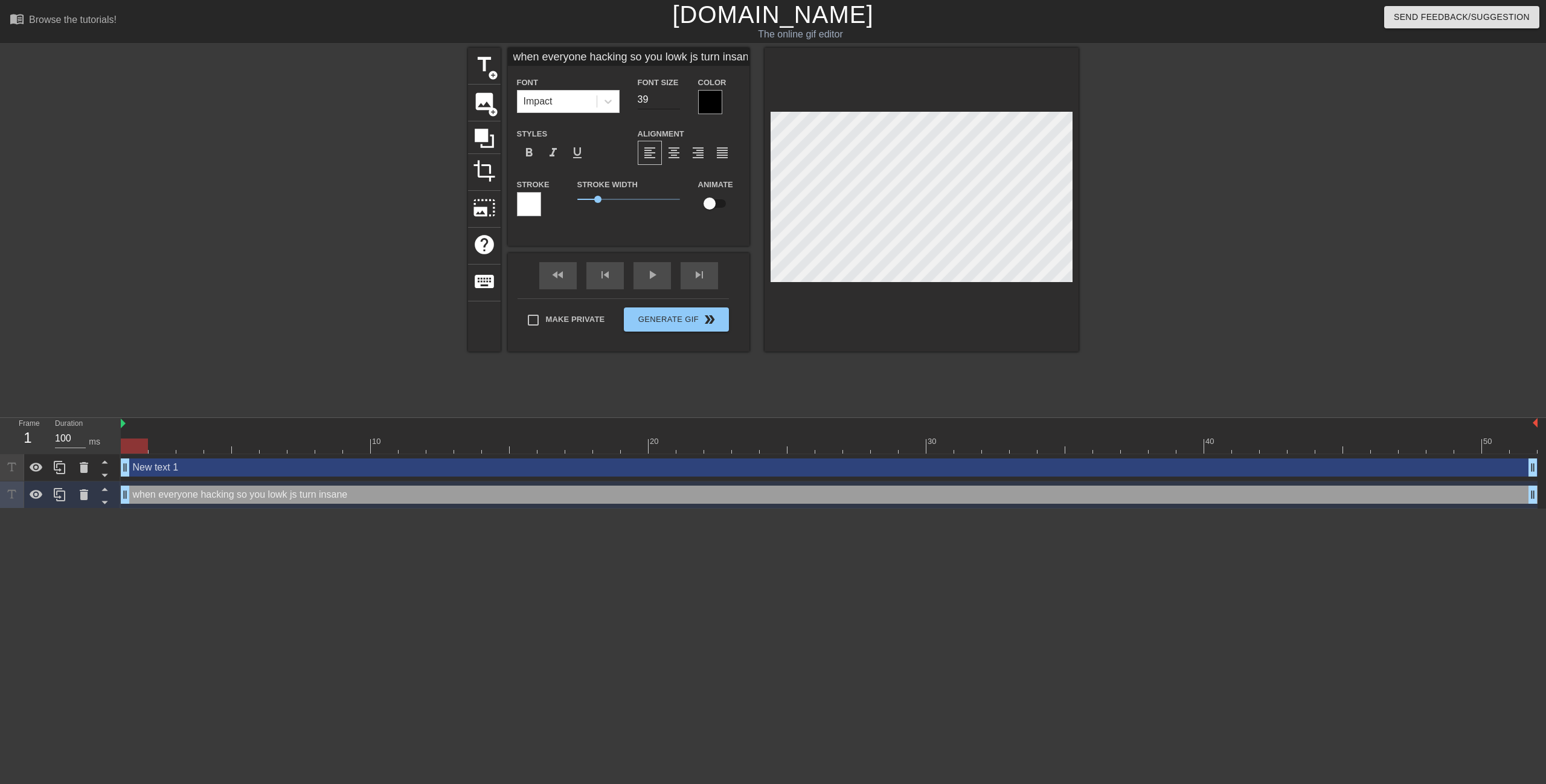
click at [677, 100] on input "39" at bounding box center [659, 99] width 42 height 20
click at [677, 100] on input "38" at bounding box center [659, 99] width 42 height 20
click at [677, 100] on input "37" at bounding box center [659, 99] width 42 height 20
click at [677, 100] on input "36" at bounding box center [659, 99] width 42 height 20
click at [677, 100] on input "35" at bounding box center [659, 99] width 42 height 20
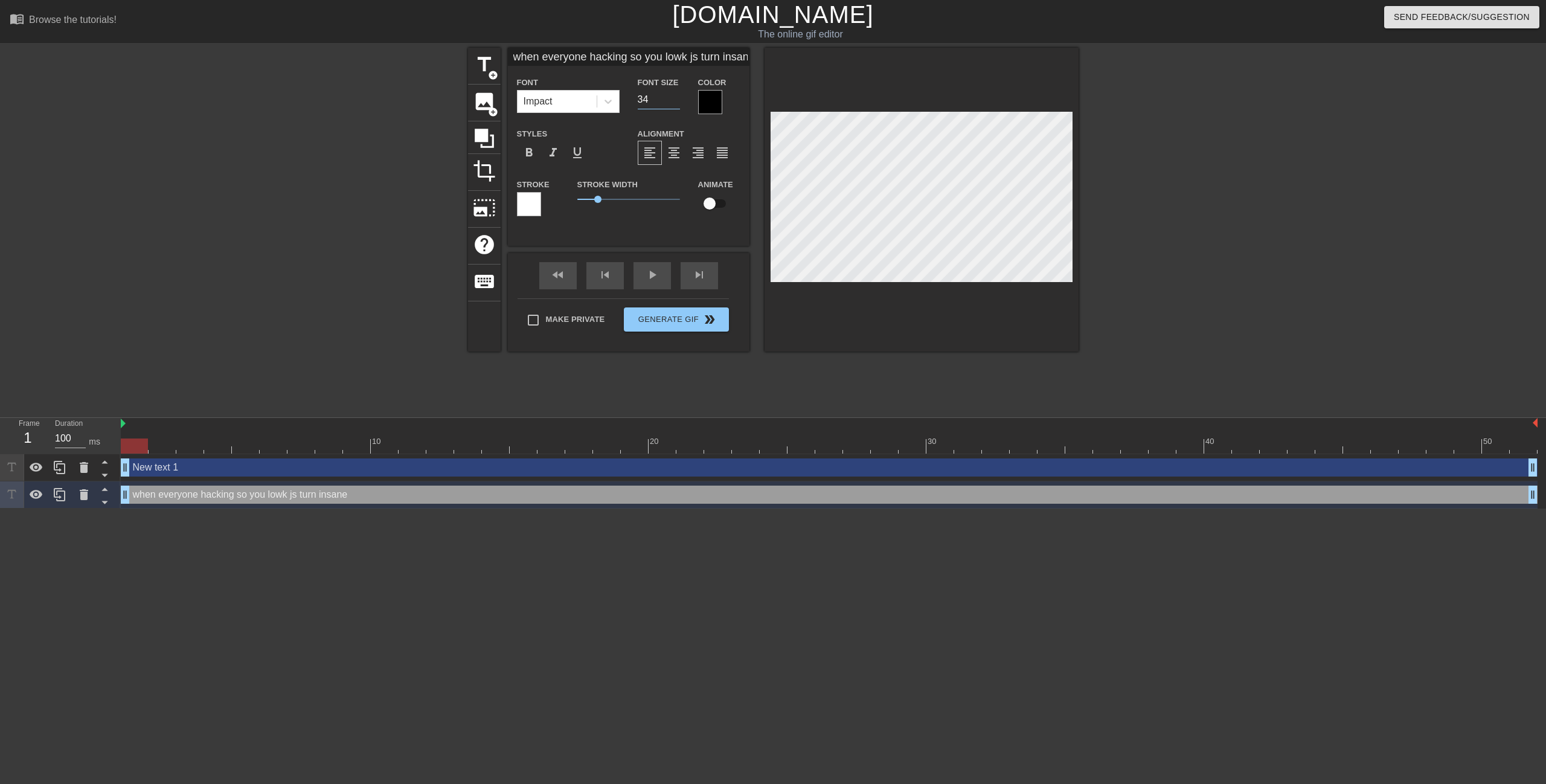
click at [677, 100] on input "34" at bounding box center [659, 99] width 42 height 20
click at [677, 100] on input "33" at bounding box center [659, 99] width 42 height 20
click at [677, 100] on input "32" at bounding box center [659, 99] width 42 height 20
click at [677, 100] on input "31" at bounding box center [659, 99] width 42 height 20
click at [677, 100] on input "30" at bounding box center [659, 99] width 42 height 20
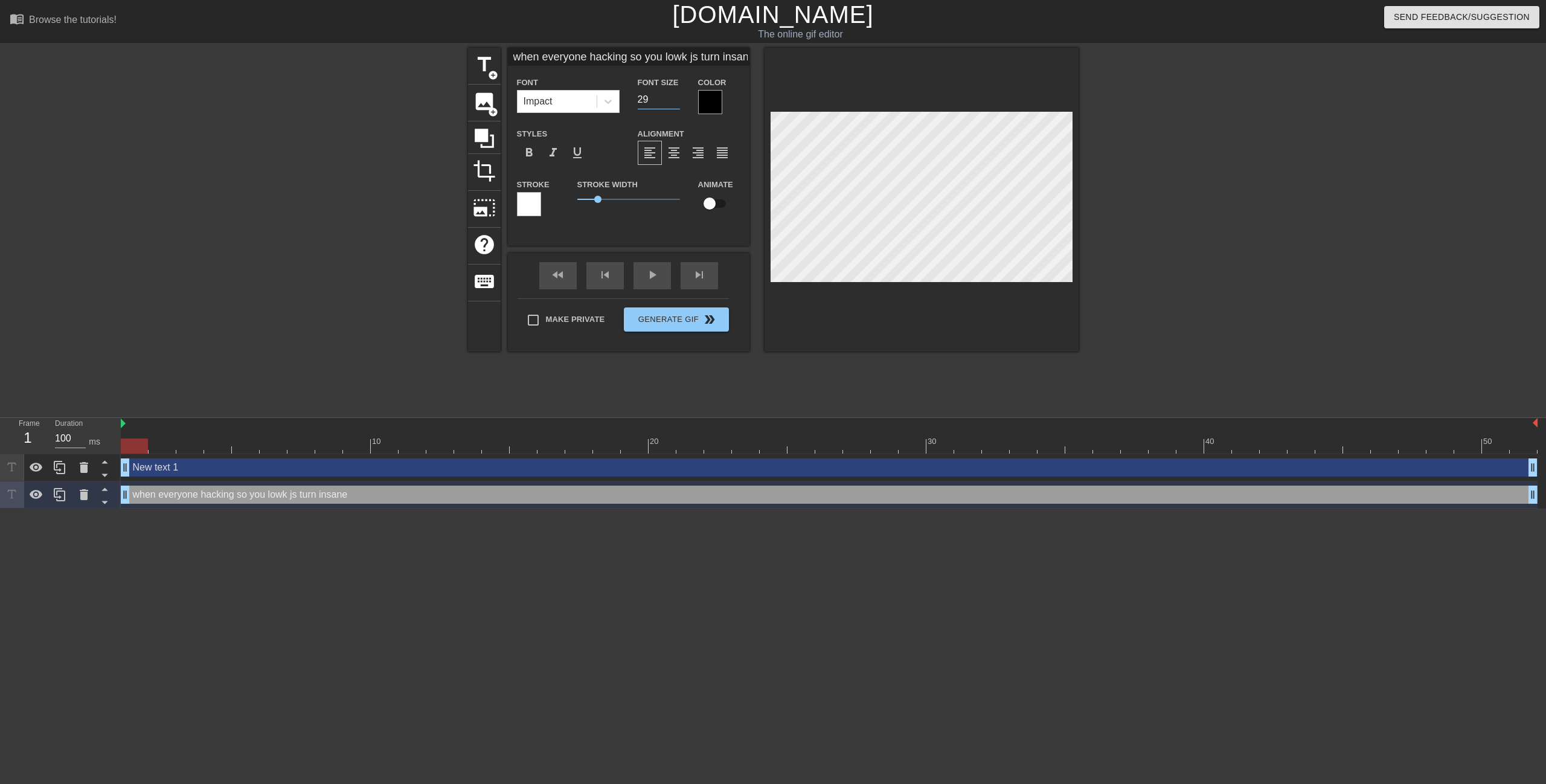
click at [677, 100] on input "29" at bounding box center [659, 99] width 42 height 20
click at [677, 100] on input "28" at bounding box center [659, 99] width 42 height 20
click at [677, 100] on input "27" at bounding box center [659, 99] width 42 height 20
click at [677, 100] on input "26" at bounding box center [659, 99] width 42 height 20
click at [677, 100] on input "25" at bounding box center [659, 99] width 42 height 20
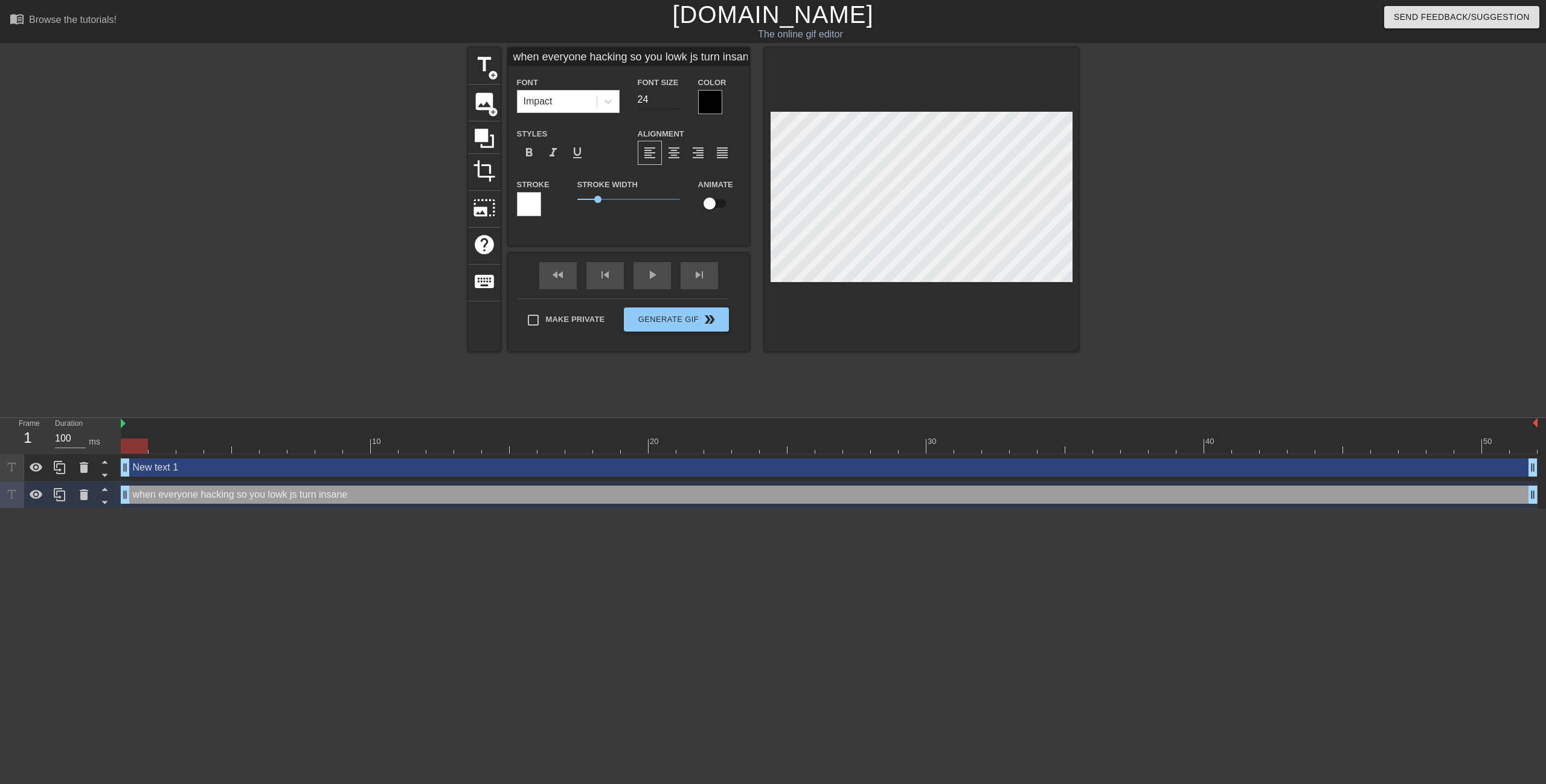
click at [676, 101] on input "24" at bounding box center [659, 99] width 42 height 20
click at [676, 101] on input "23" at bounding box center [659, 99] width 42 height 20
click at [676, 101] on input "22" at bounding box center [659, 99] width 42 height 20
click at [676, 101] on input "21" at bounding box center [659, 99] width 42 height 20
click at [676, 101] on input "20" at bounding box center [659, 99] width 42 height 20
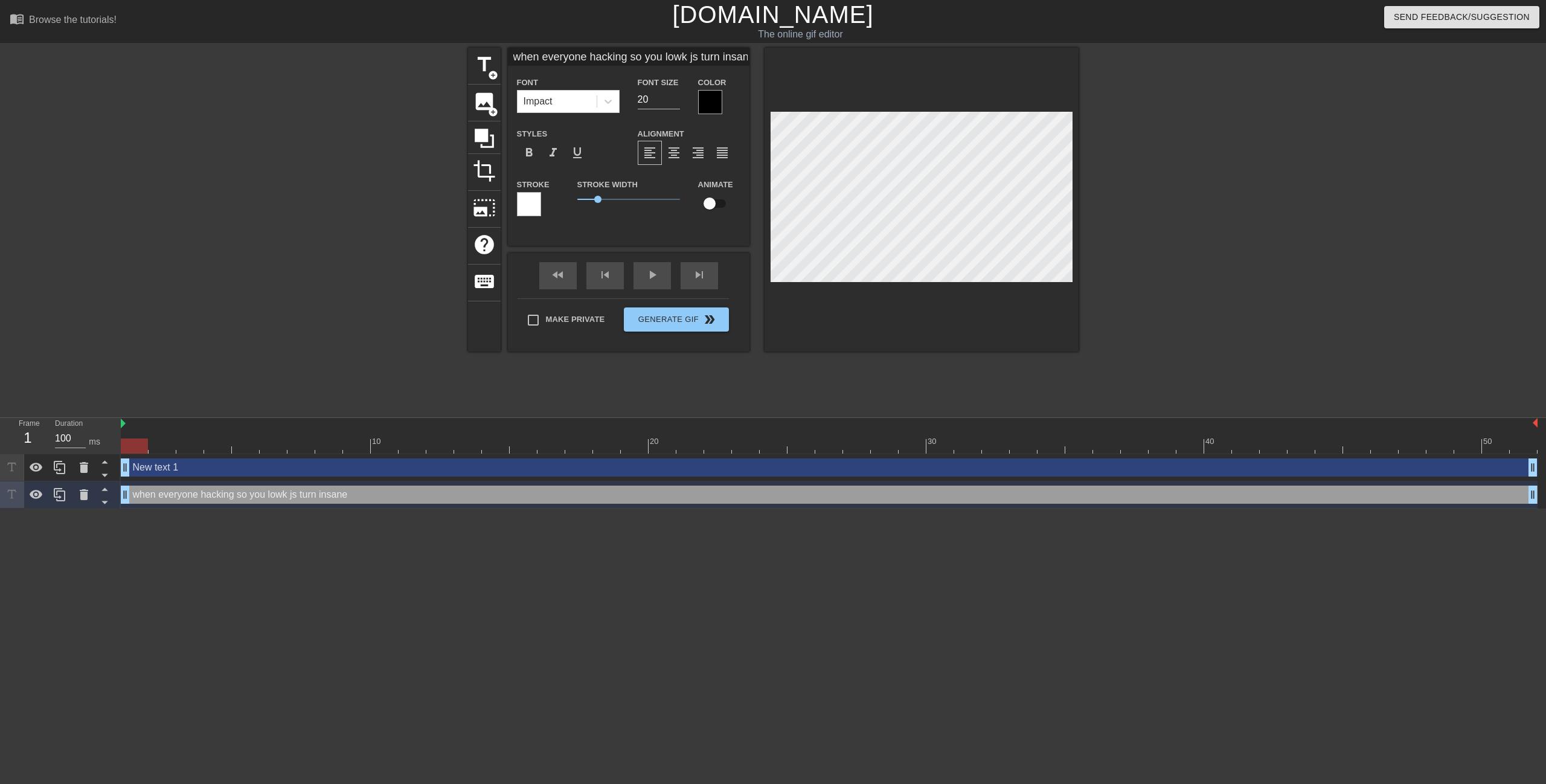
click at [715, 98] on div at bounding box center [710, 102] width 24 height 24
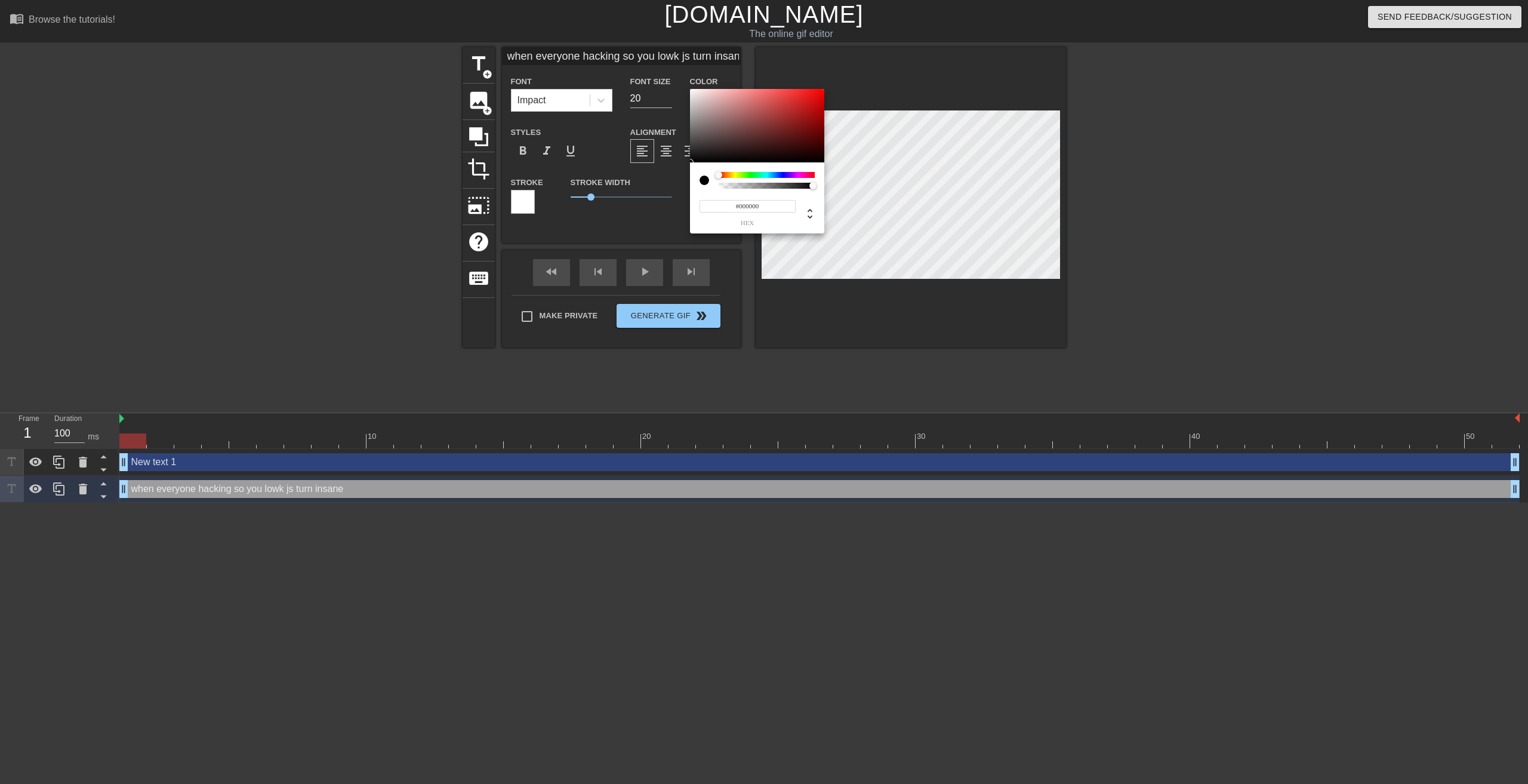
drag, startPoint x: 739, startPoint y: 138, endPoint x: 673, endPoint y: 240, distance: 121.5
click at [676, 240] on div "#000000 hex" at bounding box center [764, 392] width 1528 height 784
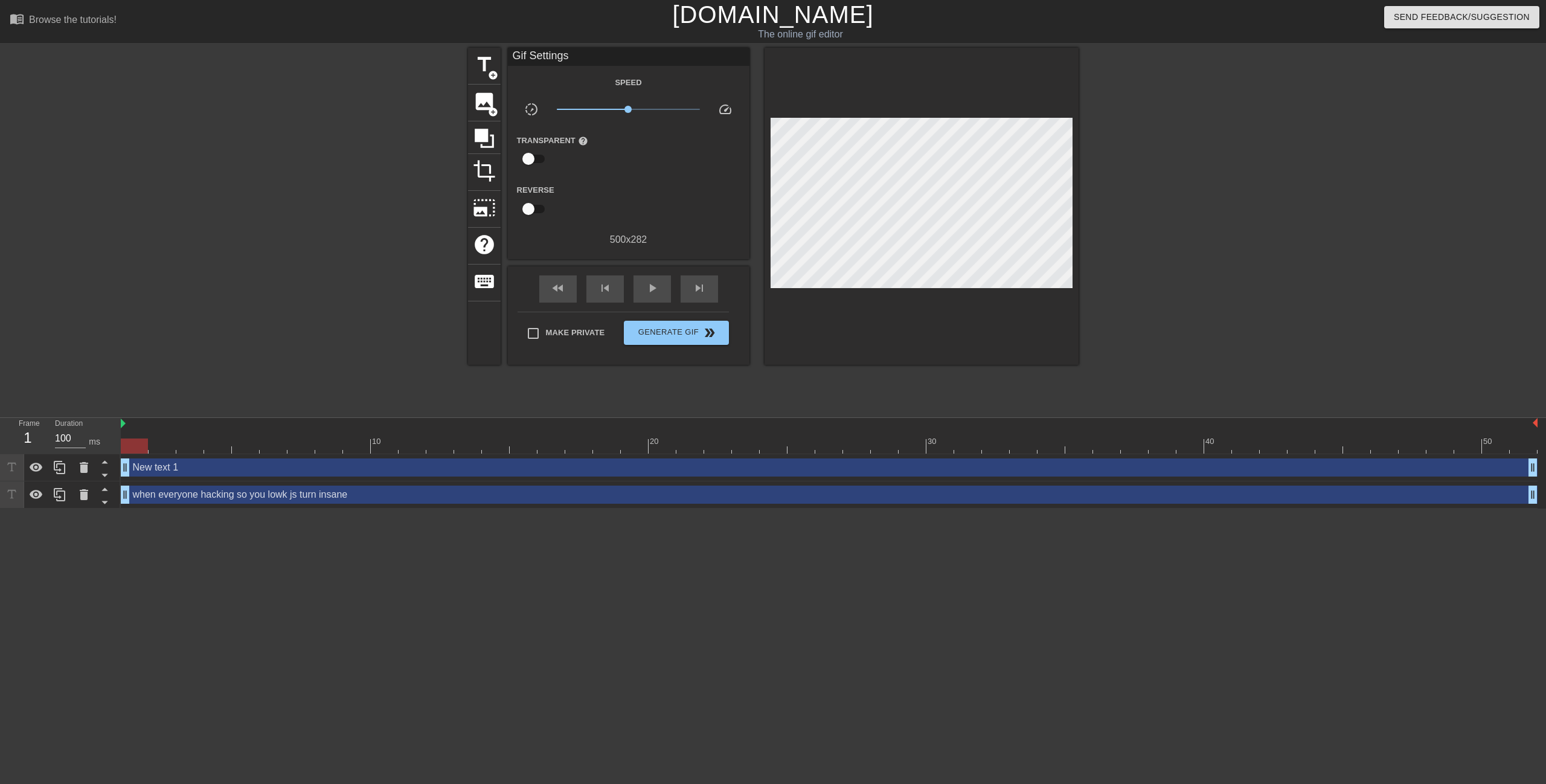
click at [872, 336] on div at bounding box center [922, 206] width 314 height 317
click at [585, 423] on div at bounding box center [829, 423] width 1417 height 12
click at [592, 427] on div at bounding box center [829, 423] width 1417 height 12
click at [650, 331] on span "Generate Gif double_arrow" at bounding box center [676, 333] width 95 height 15
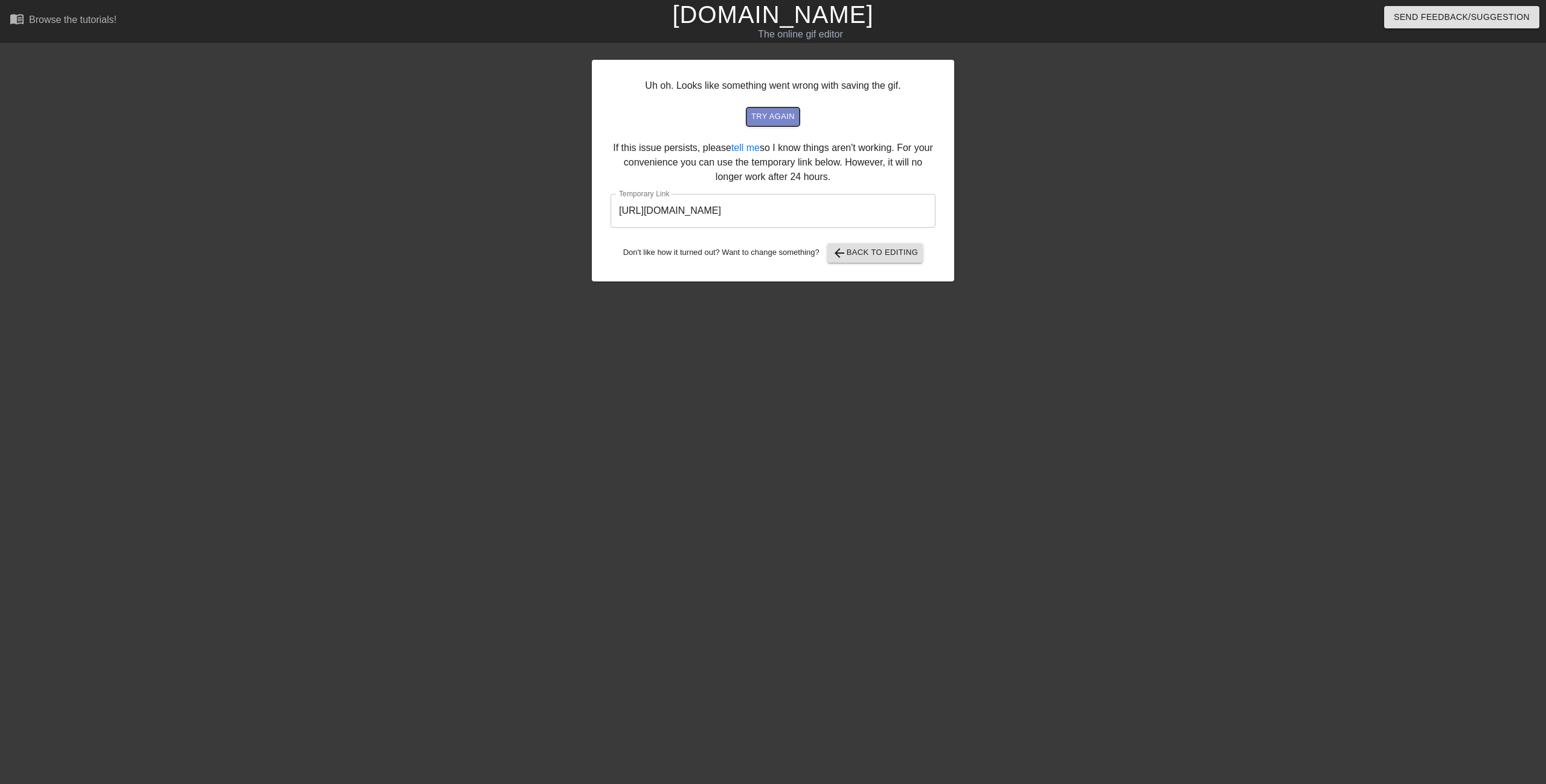
click at [780, 120] on span "try again" at bounding box center [773, 117] width 43 height 14
